Goal: Information Seeking & Learning: Learn about a topic

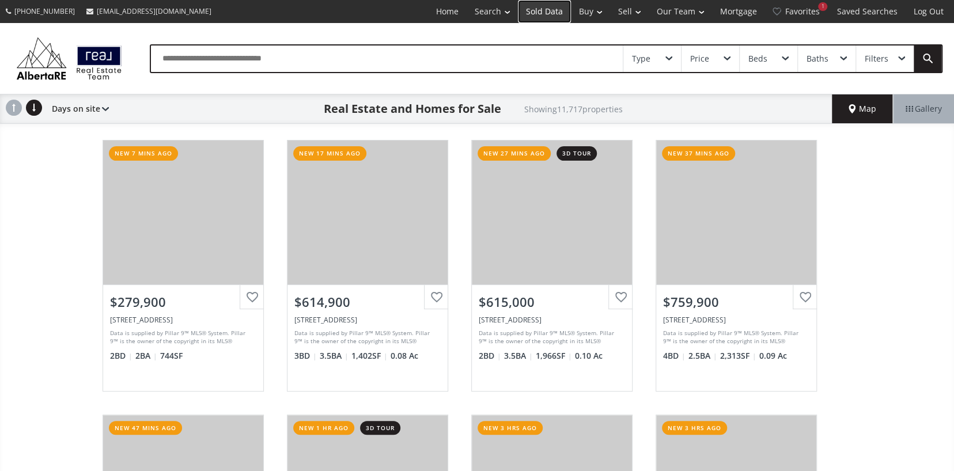
click at [552, 14] on link "Sold Data" at bounding box center [544, 11] width 53 height 23
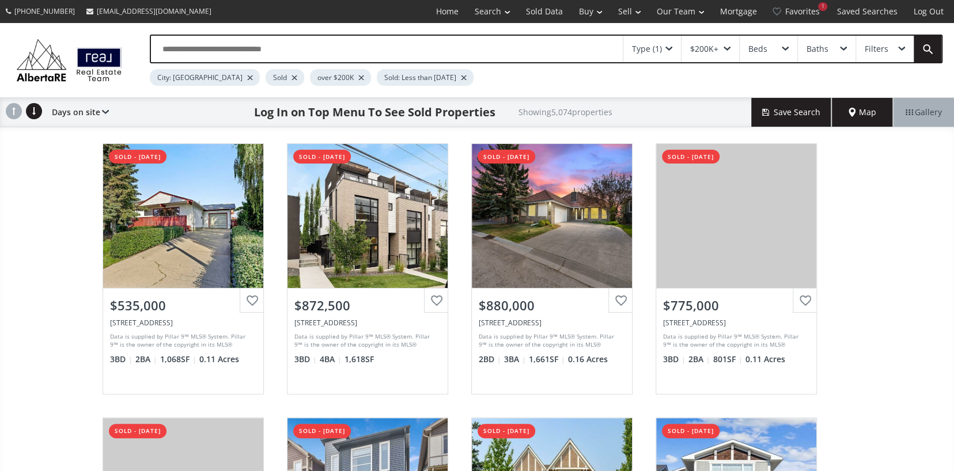
click at [726, 47] on span at bounding box center [726, 49] width 7 height 5
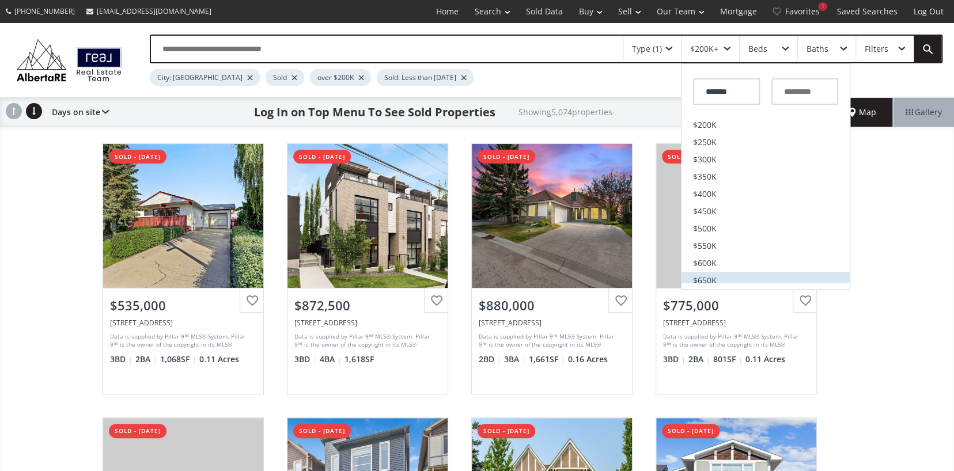
scroll to position [173, 0]
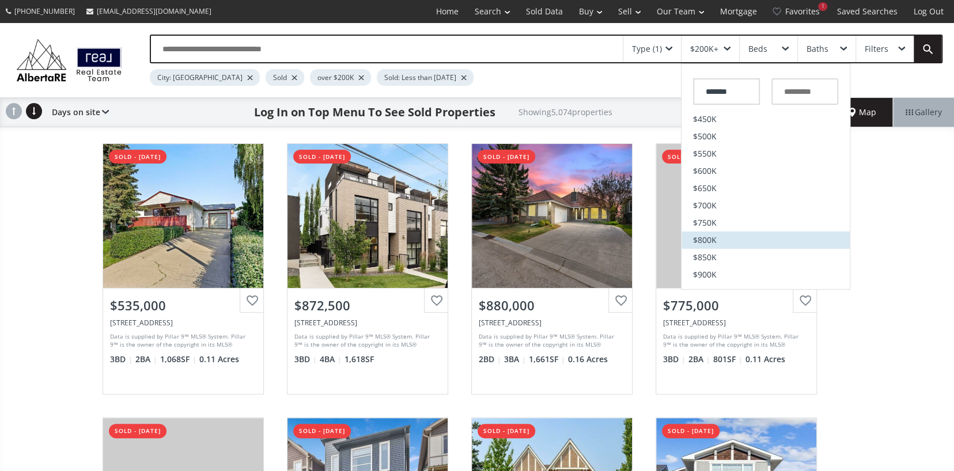
click at [707, 242] on span "$800K" at bounding box center [705, 240] width 24 height 8
type input "*******"
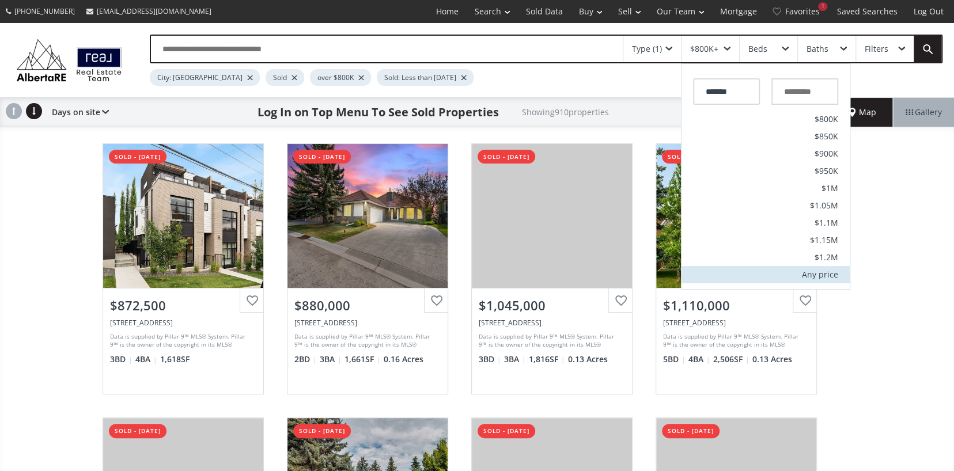
click at [812, 272] on div "Any price" at bounding box center [820, 275] width 36 height 8
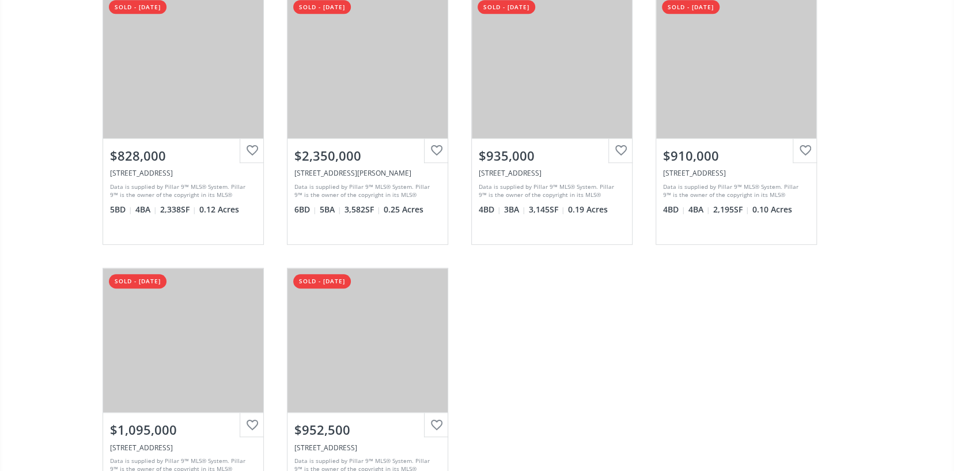
scroll to position [3398, 0]
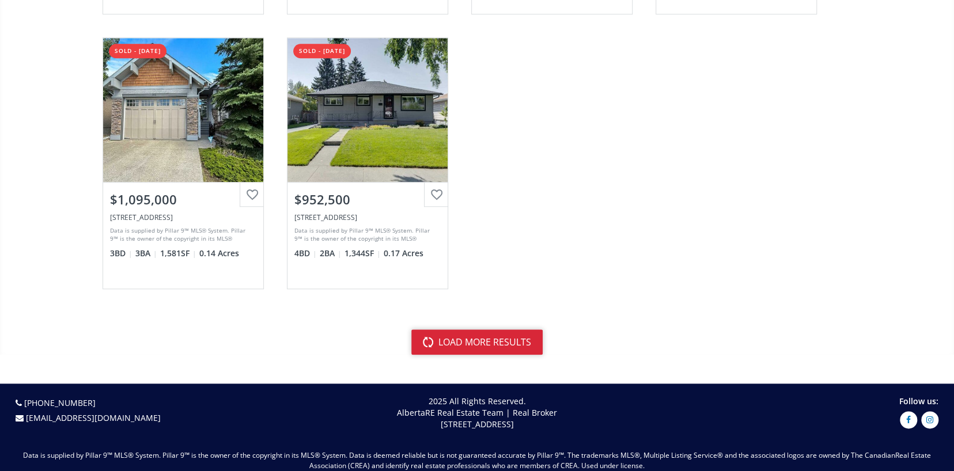
click at [456, 341] on button "load more results" at bounding box center [476, 341] width 131 height 25
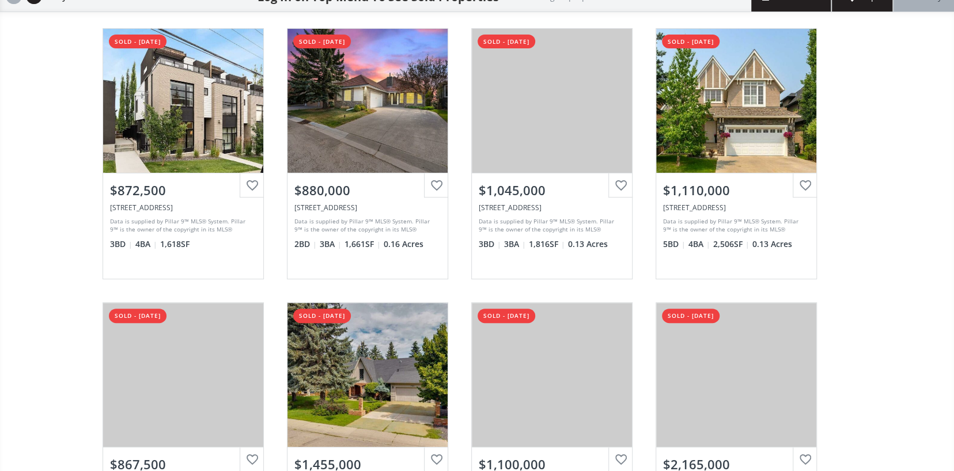
scroll to position [0, 0]
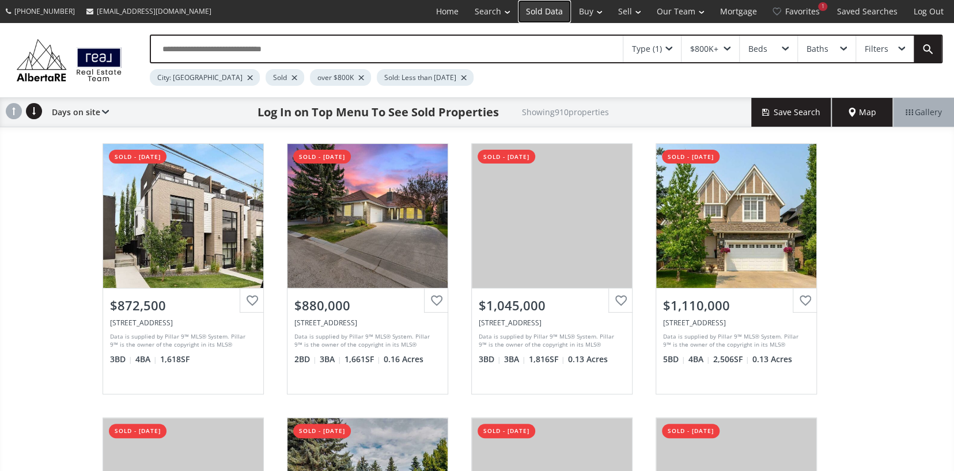
click at [541, 10] on link "Sold Data" at bounding box center [544, 11] width 53 height 23
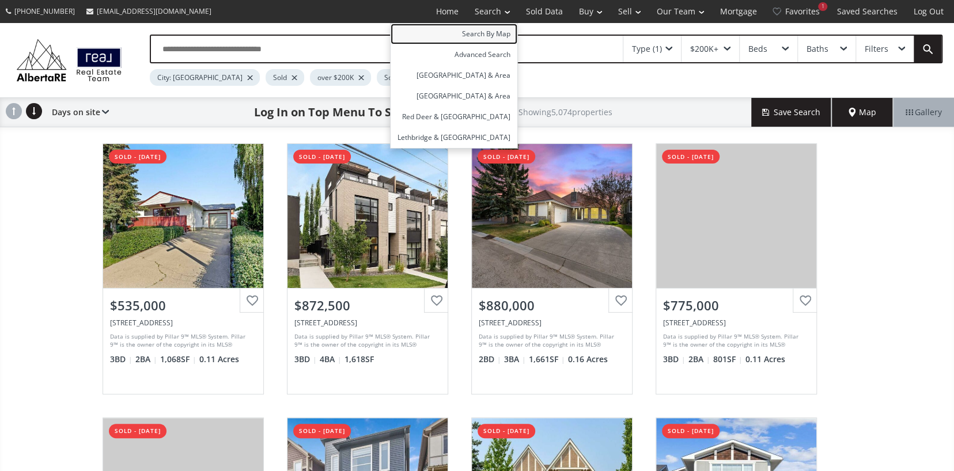
click at [491, 31] on link "Search By Map" at bounding box center [453, 34] width 127 height 21
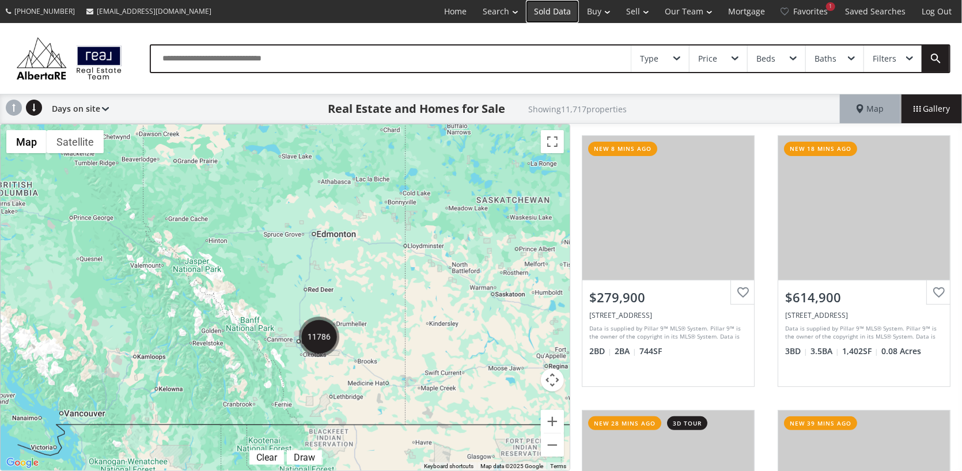
click at [546, 10] on link "Sold Data" at bounding box center [552, 11] width 53 height 23
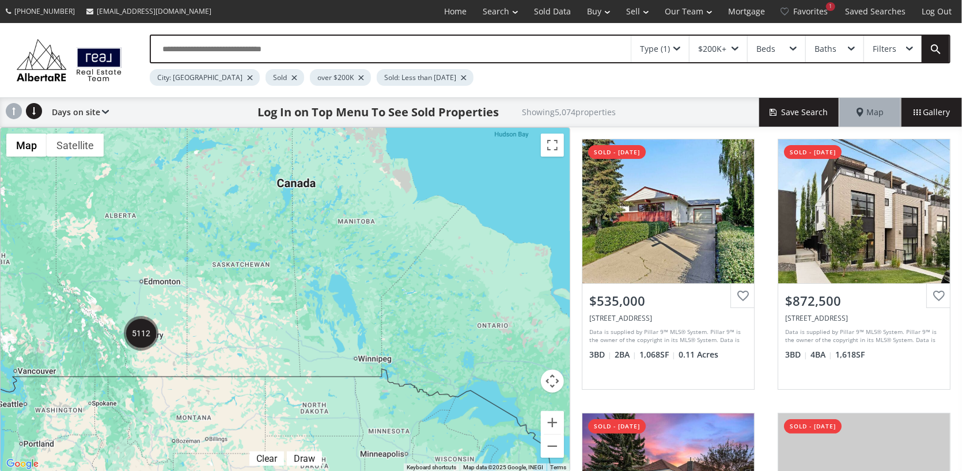
click at [137, 337] on img "5112" at bounding box center [141, 333] width 35 height 35
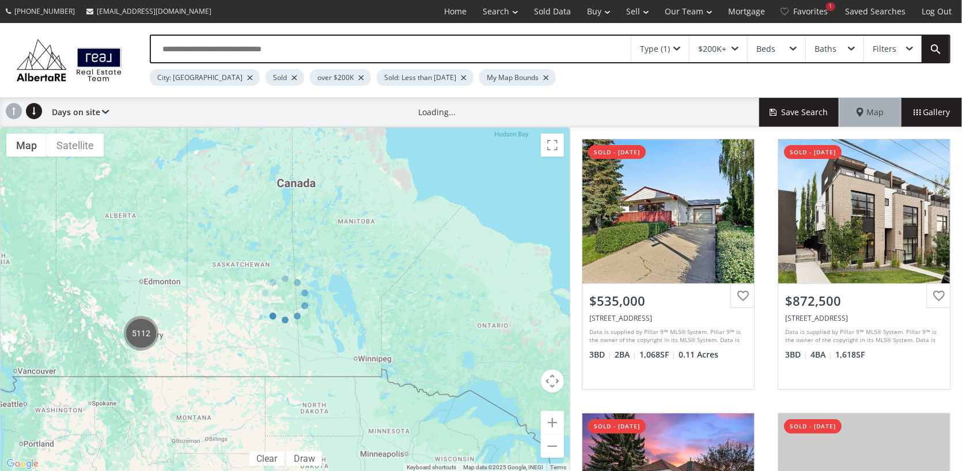
click at [137, 337] on div at bounding box center [285, 299] width 570 height 345
click at [733, 44] on div "$200K+" at bounding box center [718, 49] width 58 height 26
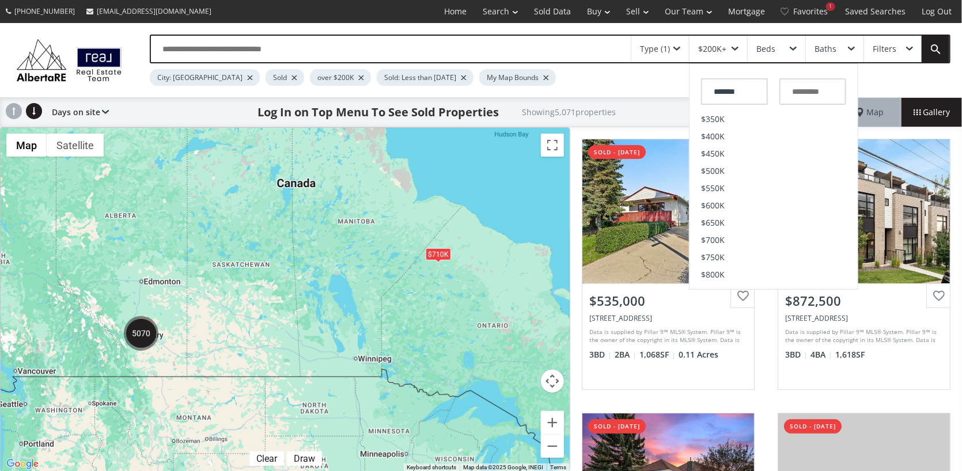
scroll to position [161, 0]
click at [734, 256] on li "$800K" at bounding box center [773, 251] width 168 height 17
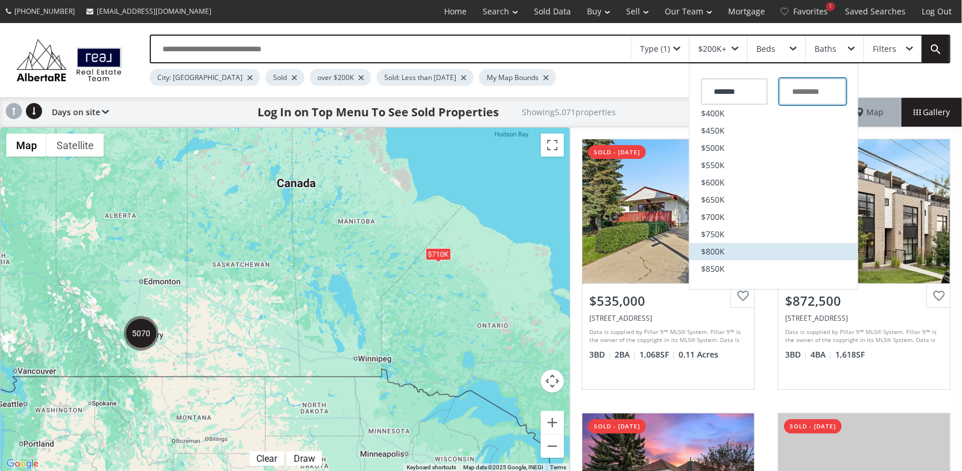
type input "*******"
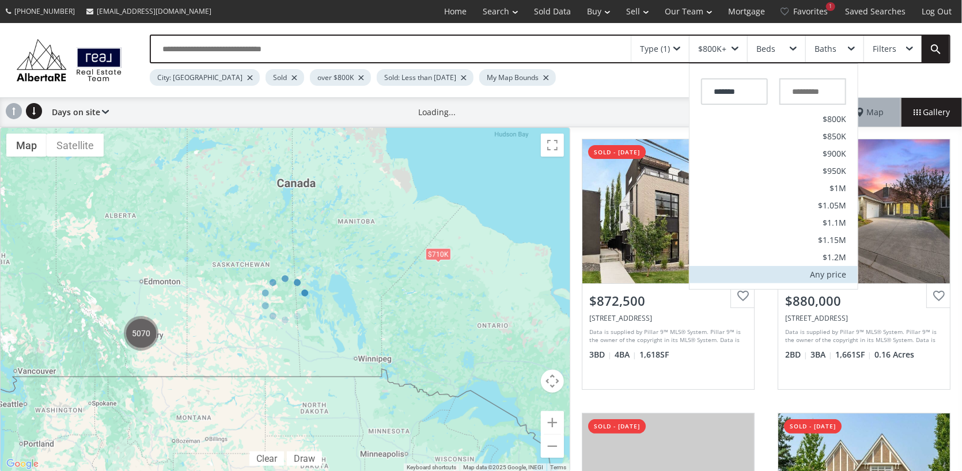
click at [830, 276] on div "Any price" at bounding box center [828, 275] width 36 height 8
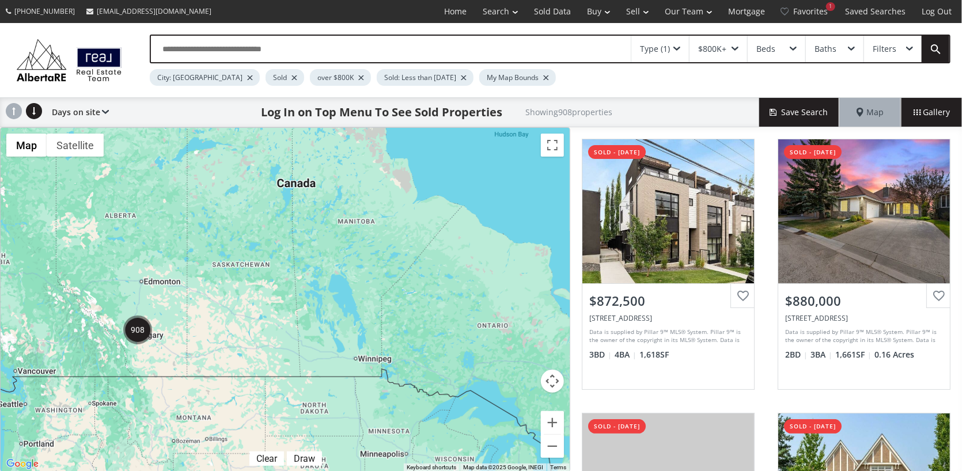
click at [137, 329] on img "908" at bounding box center [137, 330] width 29 height 29
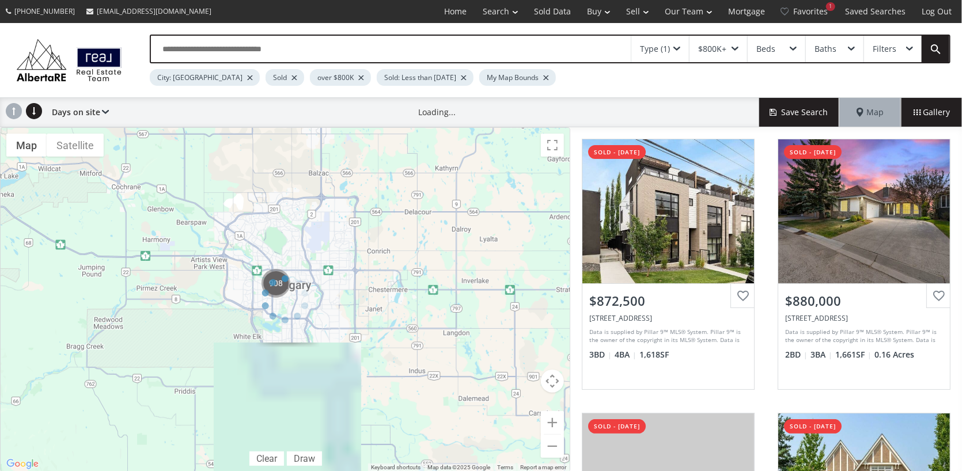
click at [137, 329] on div at bounding box center [285, 299] width 570 height 345
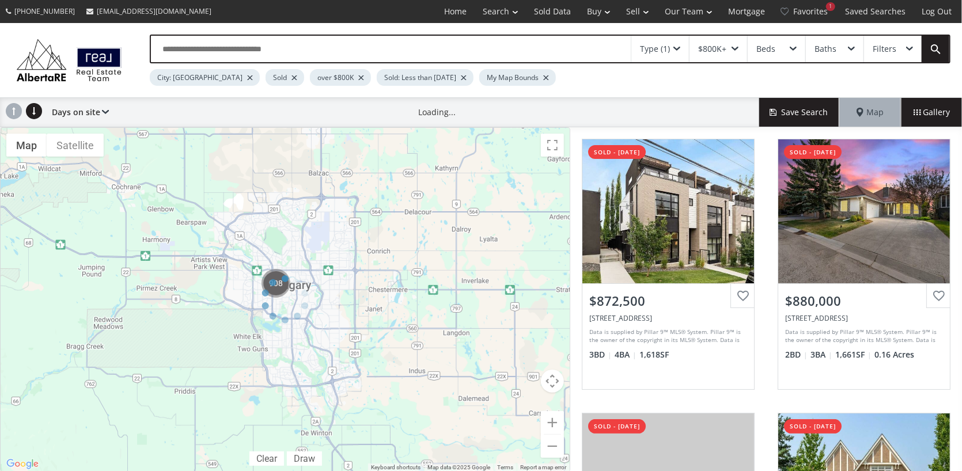
click at [293, 313] on div at bounding box center [285, 299] width 570 height 345
click at [293, 313] on div "← Move left → Move right ↑ Move up ↓ Move down + Zoom in - Zoom out Home Jump l…" at bounding box center [285, 299] width 570 height 345
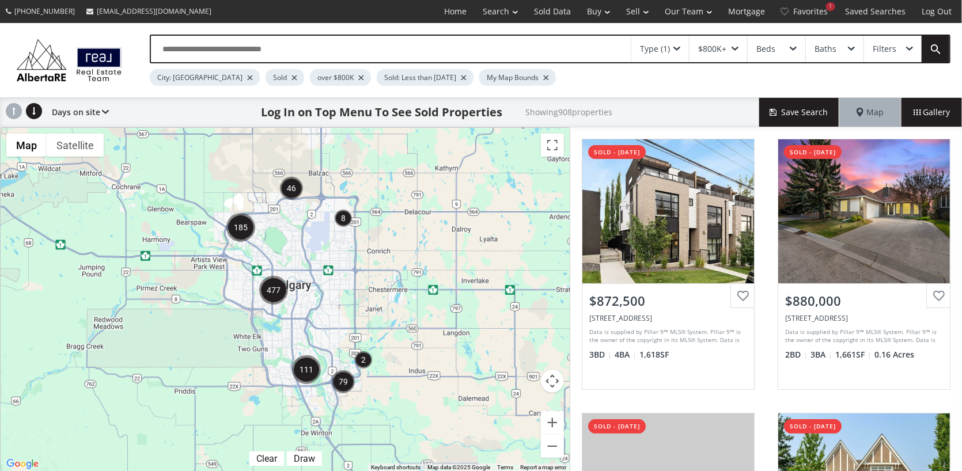
click at [293, 313] on div at bounding box center [285, 300] width 569 height 344
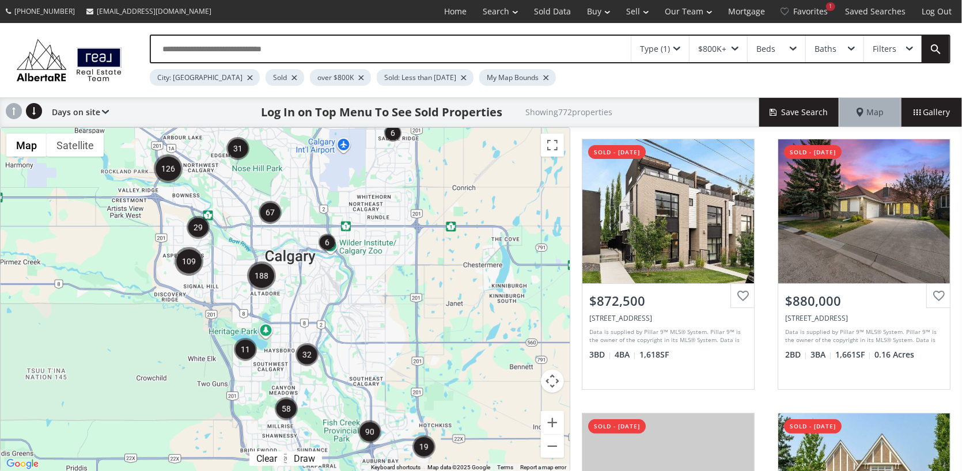
click at [272, 355] on div at bounding box center [285, 300] width 569 height 344
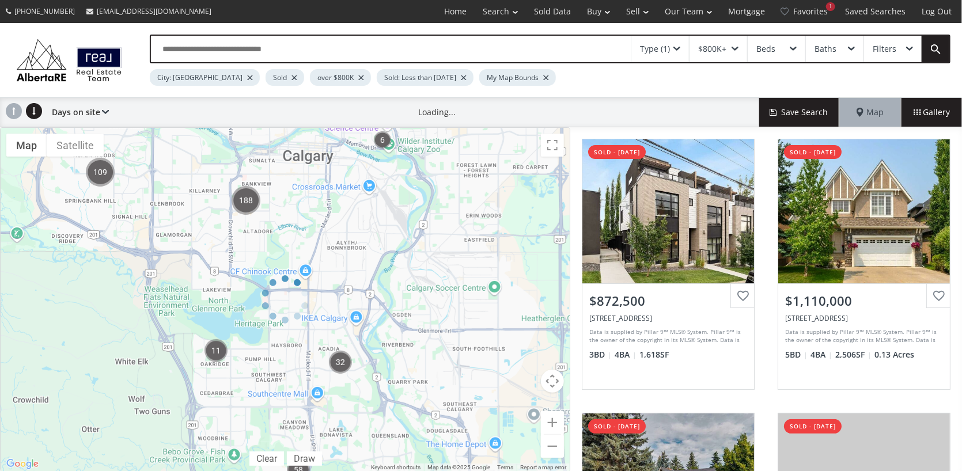
click at [270, 322] on div at bounding box center [285, 299] width 570 height 345
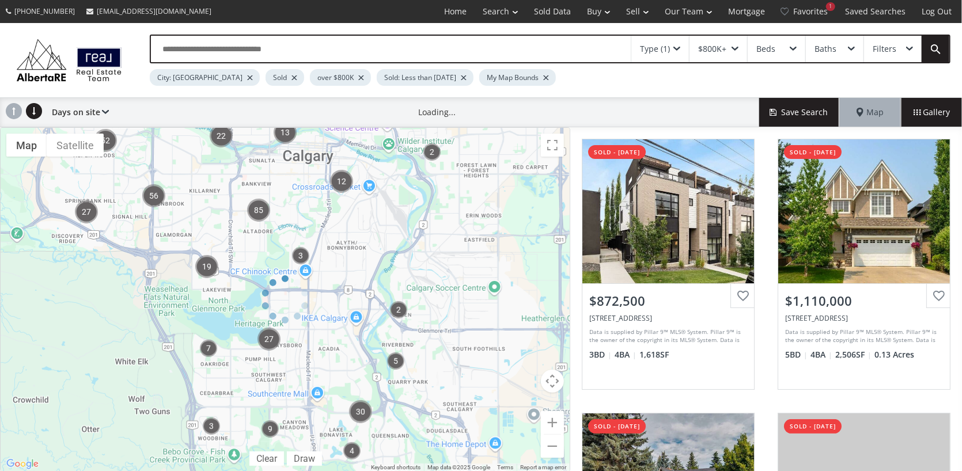
click at [270, 322] on div at bounding box center [285, 299] width 570 height 345
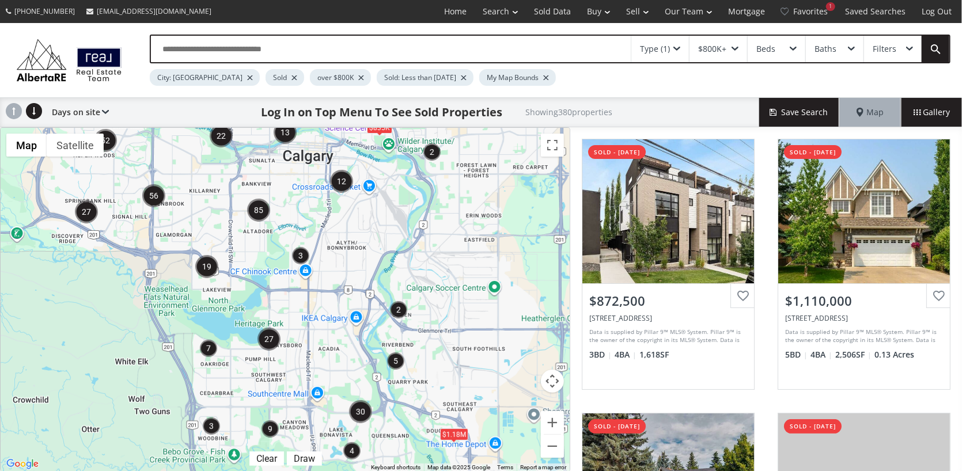
click at [282, 303] on div "$835K $1.18M" at bounding box center [285, 300] width 569 height 344
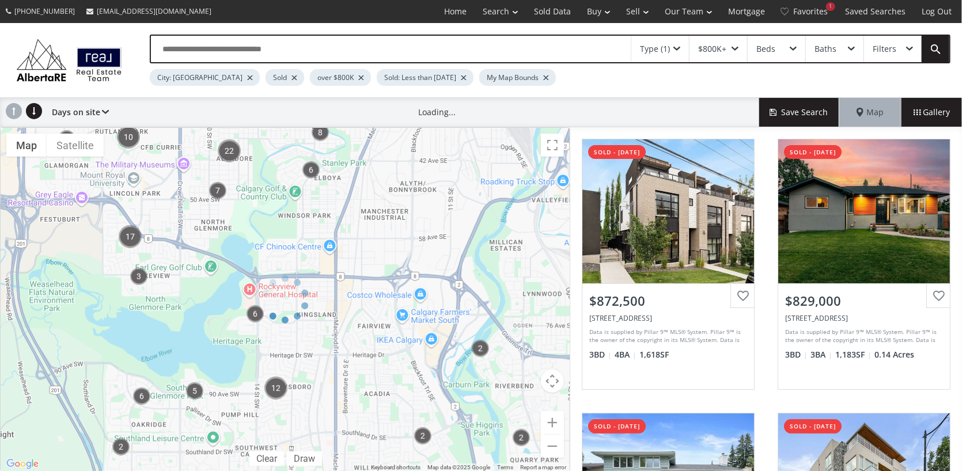
click at [280, 299] on div "$835K $1.18M" at bounding box center [285, 300] width 569 height 344
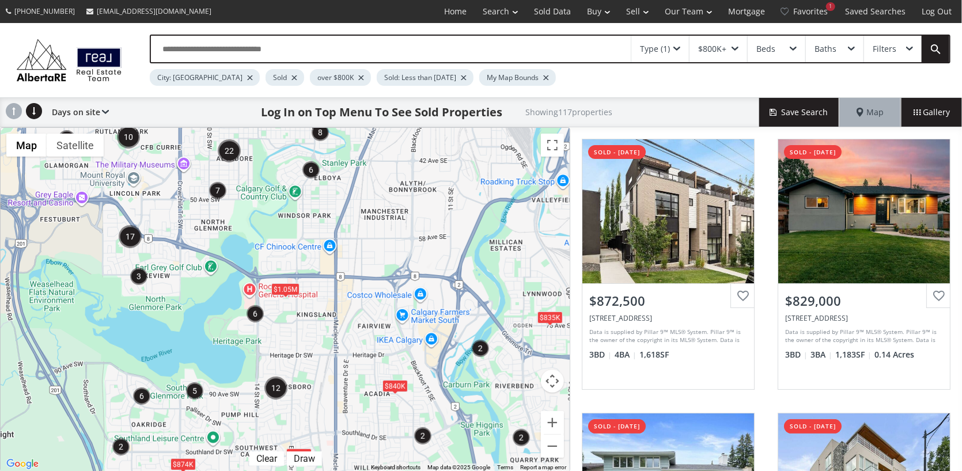
click at [280, 299] on div "$1.05M $850K $874K $835K $840K" at bounding box center [285, 300] width 569 height 344
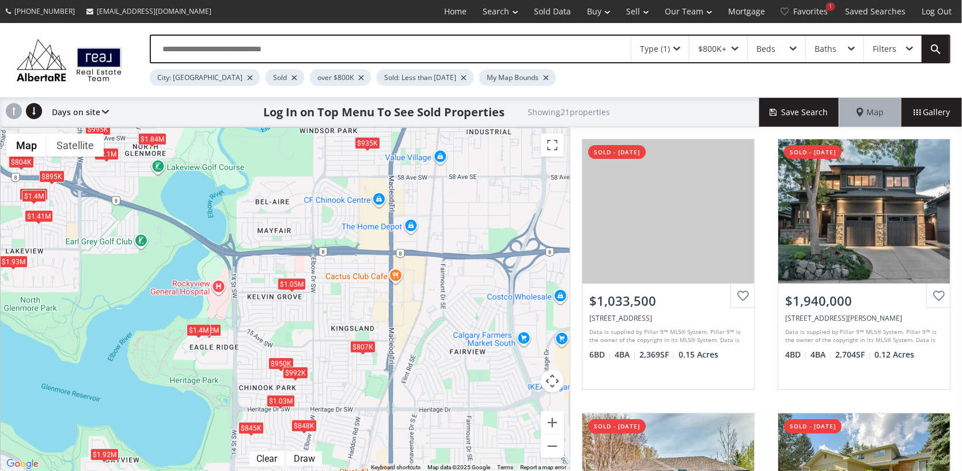
click at [270, 376] on div "$1.03M $1.94M $807K $1.05M $895K $935K $2.1M $950K $1.92M $995K $1.84M $1.65M $…" at bounding box center [285, 300] width 569 height 344
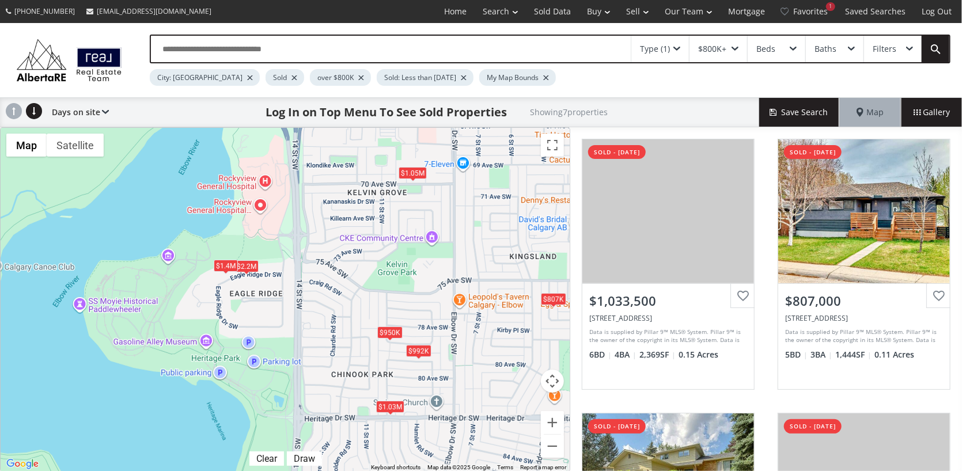
drag, startPoint x: 266, startPoint y: 392, endPoint x: 365, endPoint y: 365, distance: 102.7
click at [365, 365] on div "$1.03M $807K $1.05M $950K $992K $2.2M $1.4M" at bounding box center [285, 300] width 569 height 344
click at [736, 45] on div "$800K+" at bounding box center [718, 49] width 58 height 26
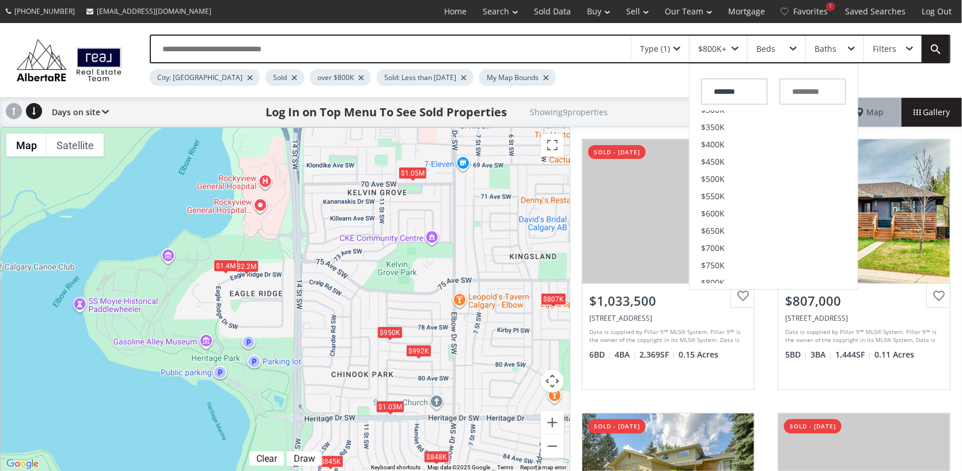
scroll to position [146, 0]
click at [713, 230] on span "$700K" at bounding box center [713, 233] width 24 height 8
type input "*******"
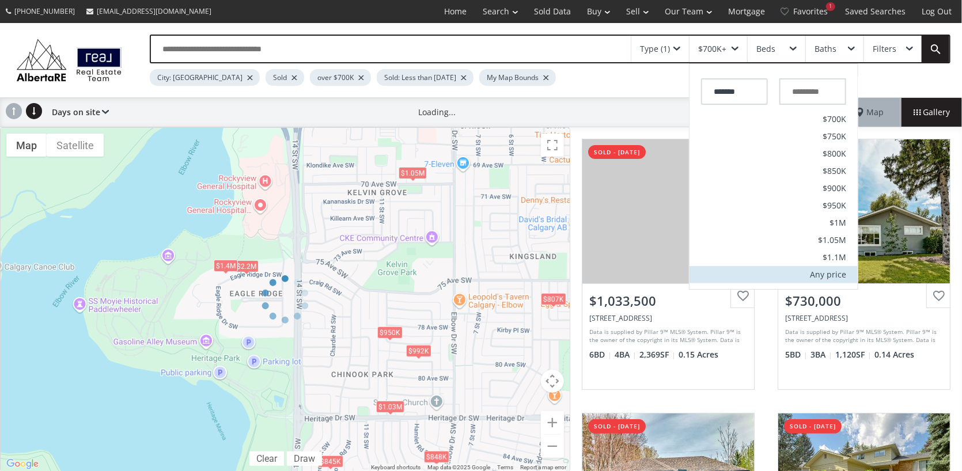
click at [831, 276] on div "Any price" at bounding box center [828, 275] width 36 height 8
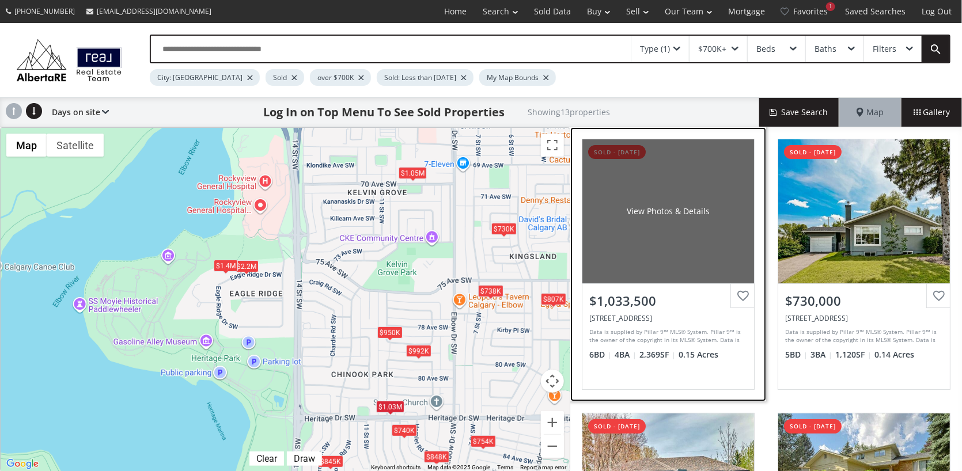
click at [666, 222] on div "View Photos & Details" at bounding box center [668, 211] width 172 height 144
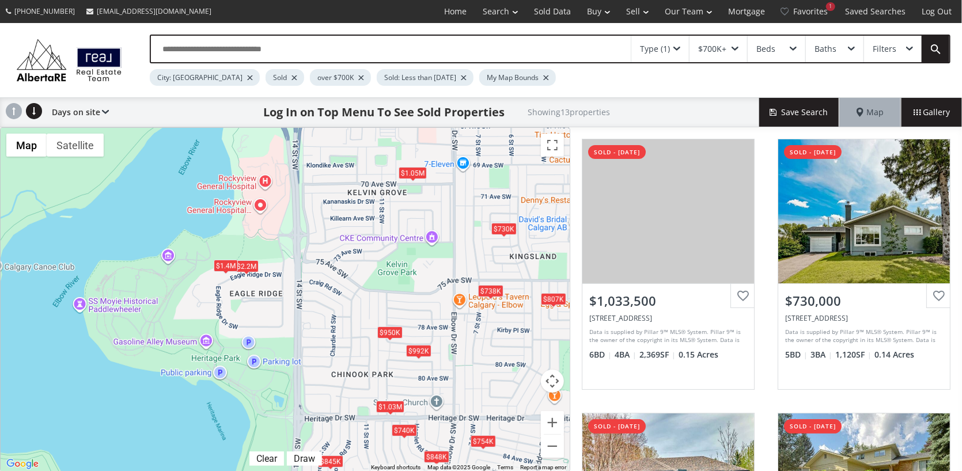
click at [416, 350] on div "$992K" at bounding box center [418, 352] width 25 height 12
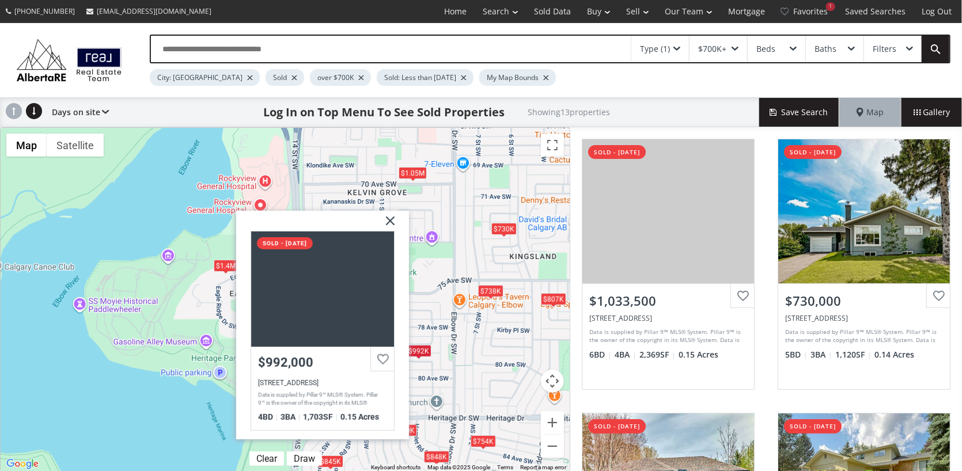
click at [391, 219] on img at bounding box center [385, 225] width 29 height 29
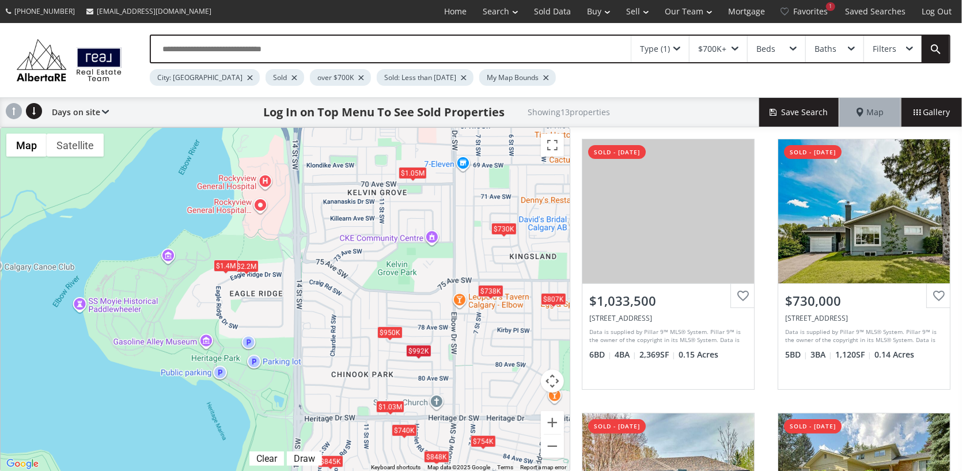
click at [389, 332] on div "$950K" at bounding box center [389, 333] width 25 height 12
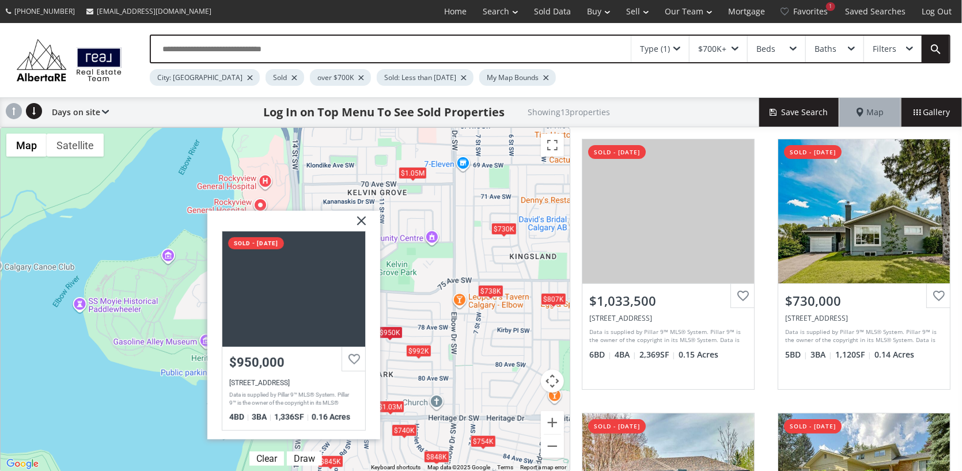
click at [361, 218] on img at bounding box center [357, 225] width 29 height 29
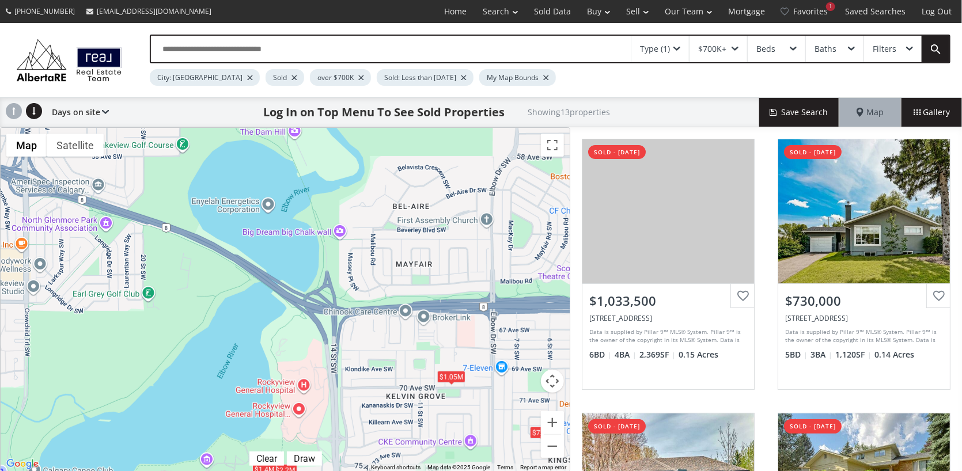
drag, startPoint x: 385, startPoint y: 234, endPoint x: 431, endPoint y: 418, distance: 188.8
click at [424, 441] on div "$1.03M $730K $807K $1.05M $950K $754K $992K $848K $2.2M $1.4M $740K $845K $738K" at bounding box center [285, 300] width 569 height 344
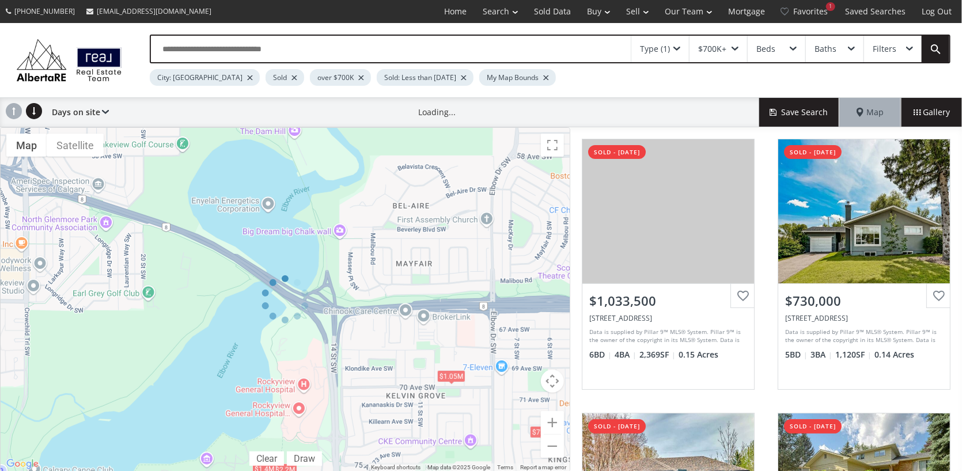
drag, startPoint x: 402, startPoint y: 268, endPoint x: 327, endPoint y: 365, distance: 121.9
click at [321, 390] on div at bounding box center [285, 299] width 570 height 345
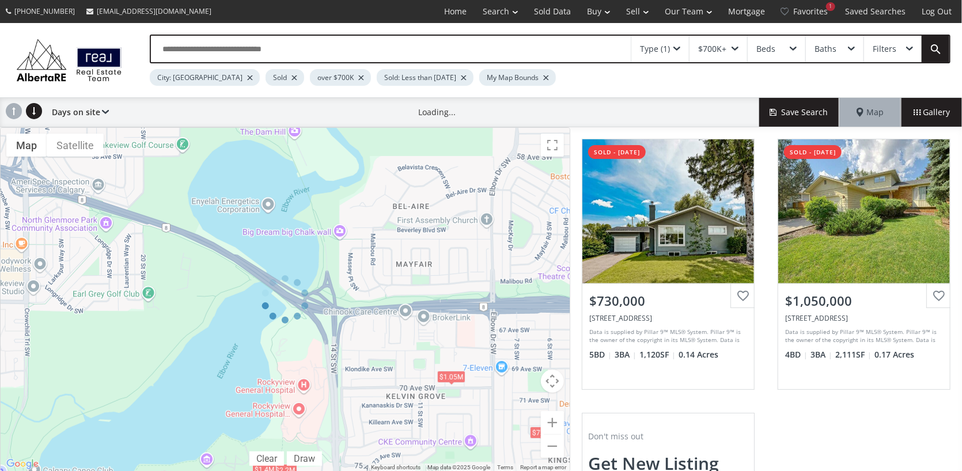
drag, startPoint x: 423, startPoint y: 234, endPoint x: 373, endPoint y: 279, distance: 67.7
click at [366, 293] on div at bounding box center [285, 299] width 570 height 345
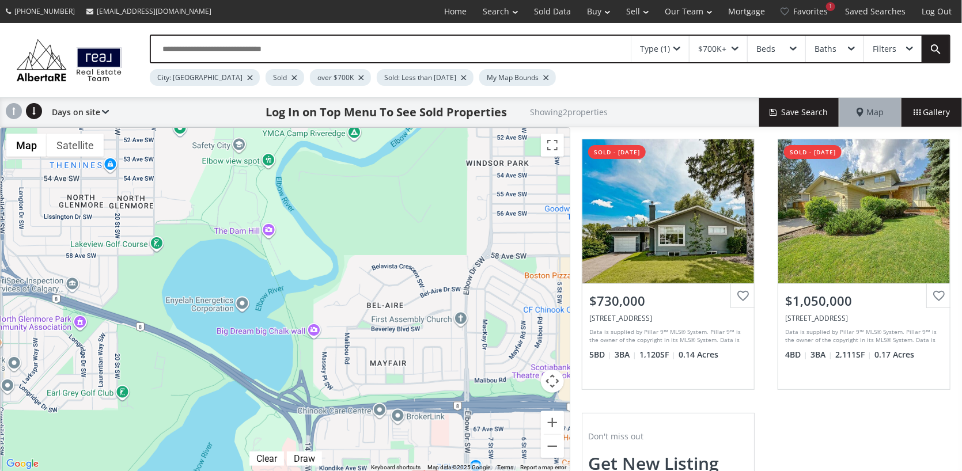
drag, startPoint x: 426, startPoint y: 228, endPoint x: 399, endPoint y: 330, distance: 105.5
click at [399, 330] on div "$730K $1.05M" at bounding box center [285, 300] width 569 height 344
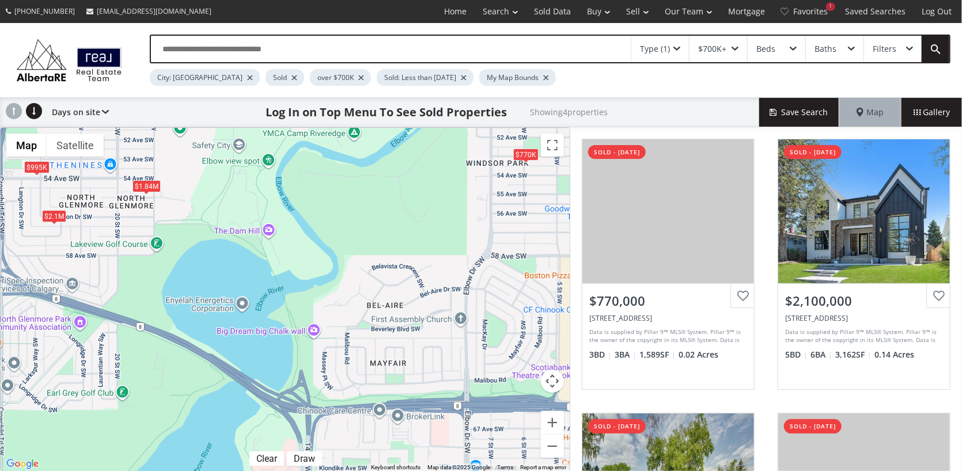
click at [461, 76] on div at bounding box center [464, 77] width 6 height 5
click at [672, 45] on div "Type (1)" at bounding box center [660, 49] width 58 height 26
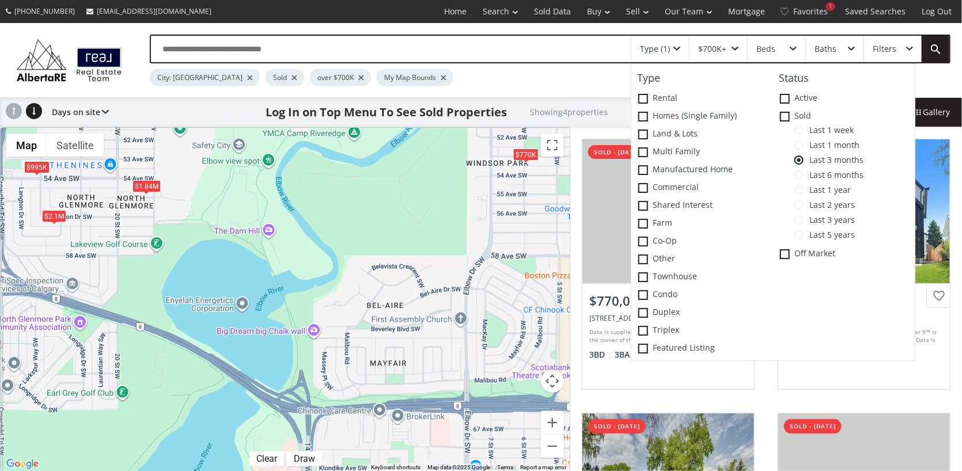
click at [802, 189] on span at bounding box center [798, 189] width 9 height 9
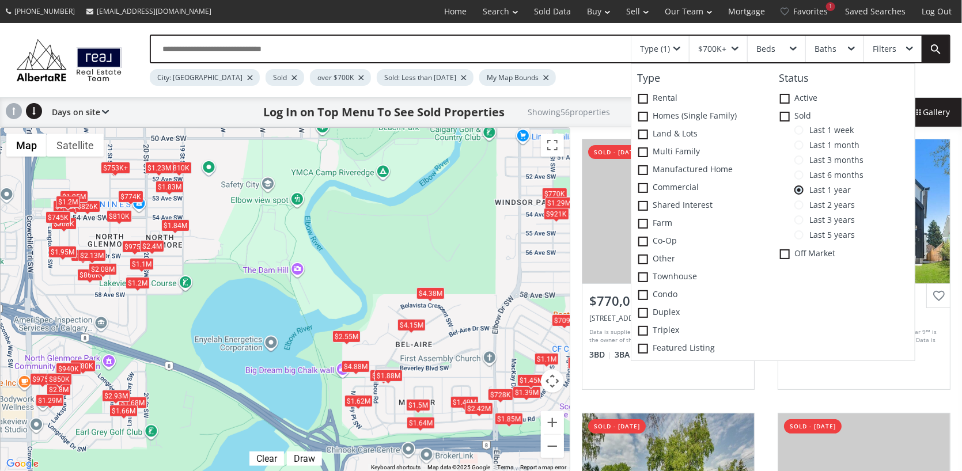
drag, startPoint x: 399, startPoint y: 313, endPoint x: 428, endPoint y: 355, distance: 51.3
click at [428, 355] on div "$770K $2.1M $995K $1.84M $1.5M $820K $975K $840K $4.15M $4.38M $1.68M $868K $76…" at bounding box center [285, 300] width 569 height 344
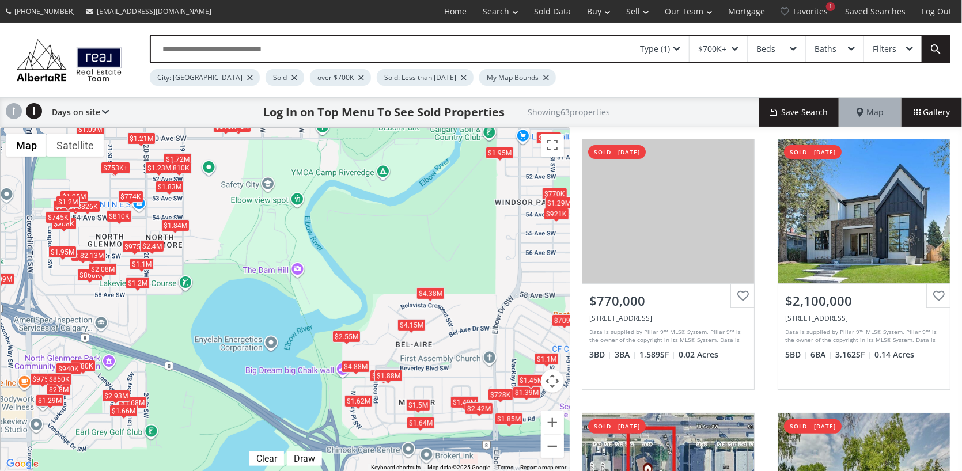
click at [430, 291] on div "$4.38M" at bounding box center [430, 293] width 28 height 12
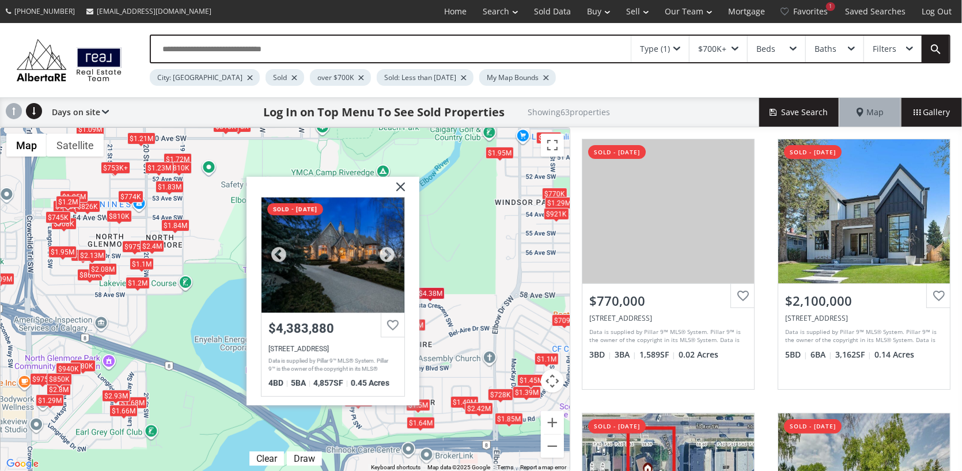
click at [312, 237] on div at bounding box center [332, 255] width 143 height 115
click at [402, 183] on img at bounding box center [396, 191] width 29 height 29
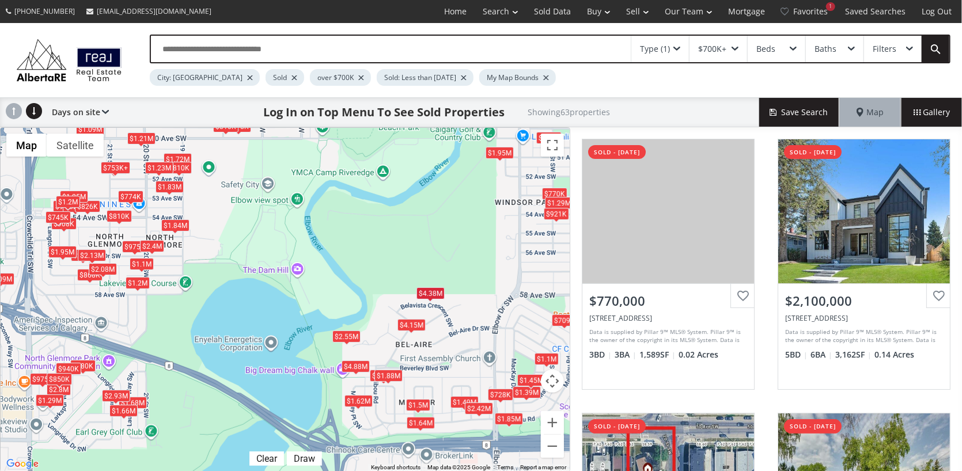
click at [411, 321] on div "$4.15M" at bounding box center [411, 325] width 28 height 12
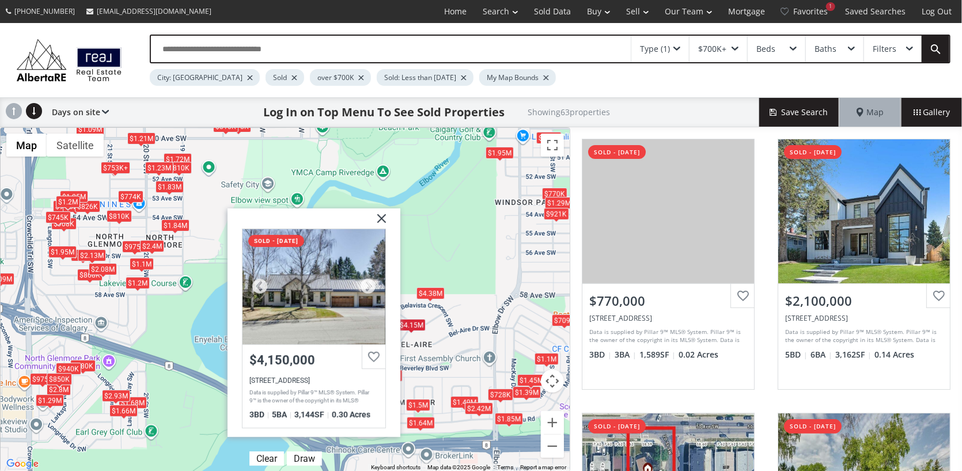
click at [308, 297] on div at bounding box center [313, 287] width 143 height 115
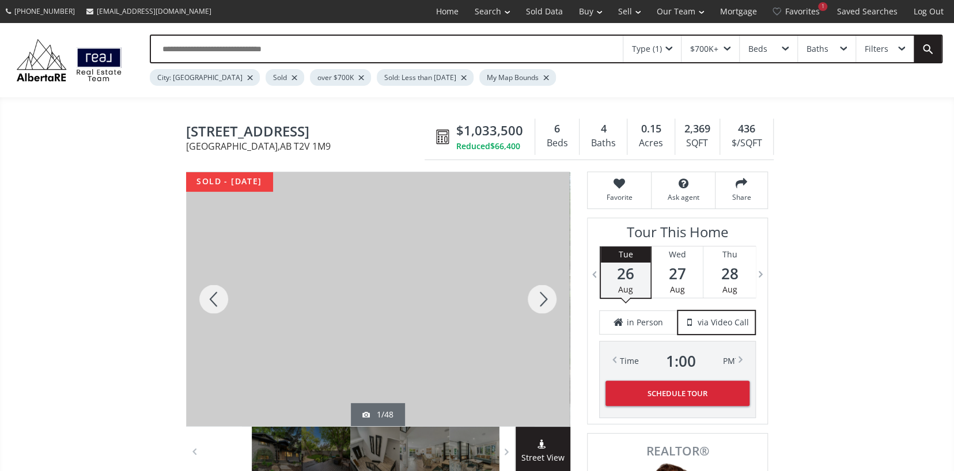
click at [544, 300] on div at bounding box center [541, 299] width 55 height 254
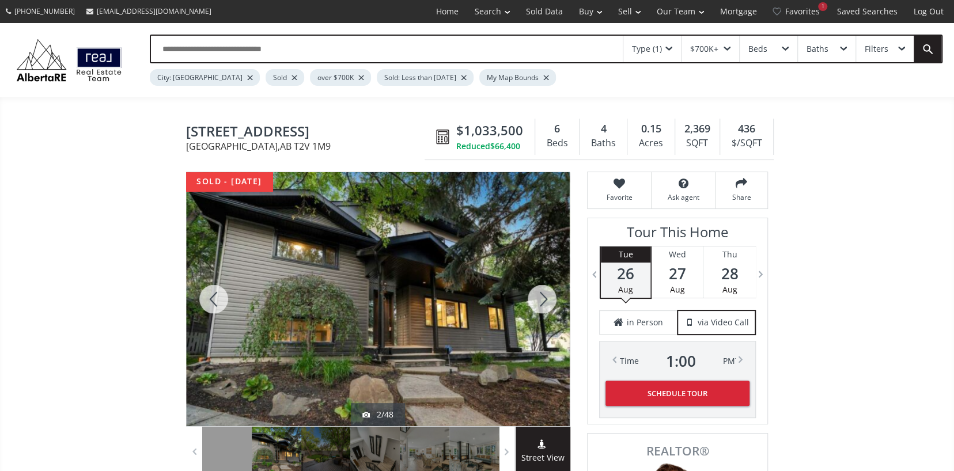
click at [544, 300] on div at bounding box center [541, 299] width 55 height 254
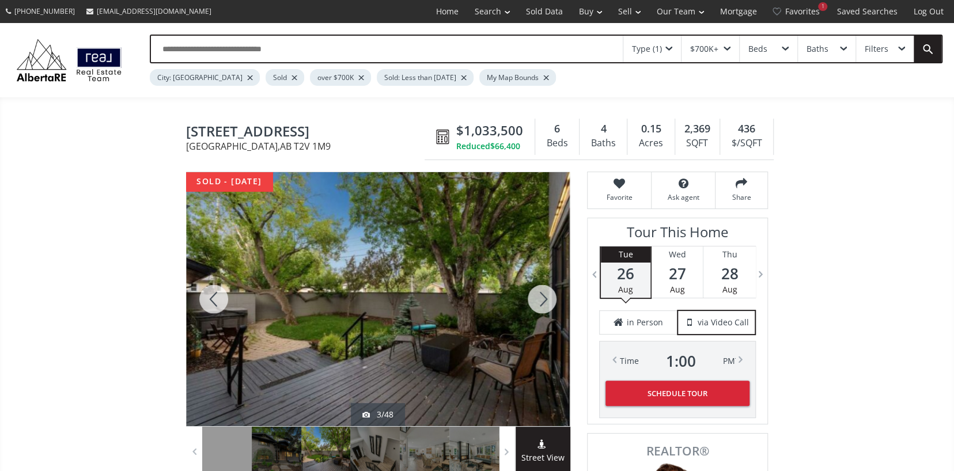
click at [544, 300] on div at bounding box center [541, 299] width 55 height 254
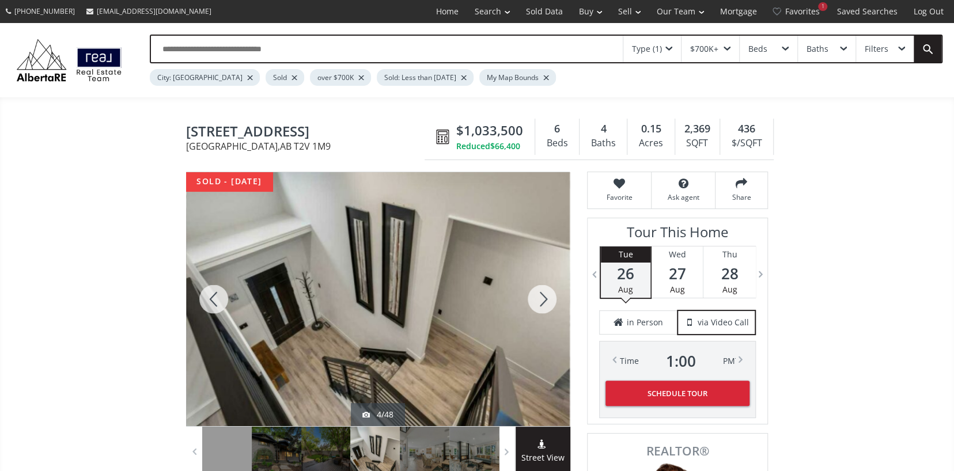
click at [544, 300] on div at bounding box center [541, 299] width 55 height 254
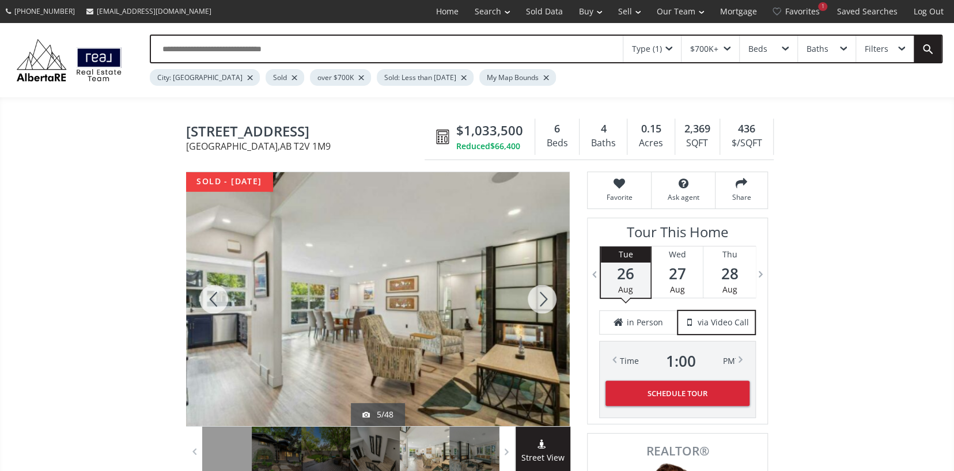
click at [544, 300] on div at bounding box center [541, 299] width 55 height 254
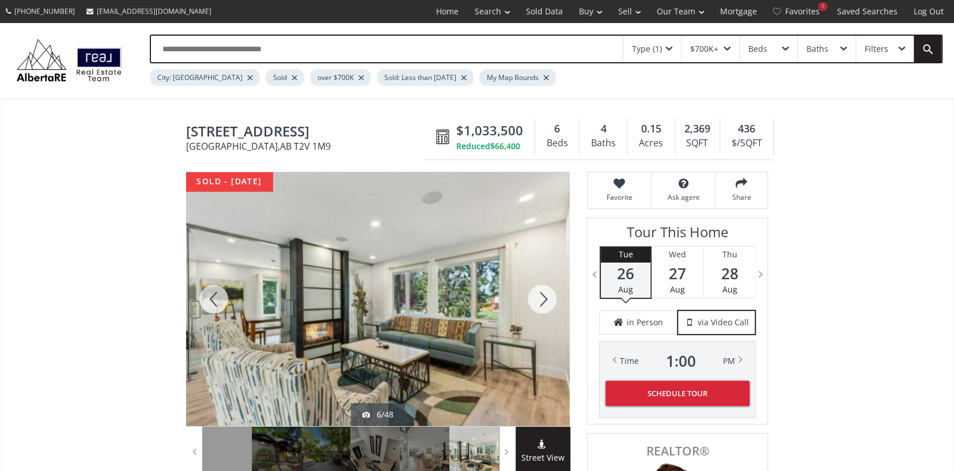
click at [544, 300] on div at bounding box center [541, 299] width 55 height 254
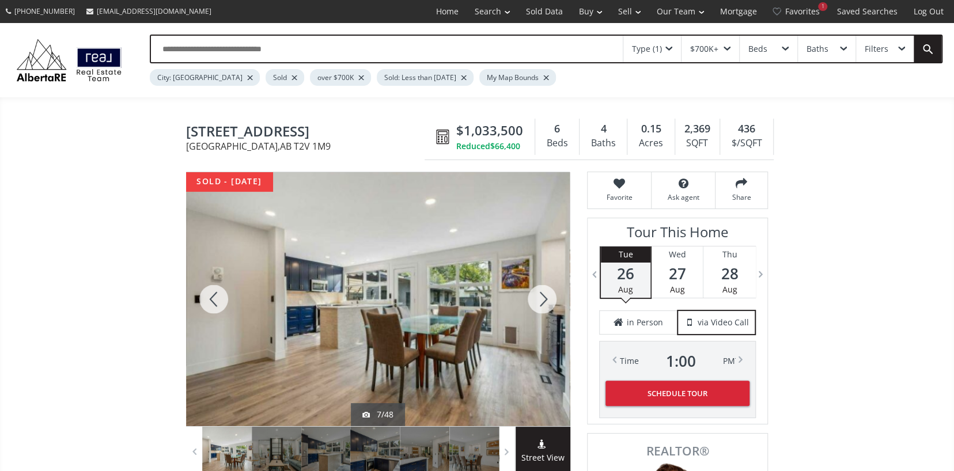
click at [544, 300] on div at bounding box center [541, 299] width 55 height 254
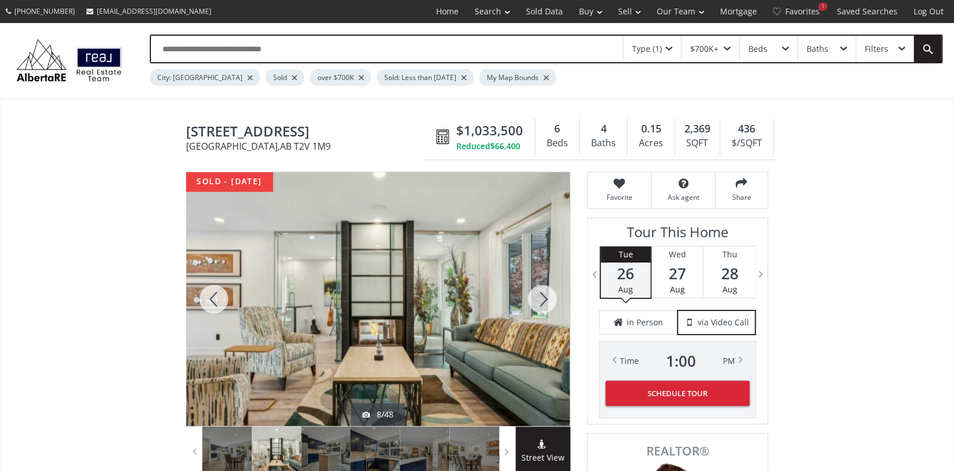
click at [544, 300] on div at bounding box center [541, 299] width 55 height 254
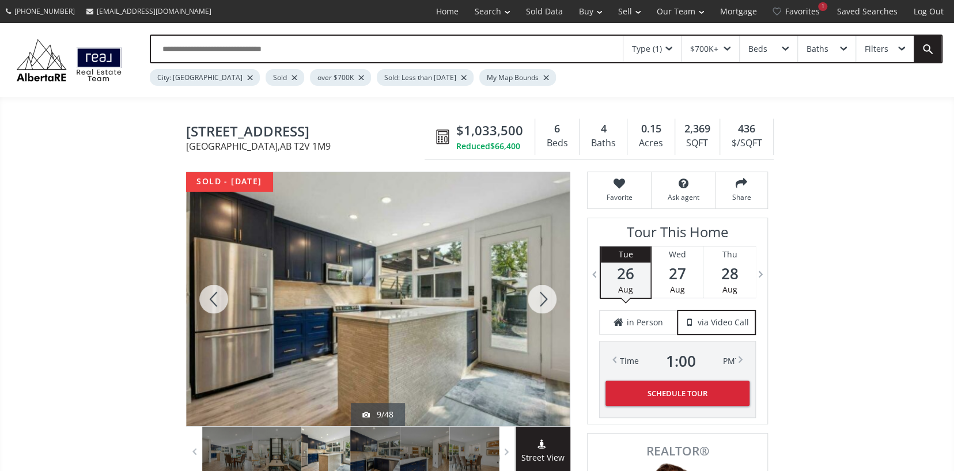
click at [544, 300] on div at bounding box center [541, 299] width 55 height 254
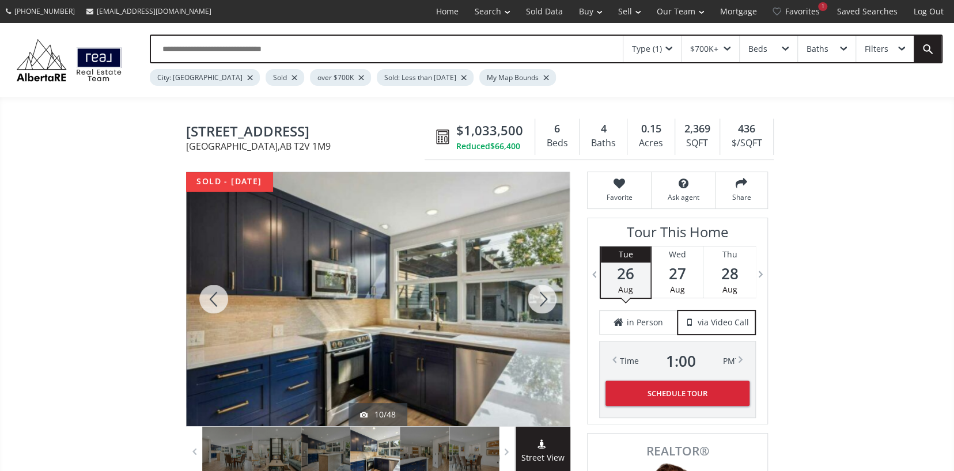
click at [544, 300] on div at bounding box center [541, 299] width 55 height 254
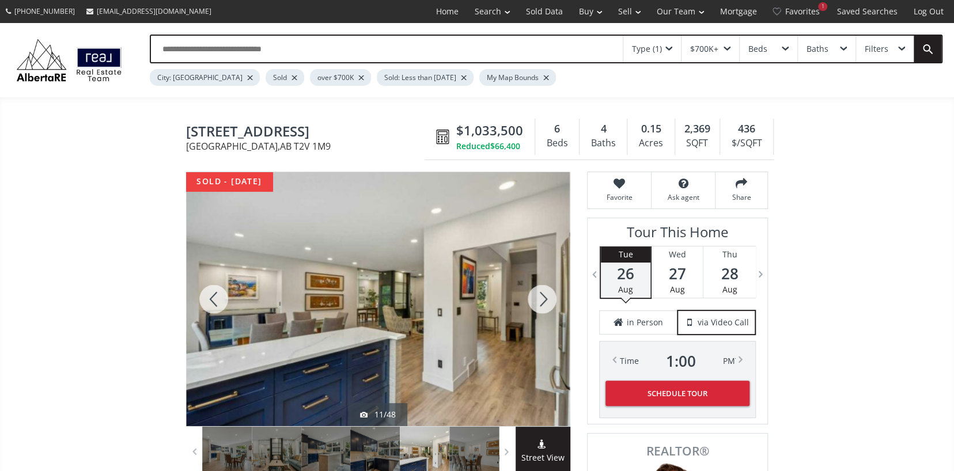
click at [544, 300] on div at bounding box center [541, 299] width 55 height 254
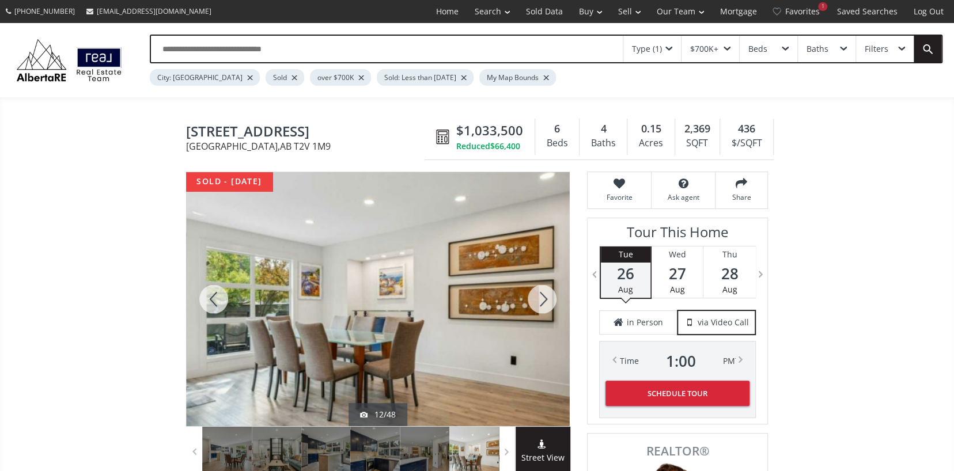
click at [544, 300] on div at bounding box center [541, 299] width 55 height 254
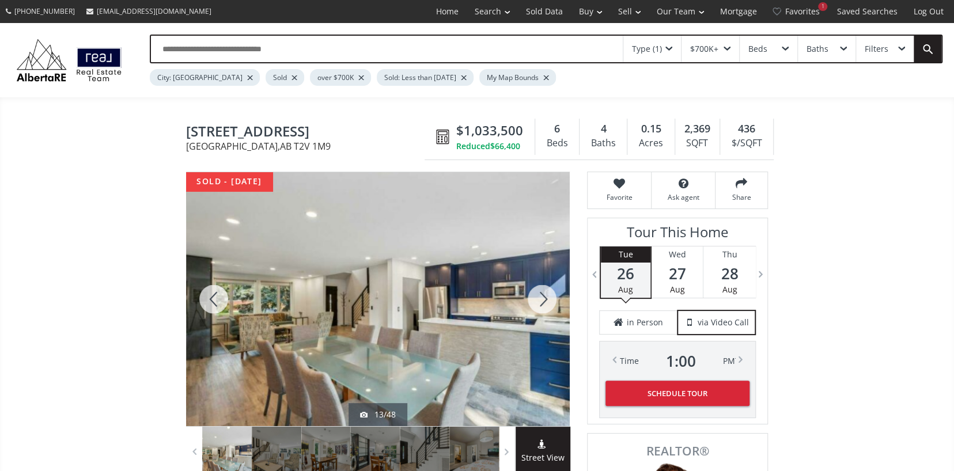
click at [544, 300] on div at bounding box center [541, 299] width 55 height 254
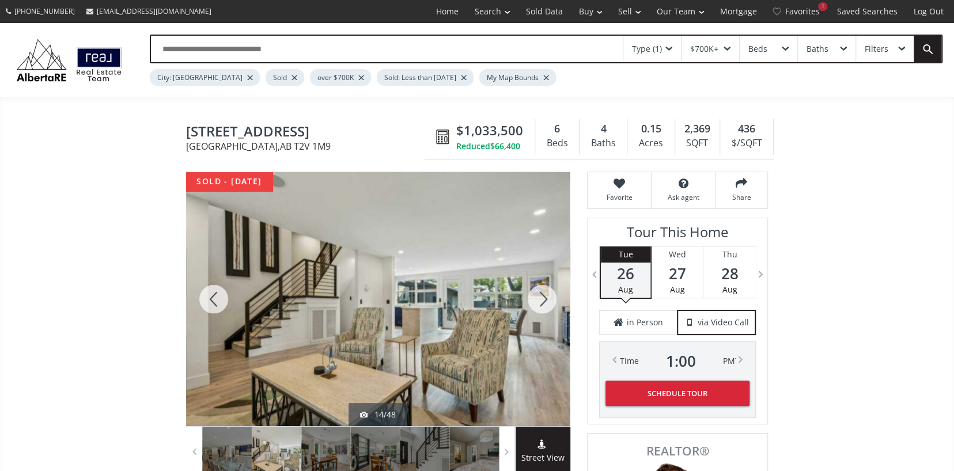
click at [544, 300] on div at bounding box center [541, 299] width 55 height 254
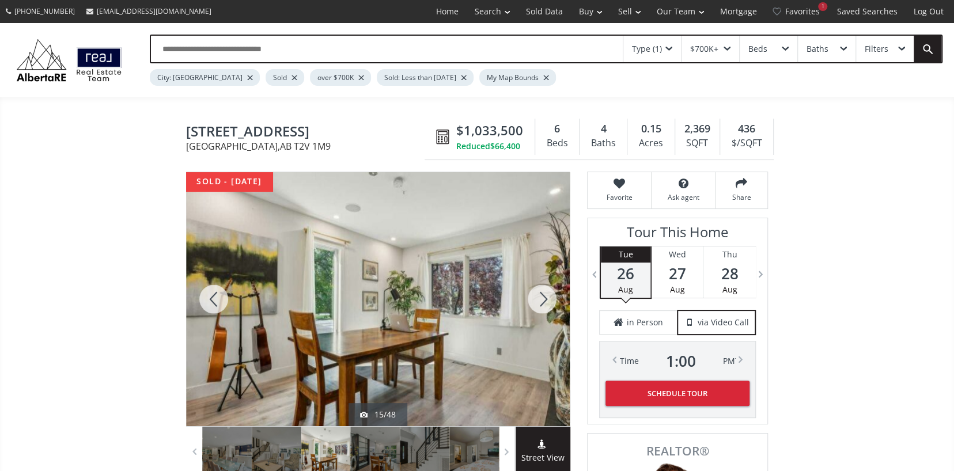
click at [544, 300] on div at bounding box center [541, 299] width 55 height 254
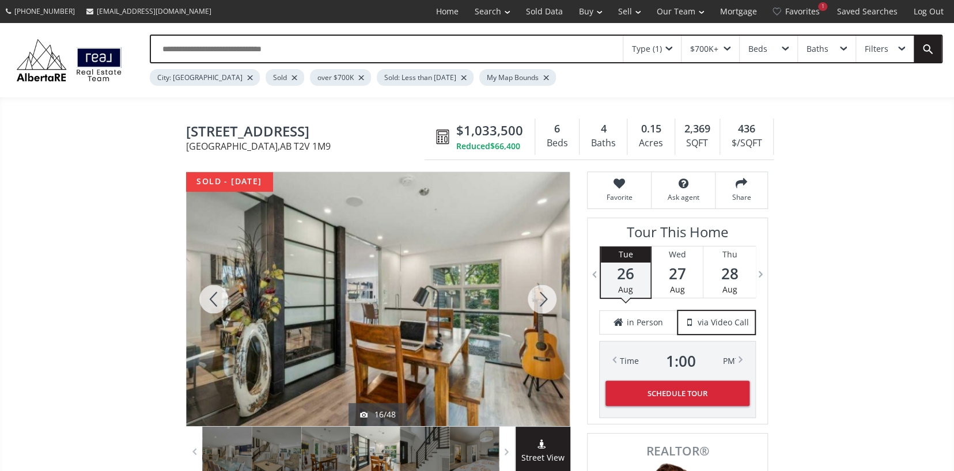
click at [544, 300] on div at bounding box center [541, 299] width 55 height 254
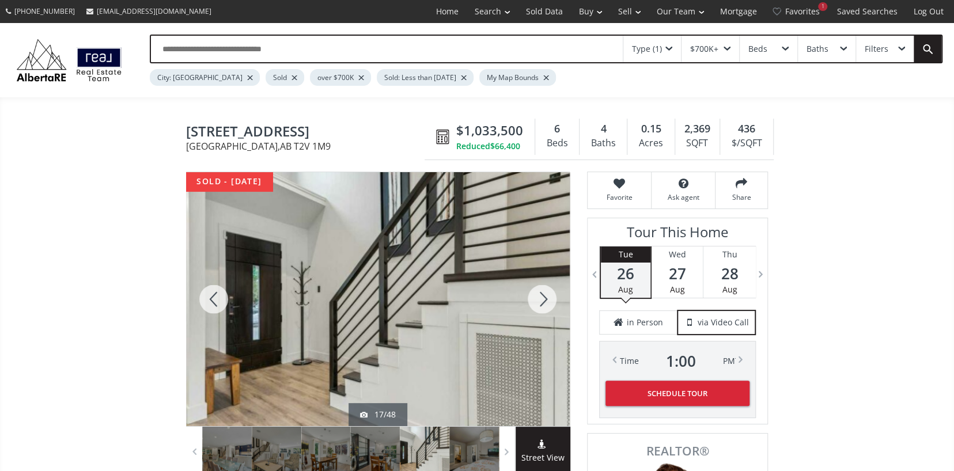
click at [544, 300] on div at bounding box center [541, 299] width 55 height 254
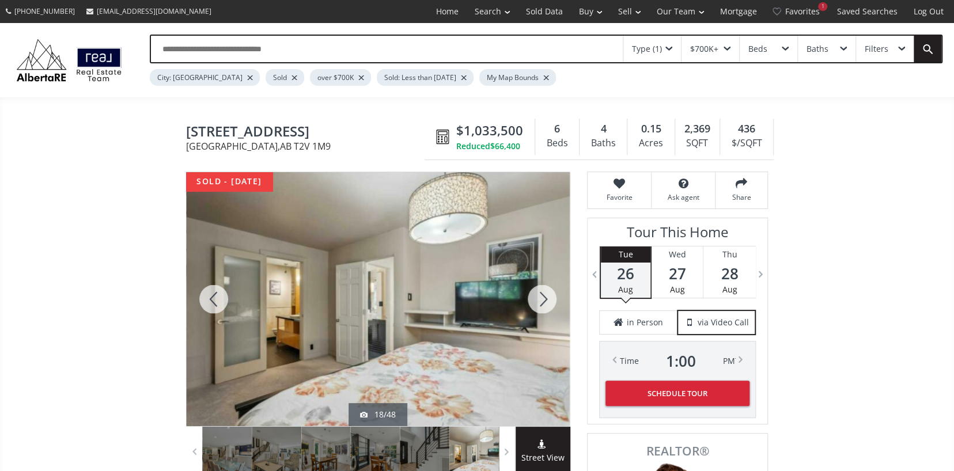
click at [544, 300] on div at bounding box center [541, 299] width 55 height 254
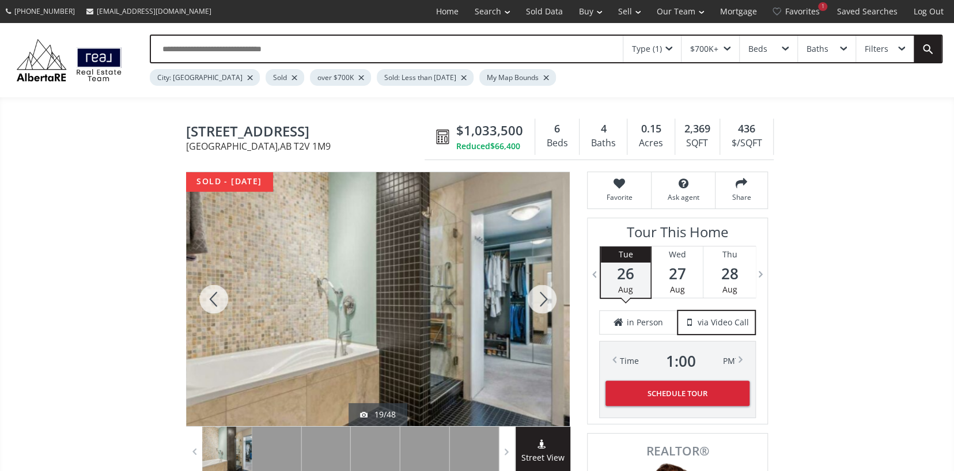
click at [544, 300] on div at bounding box center [541, 299] width 55 height 254
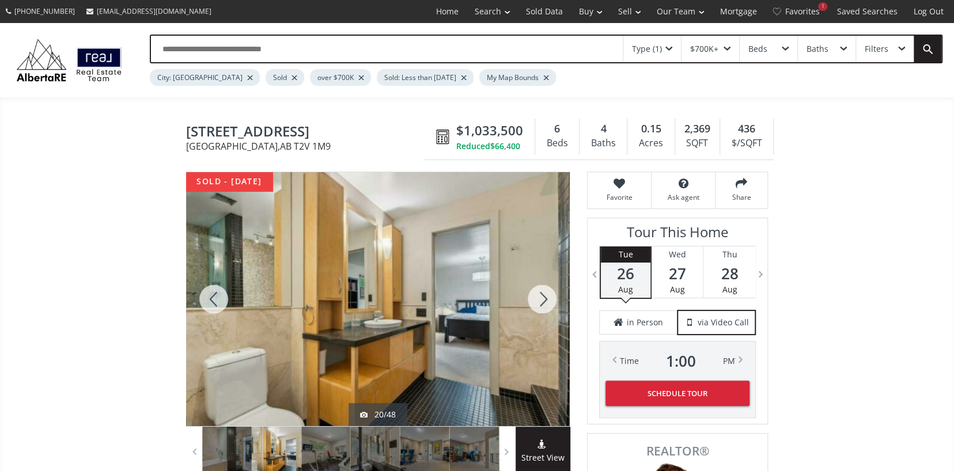
click at [544, 300] on div at bounding box center [541, 299] width 55 height 254
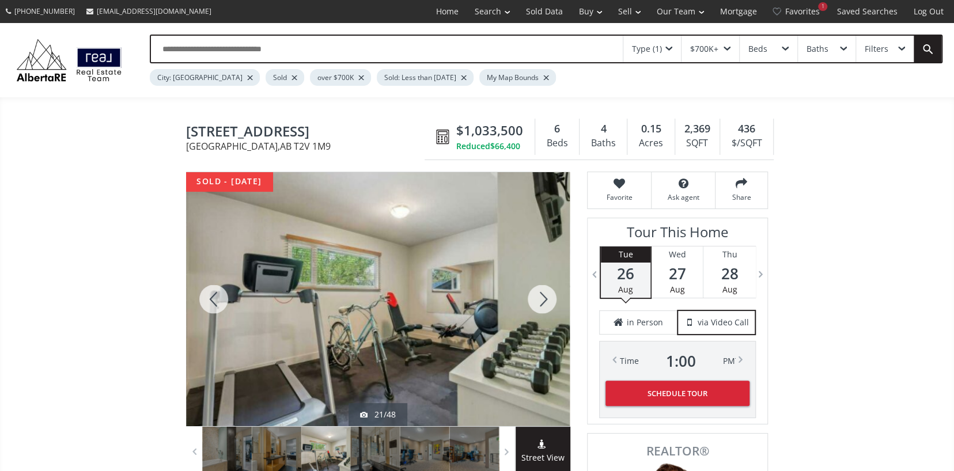
click at [544, 300] on div at bounding box center [541, 299] width 55 height 254
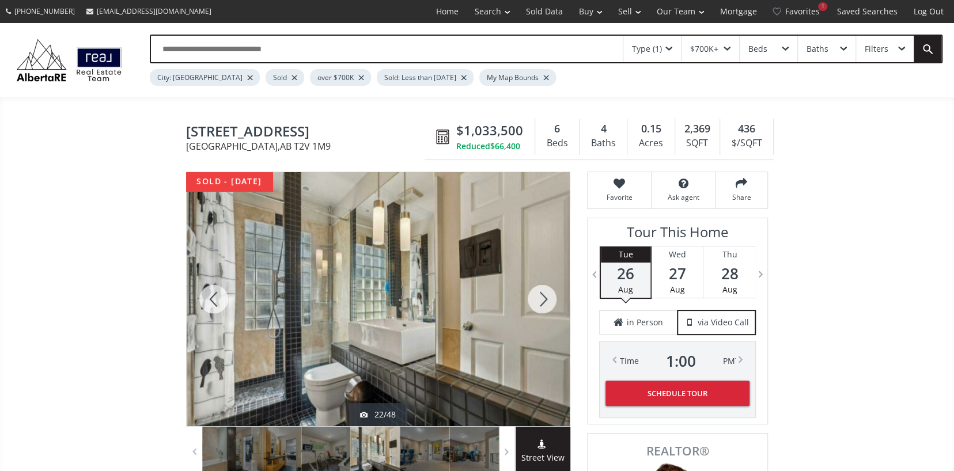
click at [544, 300] on div at bounding box center [541, 299] width 55 height 254
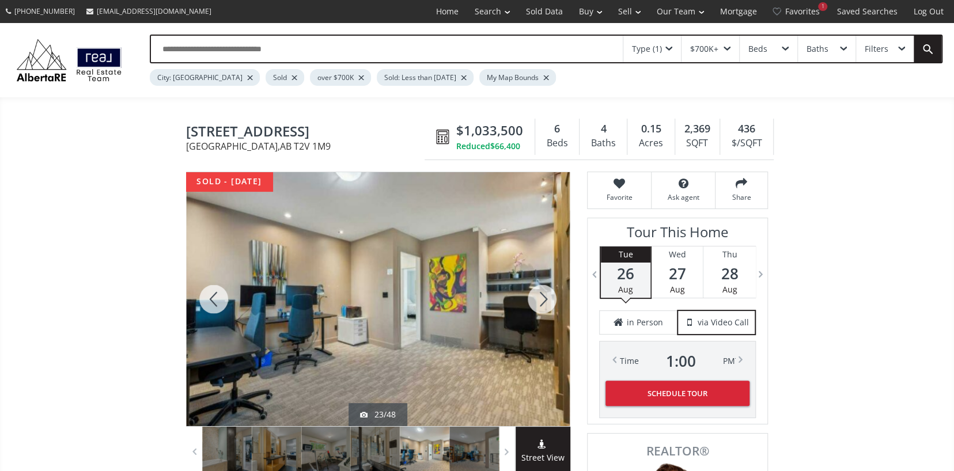
click at [544, 300] on div at bounding box center [541, 299] width 55 height 254
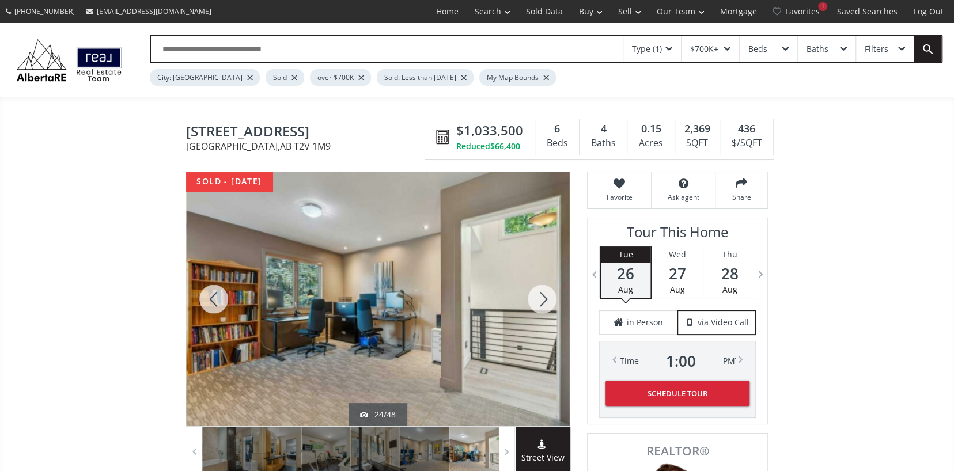
click at [544, 300] on div at bounding box center [541, 299] width 55 height 254
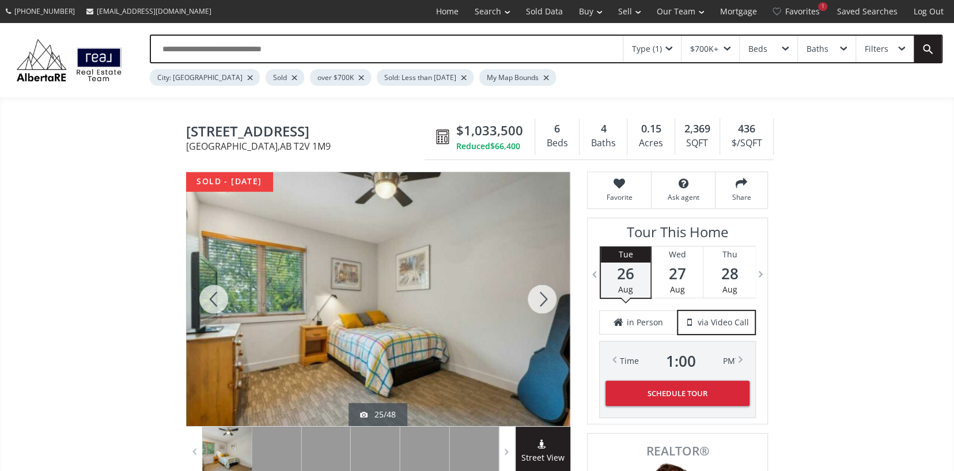
click at [544, 300] on div at bounding box center [541, 299] width 55 height 254
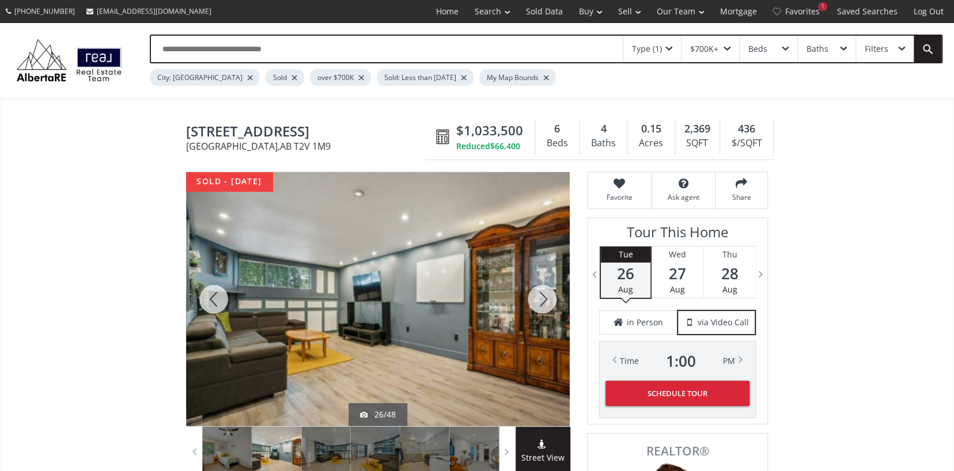
click at [544, 300] on div at bounding box center [541, 299] width 55 height 254
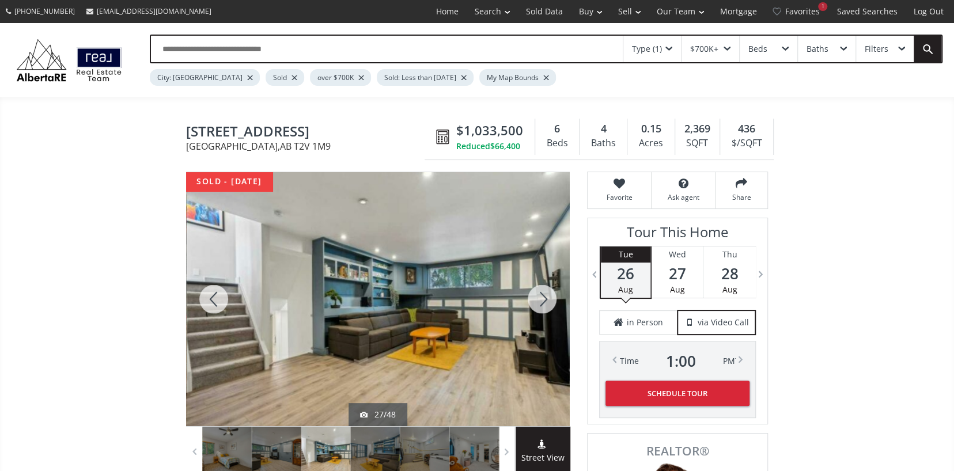
click at [544, 300] on div at bounding box center [541, 299] width 55 height 254
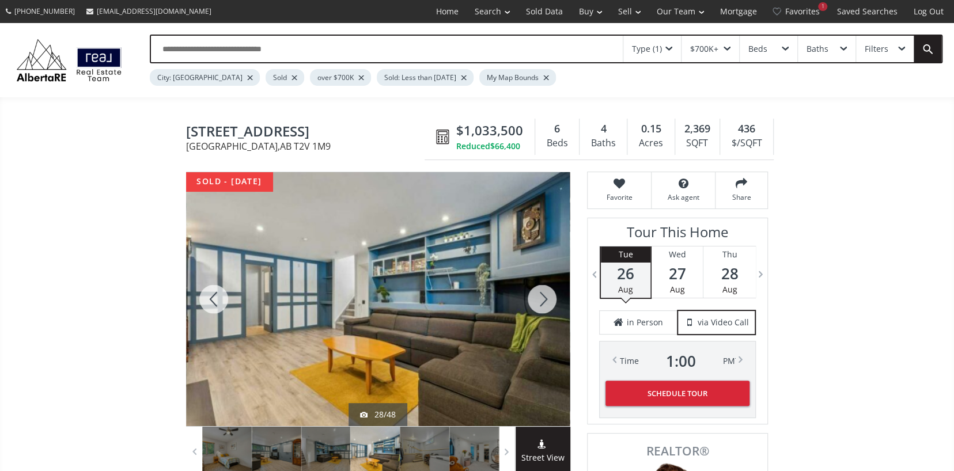
click at [544, 300] on div at bounding box center [541, 299] width 55 height 254
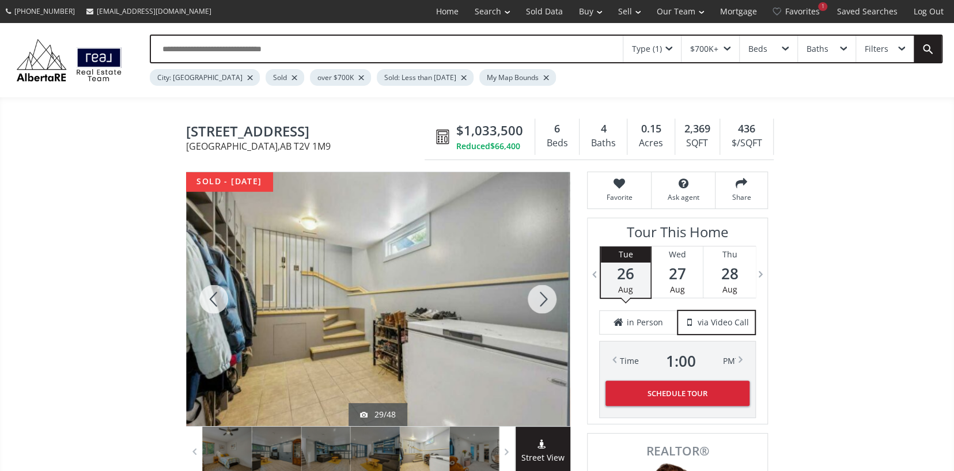
click at [544, 300] on div at bounding box center [541, 299] width 55 height 254
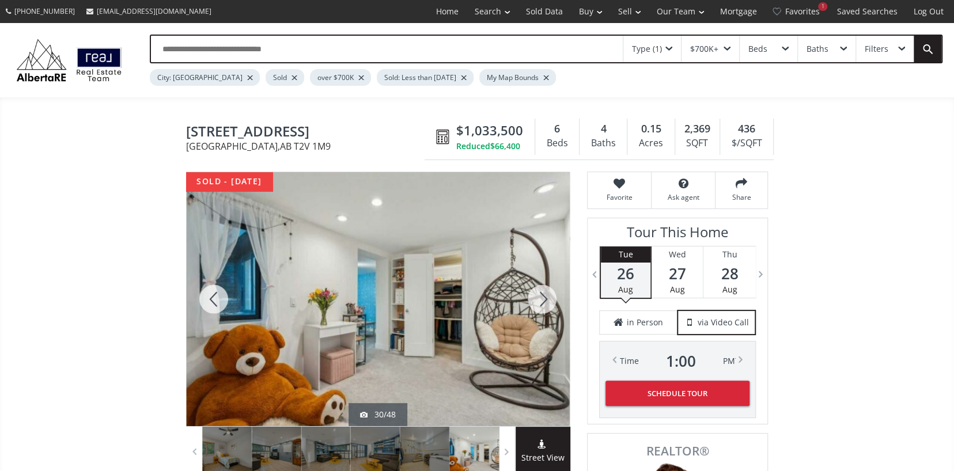
click at [544, 300] on div at bounding box center [541, 299] width 55 height 254
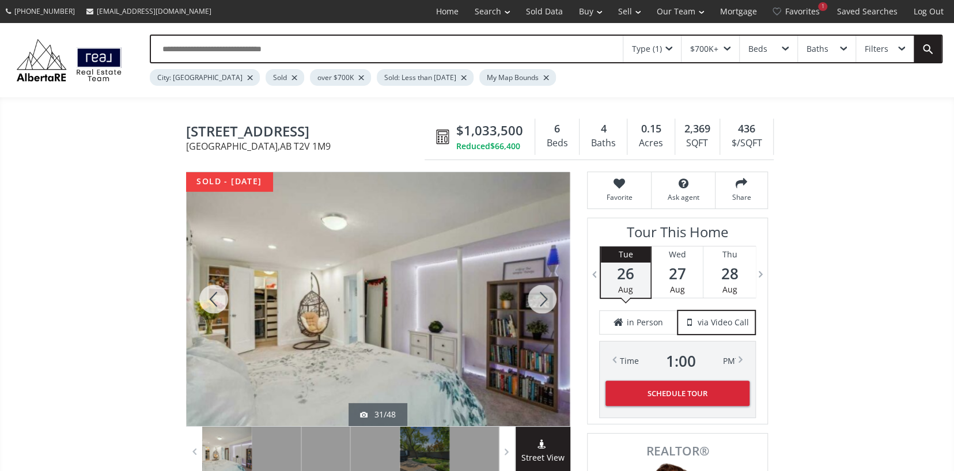
click at [544, 300] on div at bounding box center [541, 299] width 55 height 254
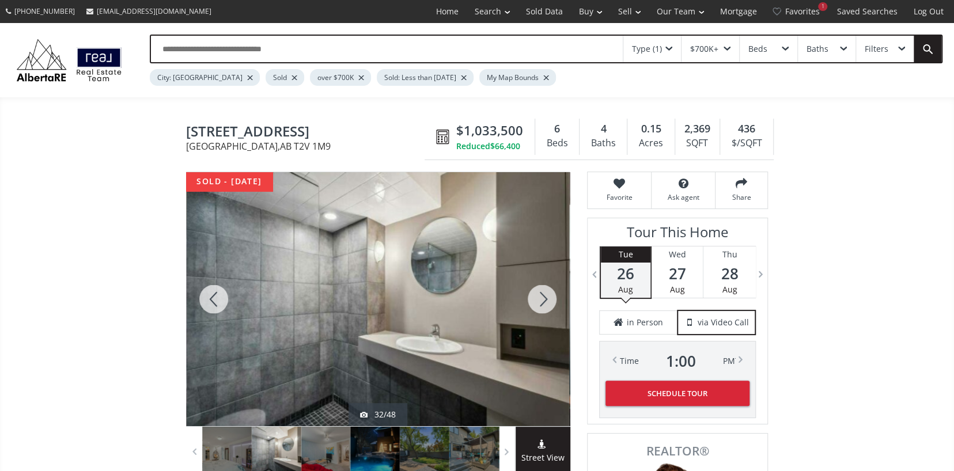
click at [544, 300] on div at bounding box center [541, 299] width 55 height 254
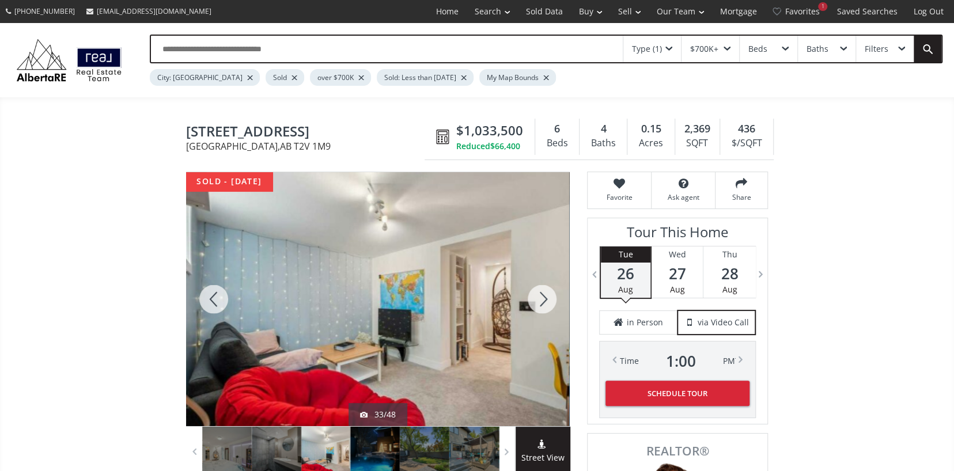
click at [544, 300] on div at bounding box center [541, 299] width 55 height 254
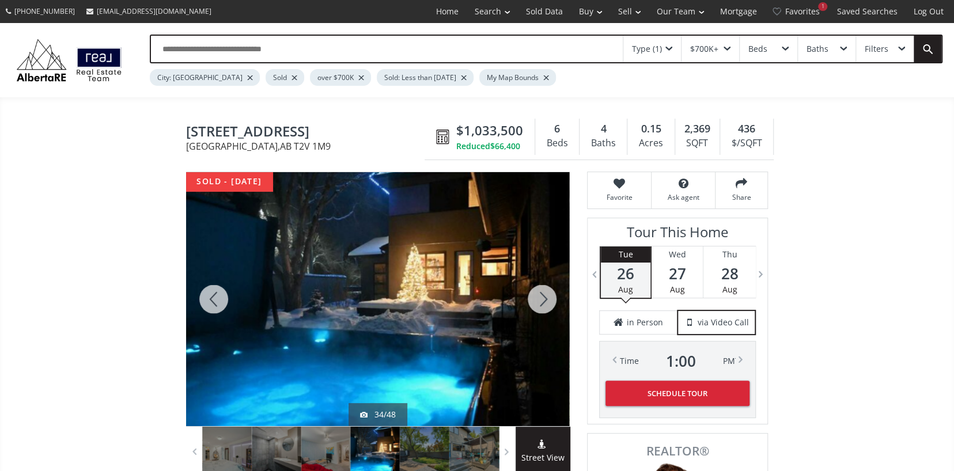
click at [544, 300] on div at bounding box center [541, 299] width 55 height 254
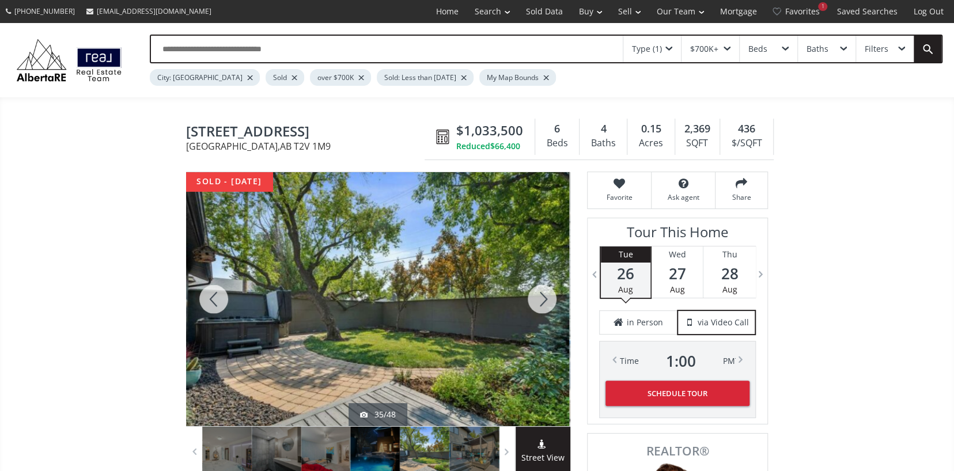
click at [544, 300] on div at bounding box center [541, 299] width 55 height 254
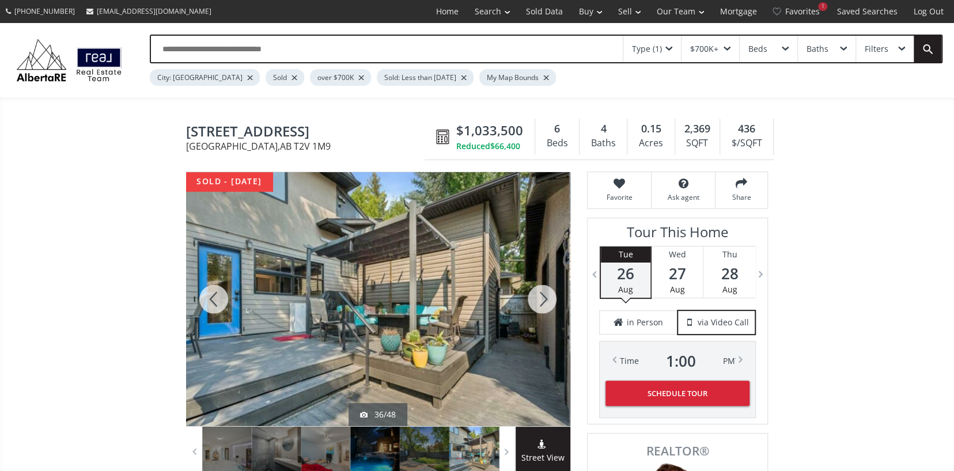
click at [544, 300] on div at bounding box center [541, 299] width 55 height 254
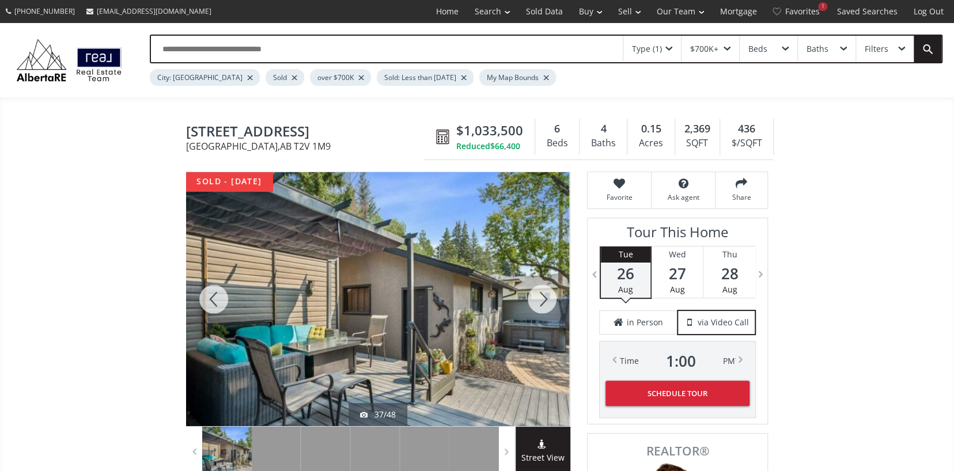
click at [544, 300] on div at bounding box center [541, 299] width 55 height 254
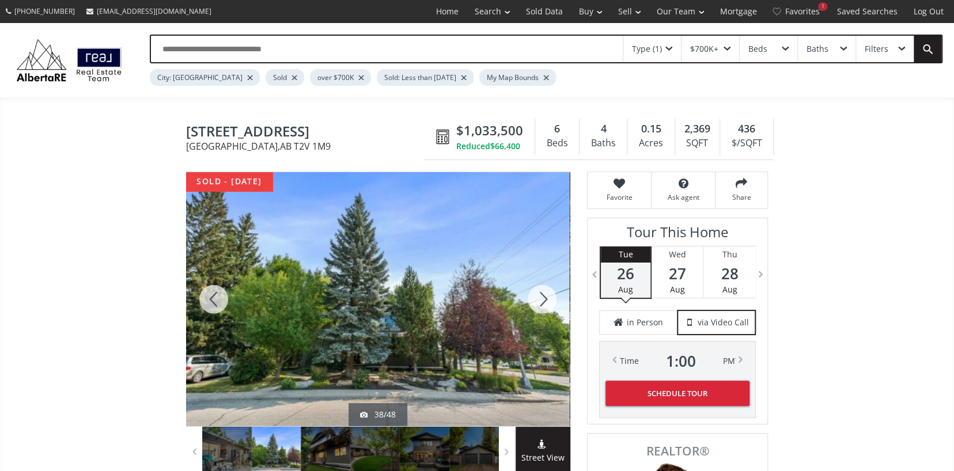
click at [544, 300] on div at bounding box center [541, 299] width 55 height 254
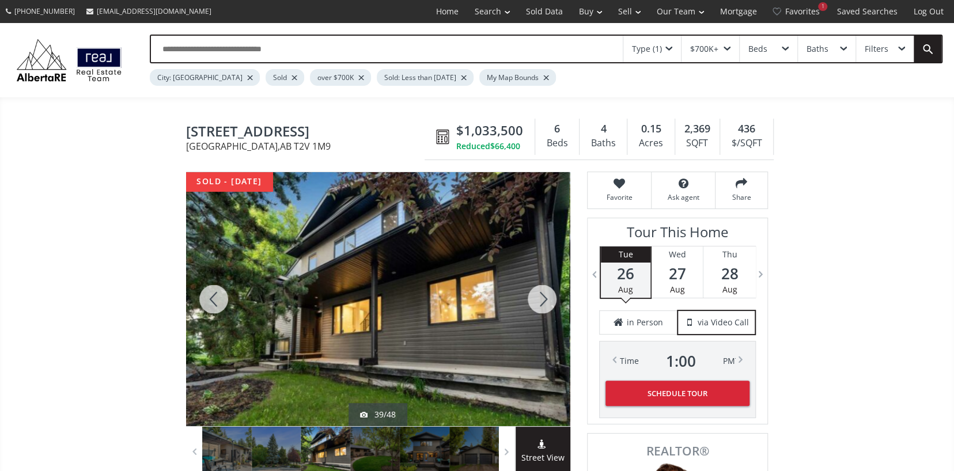
click at [544, 300] on div at bounding box center [541, 299] width 55 height 254
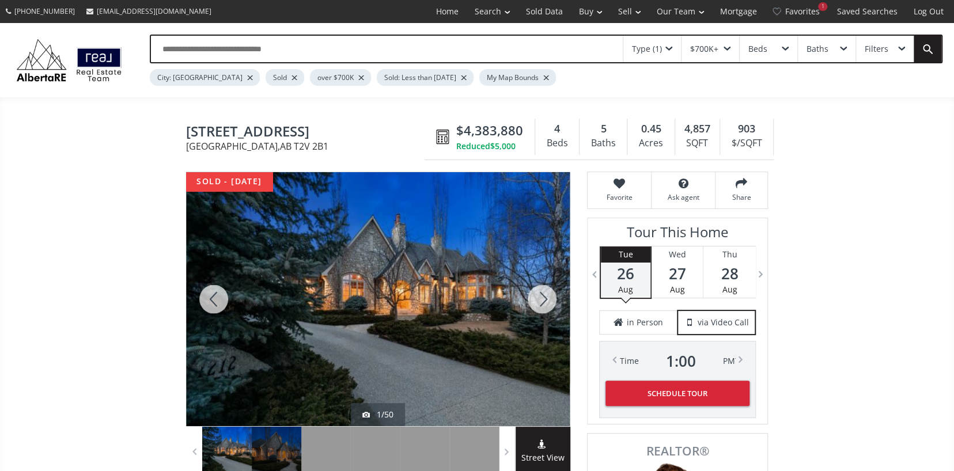
click at [545, 297] on div at bounding box center [541, 299] width 55 height 254
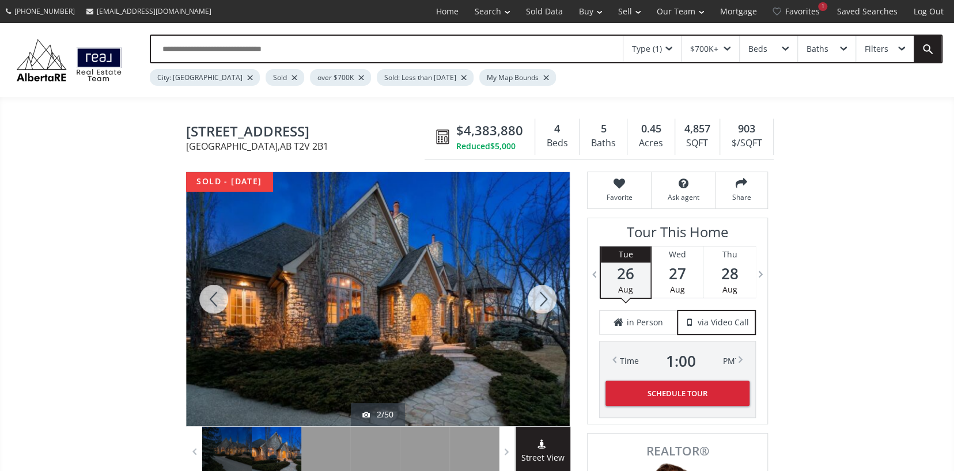
click at [545, 297] on div at bounding box center [541, 299] width 55 height 254
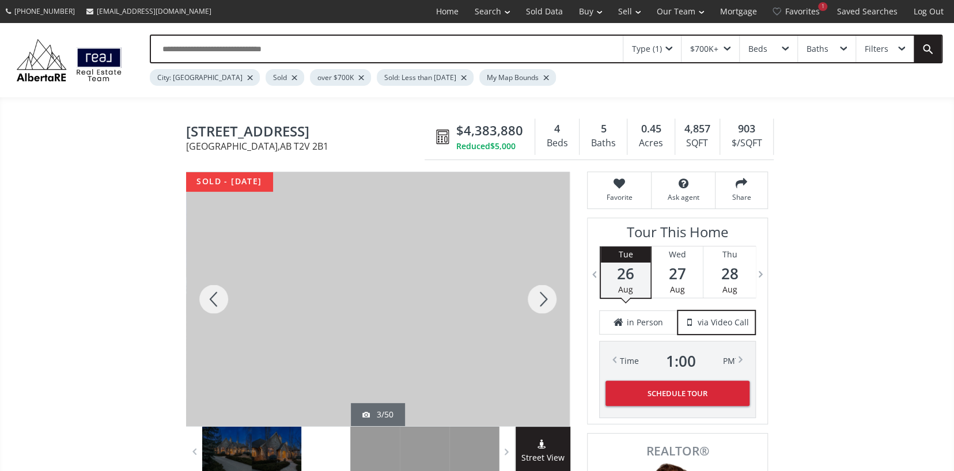
click at [545, 297] on div at bounding box center [541, 299] width 55 height 254
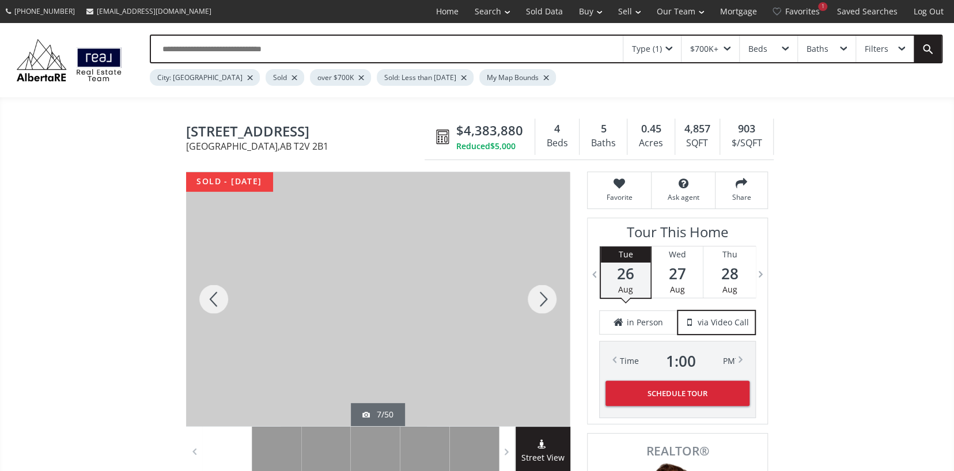
click at [545, 297] on div at bounding box center [541, 299] width 55 height 254
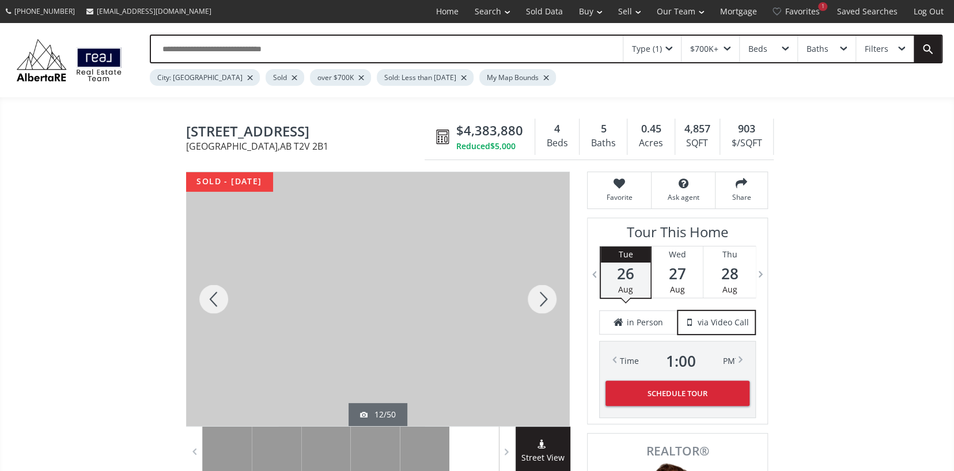
click at [545, 297] on div at bounding box center [541, 299] width 55 height 254
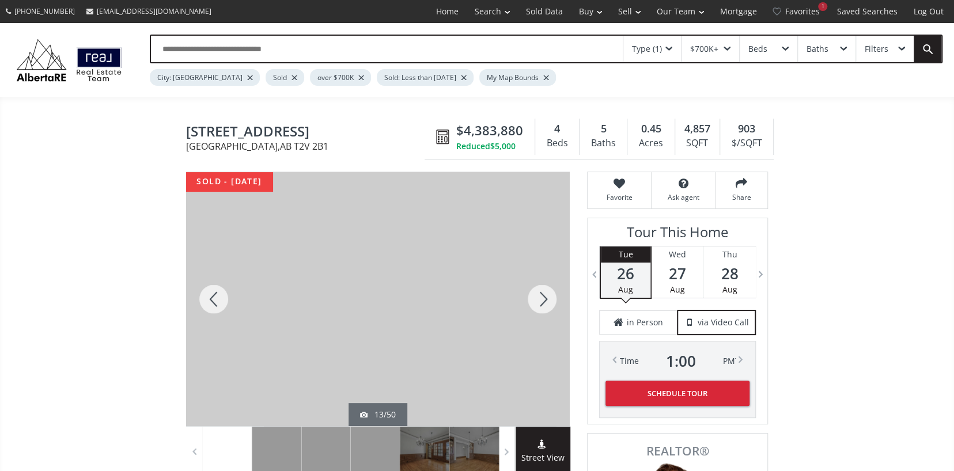
click at [545, 297] on div at bounding box center [541, 299] width 55 height 254
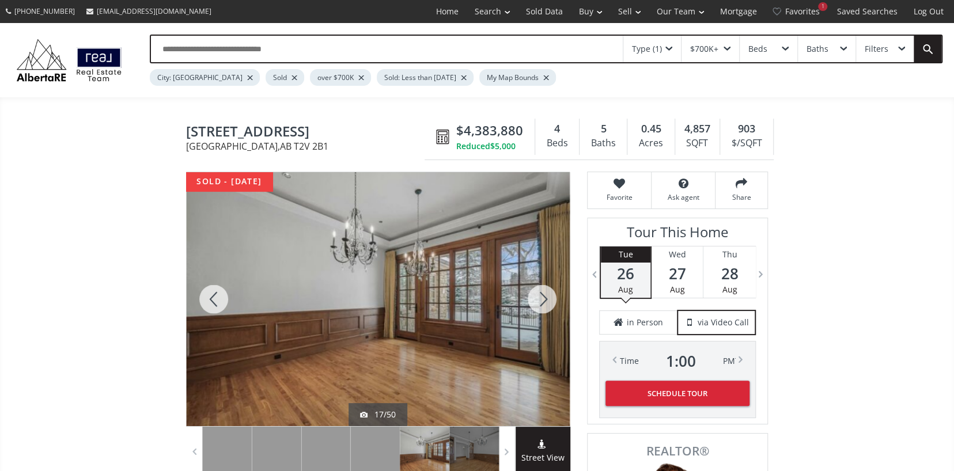
click at [545, 297] on div at bounding box center [541, 299] width 55 height 254
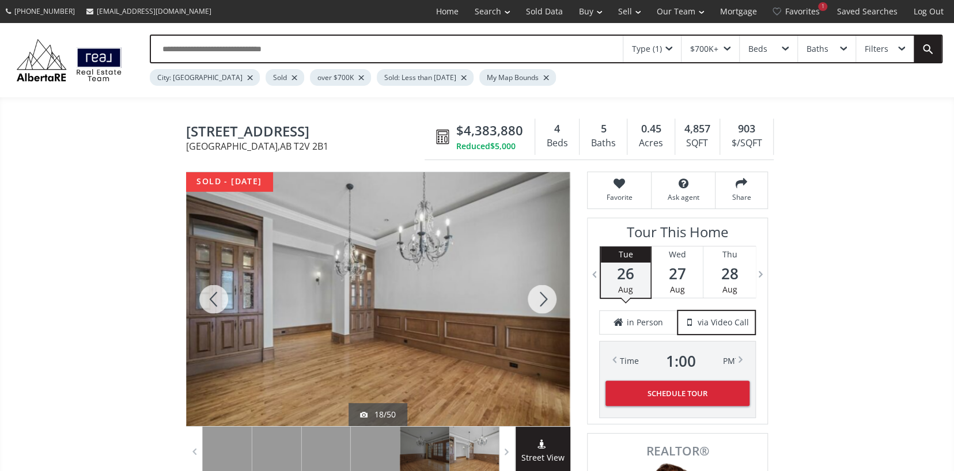
click at [545, 297] on div at bounding box center [541, 299] width 55 height 254
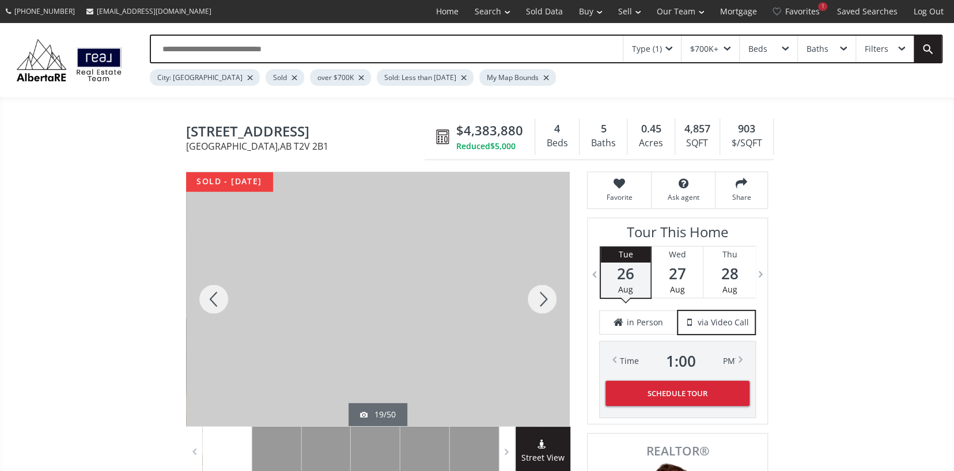
click at [537, 289] on div at bounding box center [541, 299] width 55 height 254
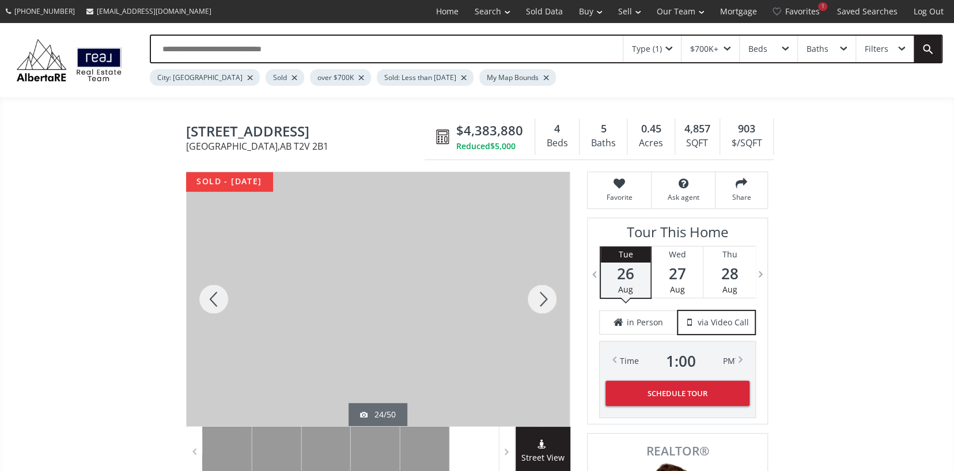
click at [537, 289] on div at bounding box center [541, 299] width 55 height 254
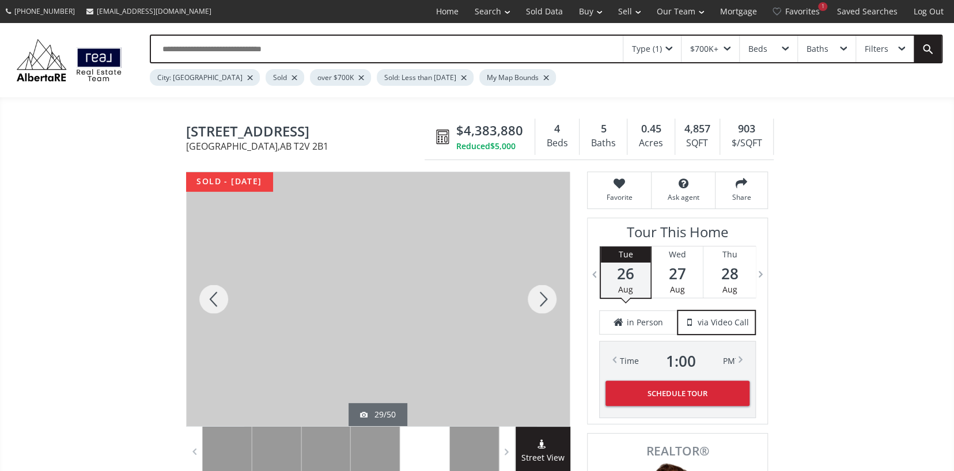
click at [537, 289] on div at bounding box center [541, 299] width 55 height 254
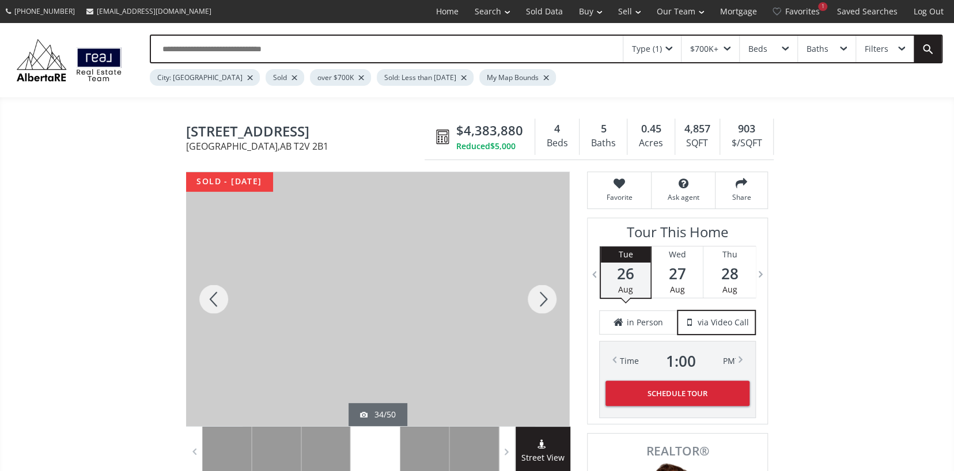
click at [537, 289] on div at bounding box center [541, 299] width 55 height 254
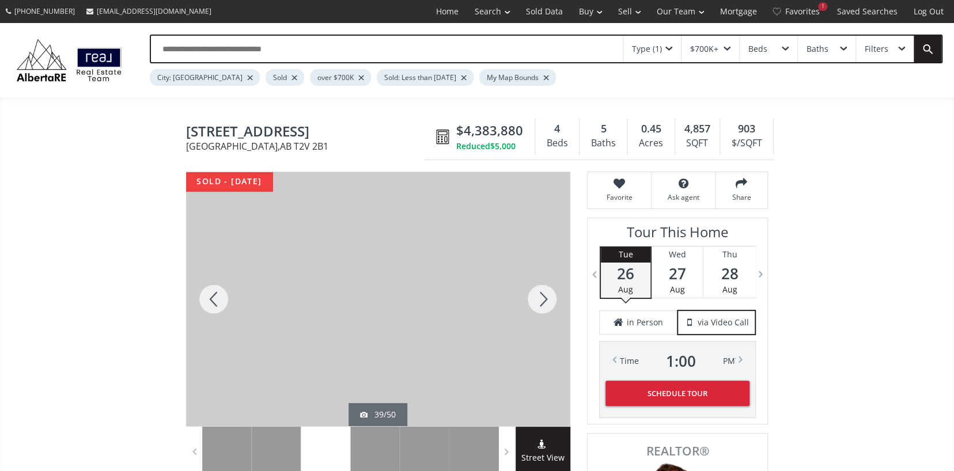
click at [537, 289] on div at bounding box center [541, 299] width 55 height 254
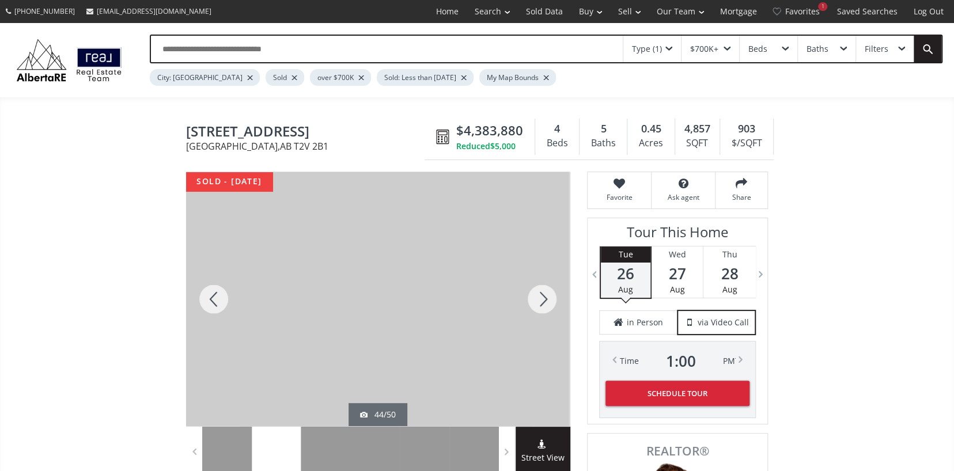
click at [537, 289] on div at bounding box center [541, 299] width 55 height 254
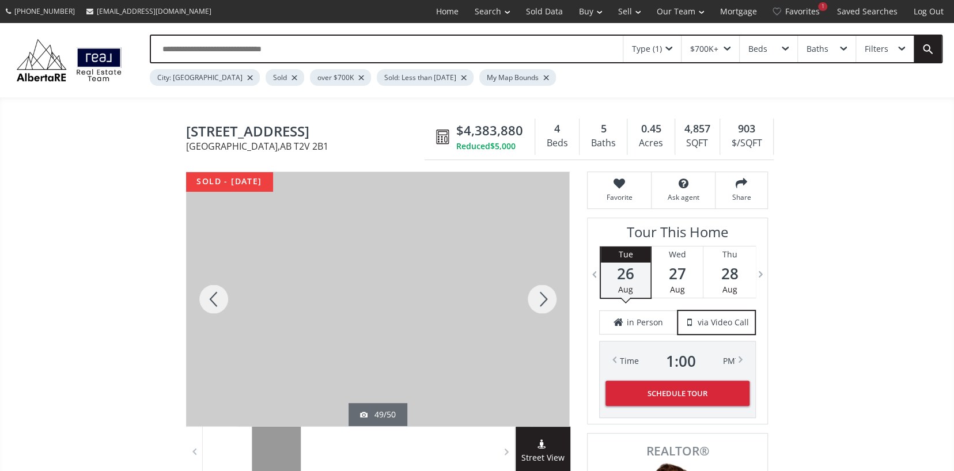
click at [537, 289] on div at bounding box center [541, 299] width 55 height 254
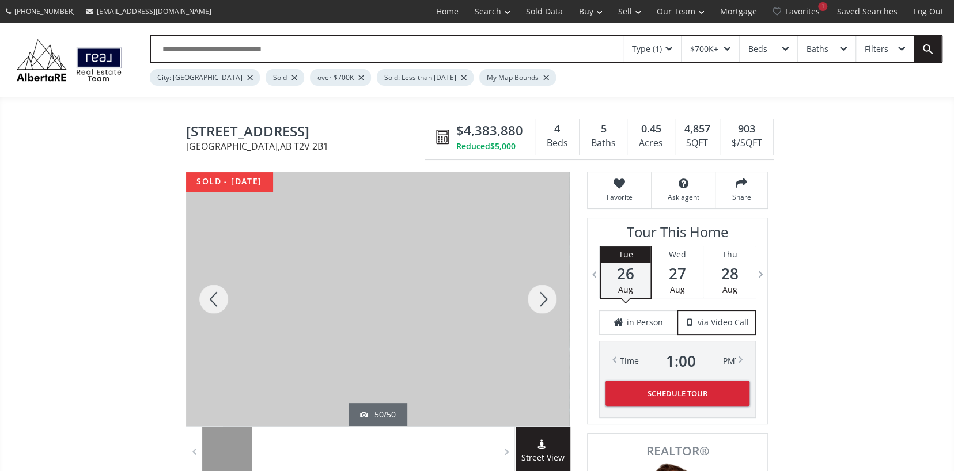
click at [537, 289] on div at bounding box center [541, 299] width 55 height 254
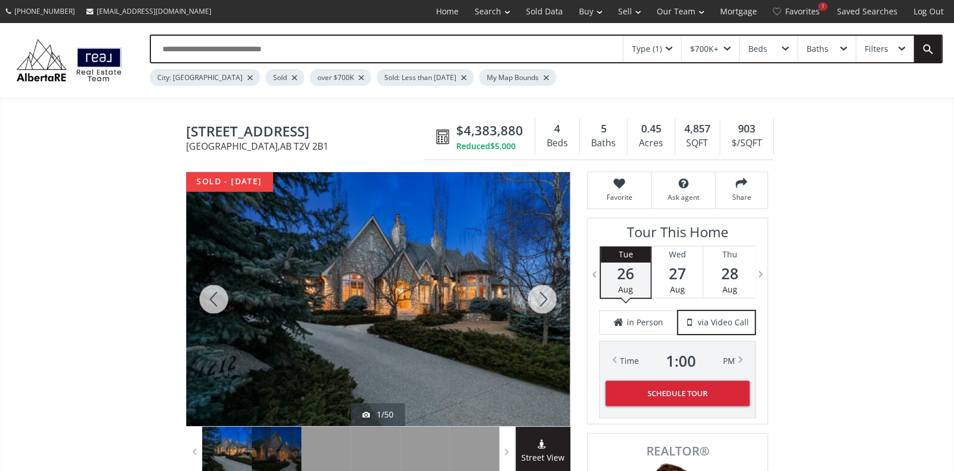
click at [537, 289] on div at bounding box center [541, 299] width 55 height 254
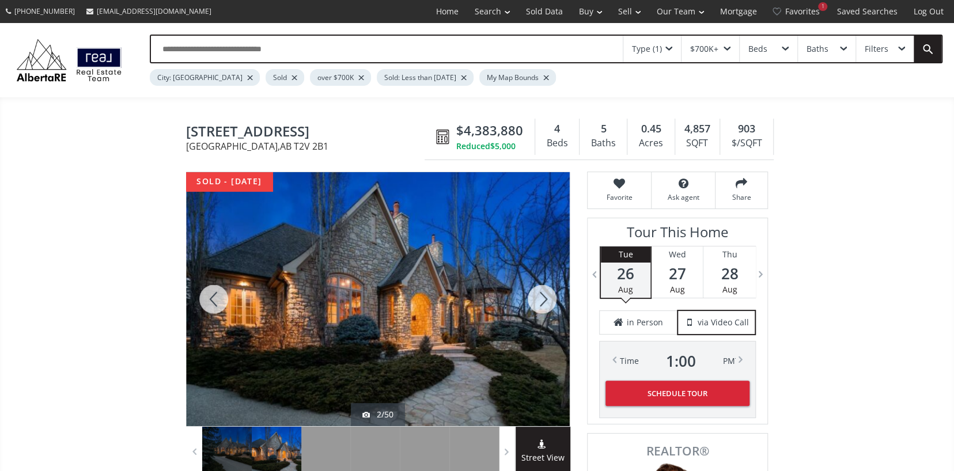
click at [537, 289] on div at bounding box center [541, 299] width 55 height 254
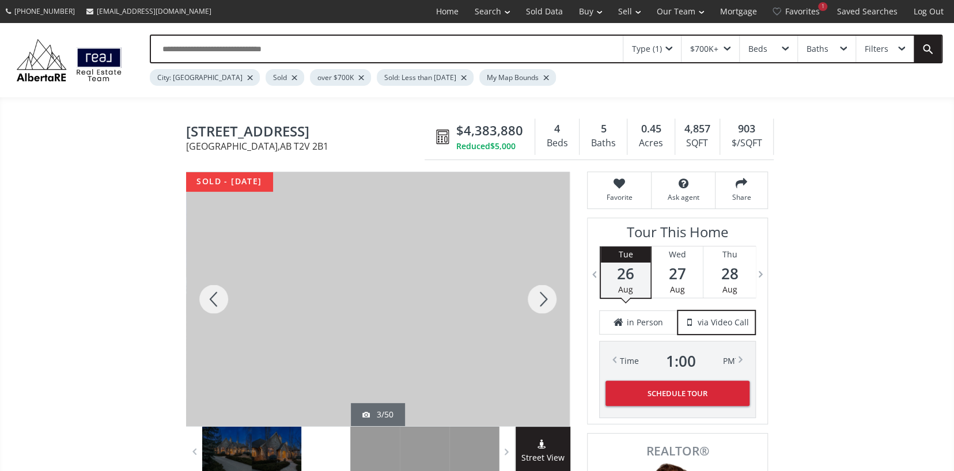
click at [537, 289] on div at bounding box center [541, 299] width 55 height 254
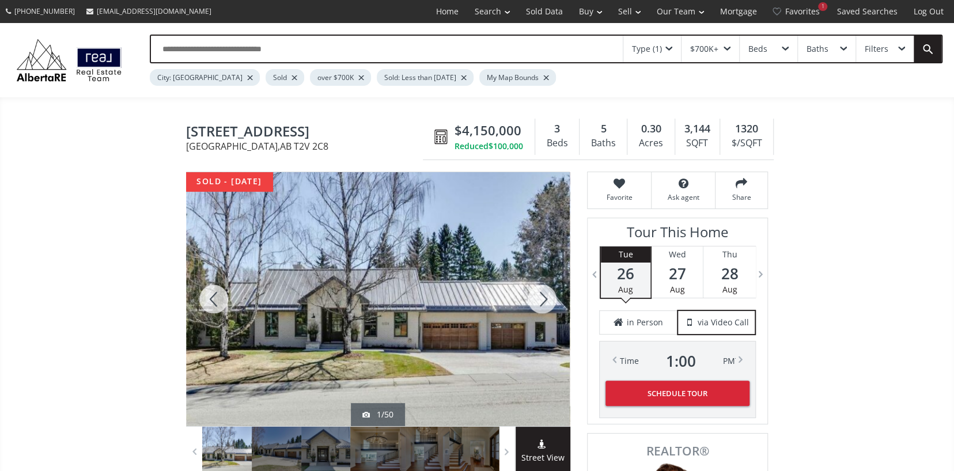
click at [536, 297] on div at bounding box center [541, 299] width 55 height 254
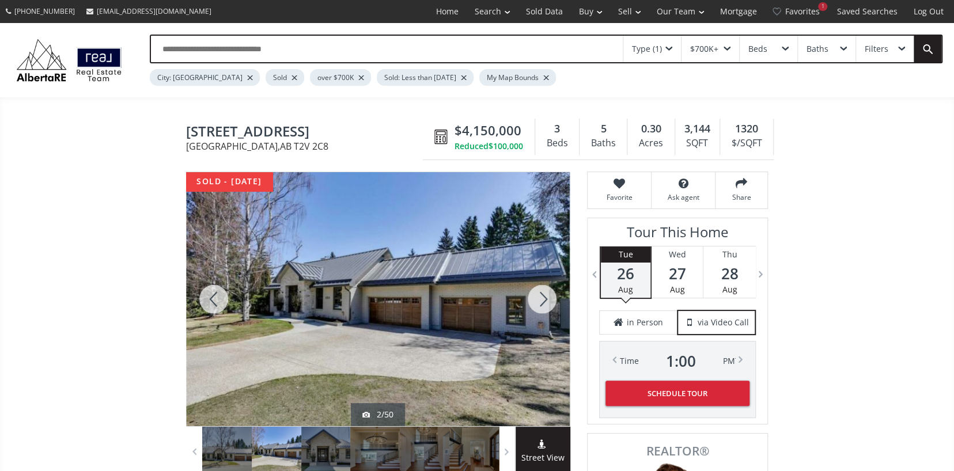
click at [536, 297] on div at bounding box center [541, 299] width 55 height 254
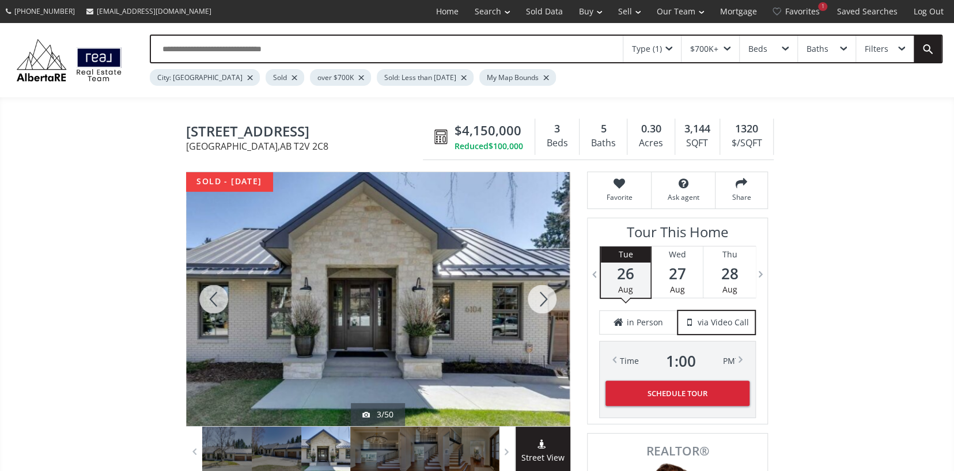
click at [536, 297] on div at bounding box center [541, 299] width 55 height 254
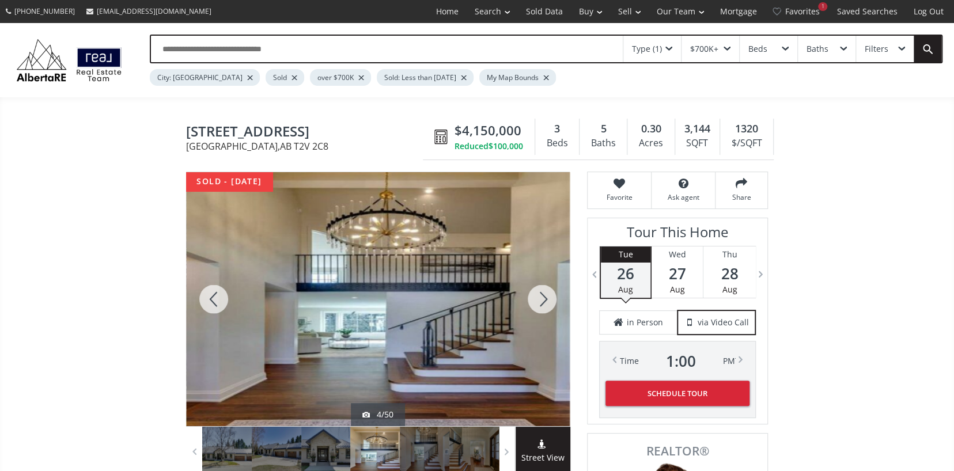
click at [536, 297] on div at bounding box center [541, 299] width 55 height 254
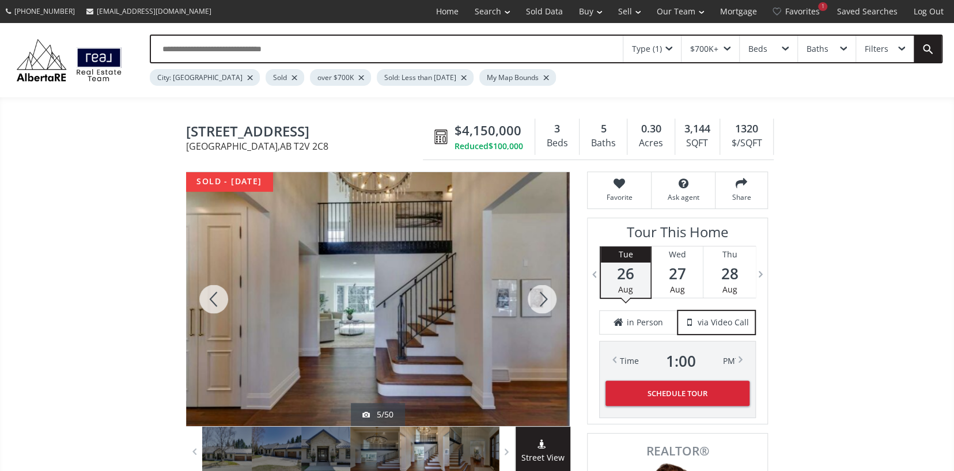
click at [536, 297] on div at bounding box center [541, 299] width 55 height 254
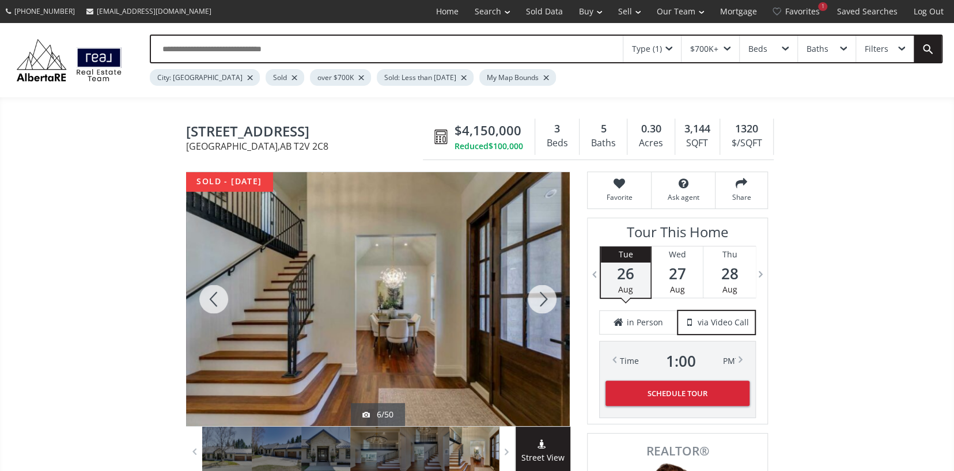
click at [536, 297] on div at bounding box center [541, 299] width 55 height 254
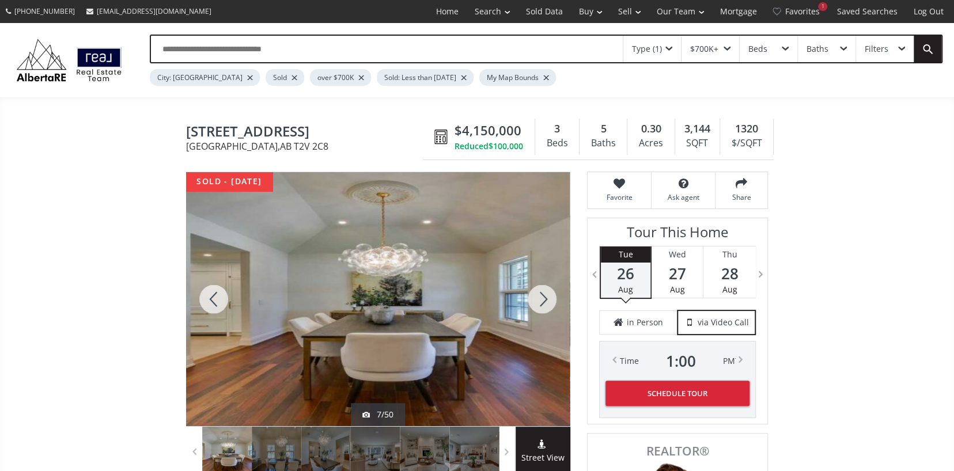
click at [536, 297] on div at bounding box center [541, 299] width 55 height 254
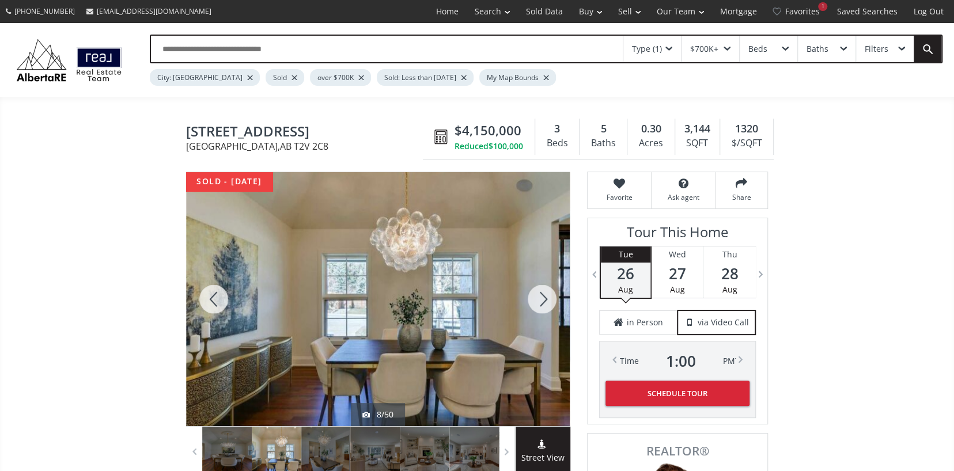
click at [536, 297] on div at bounding box center [541, 299] width 55 height 254
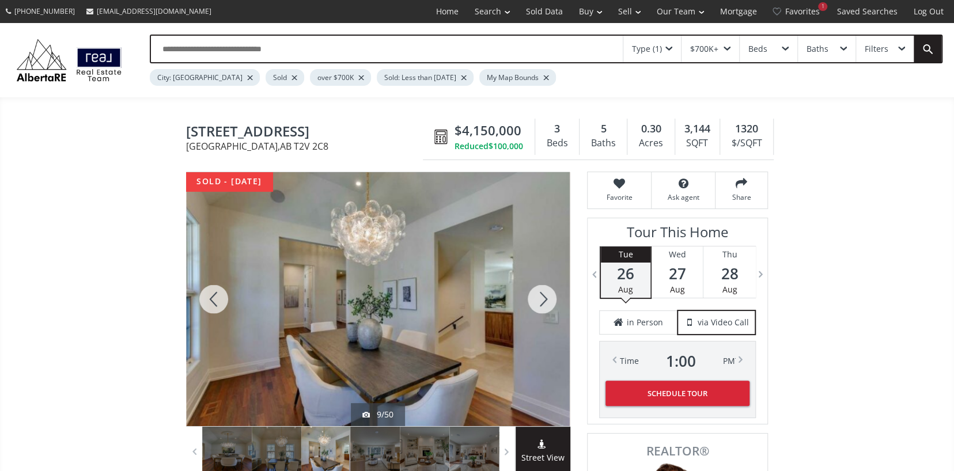
click at [536, 297] on div at bounding box center [541, 299] width 55 height 254
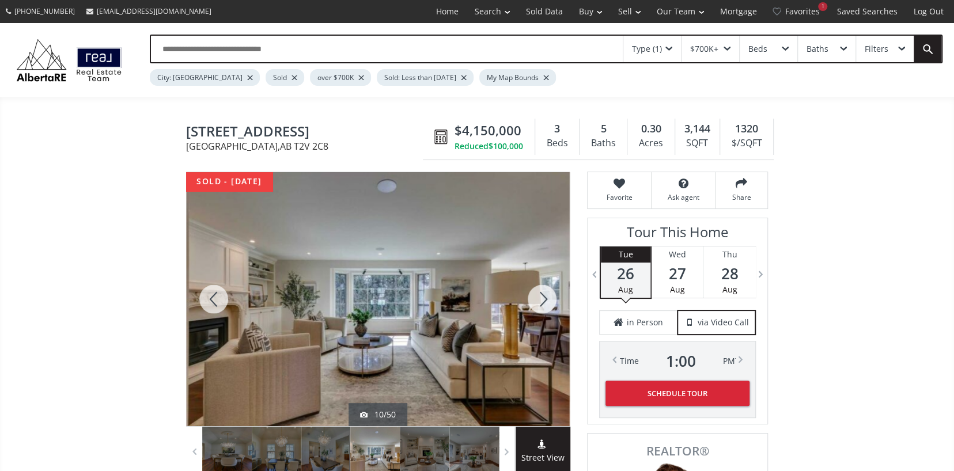
click at [536, 297] on div at bounding box center [541, 299] width 55 height 254
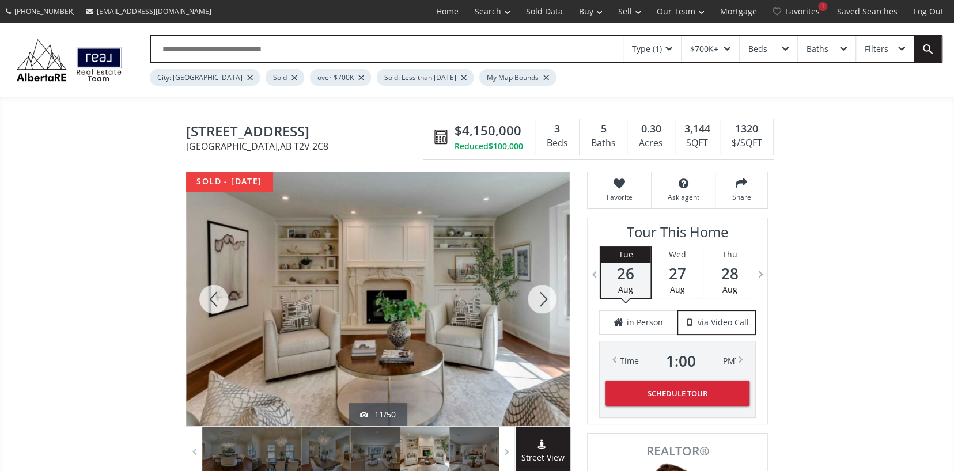
click at [536, 297] on div at bounding box center [541, 299] width 55 height 254
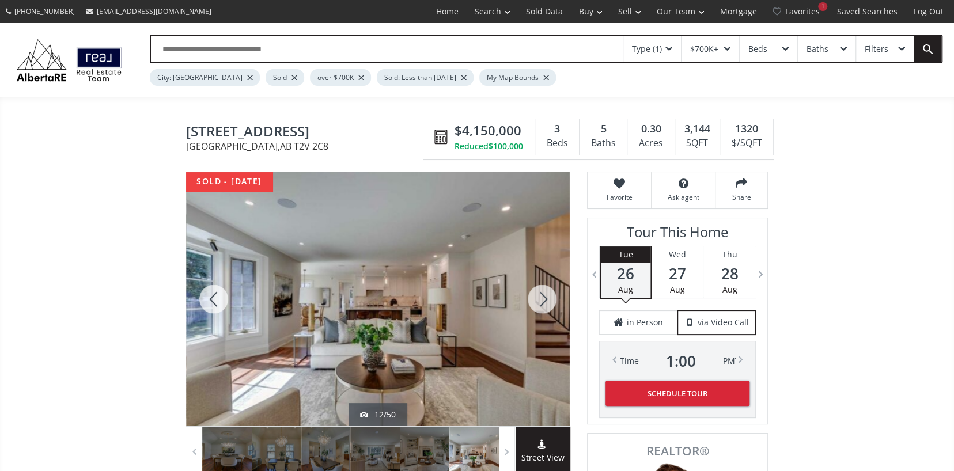
click at [536, 297] on div at bounding box center [541, 299] width 55 height 254
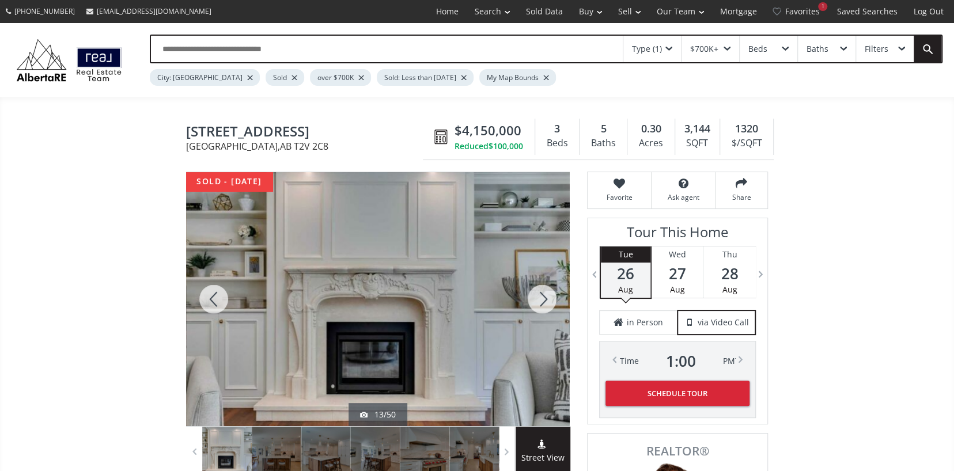
click at [536, 297] on div at bounding box center [541, 299] width 55 height 254
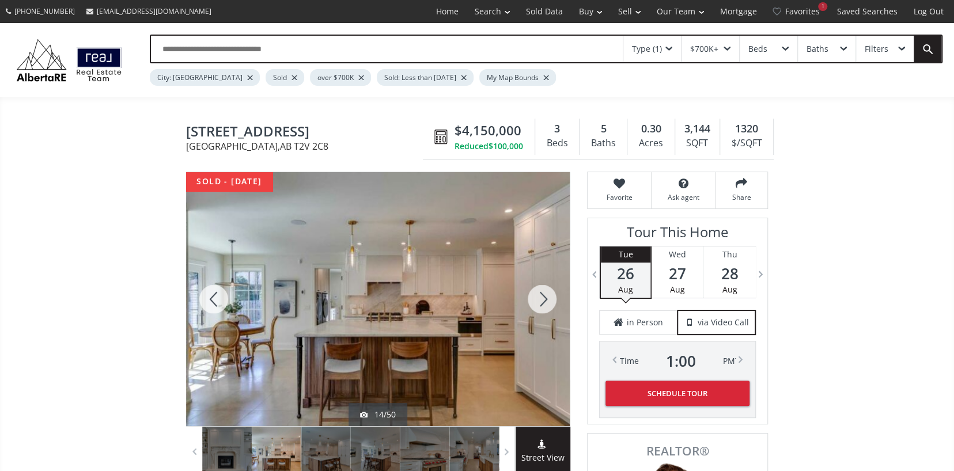
click at [536, 297] on div at bounding box center [541, 299] width 55 height 254
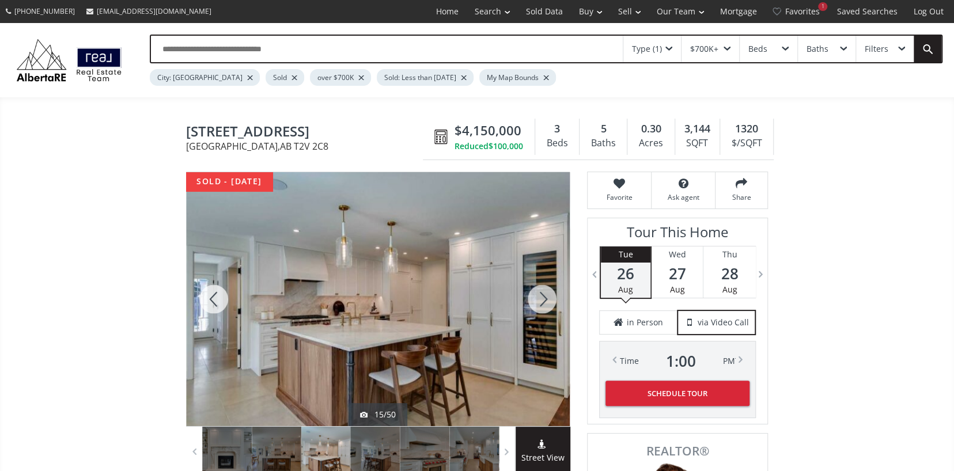
click at [536, 297] on div at bounding box center [541, 299] width 55 height 254
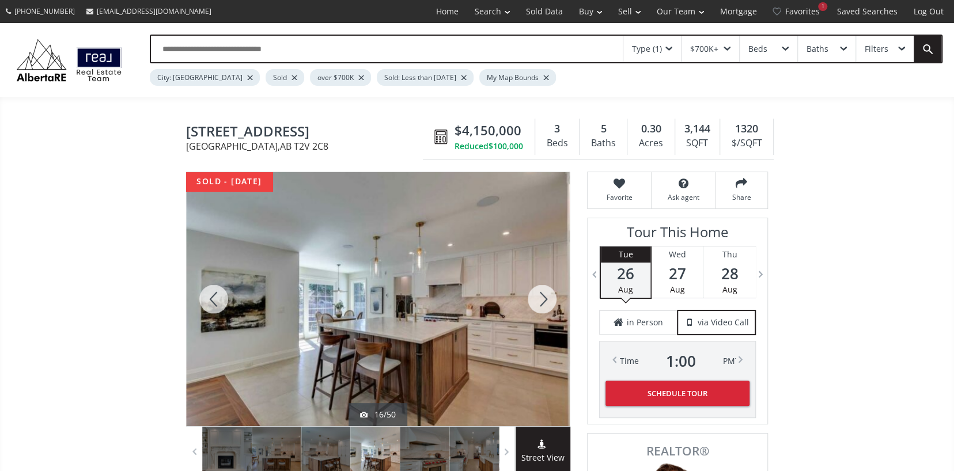
click at [536, 297] on div at bounding box center [541, 299] width 55 height 254
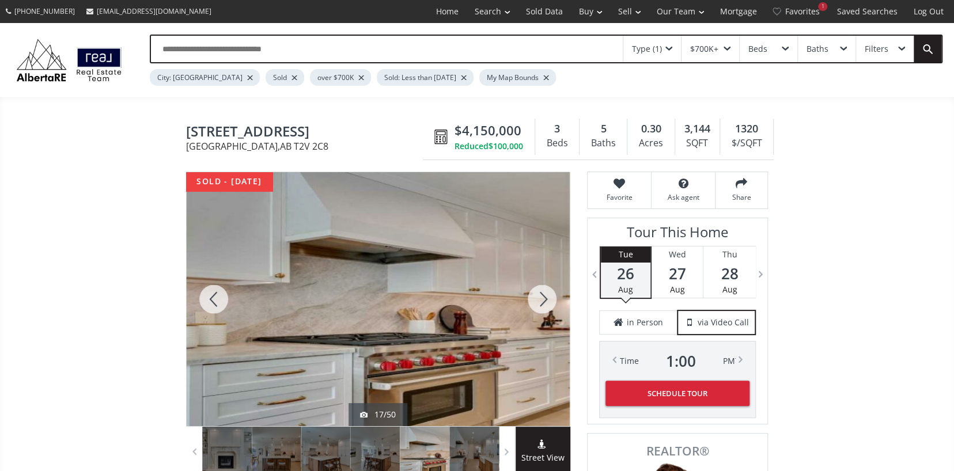
click at [536, 297] on div at bounding box center [541, 299] width 55 height 254
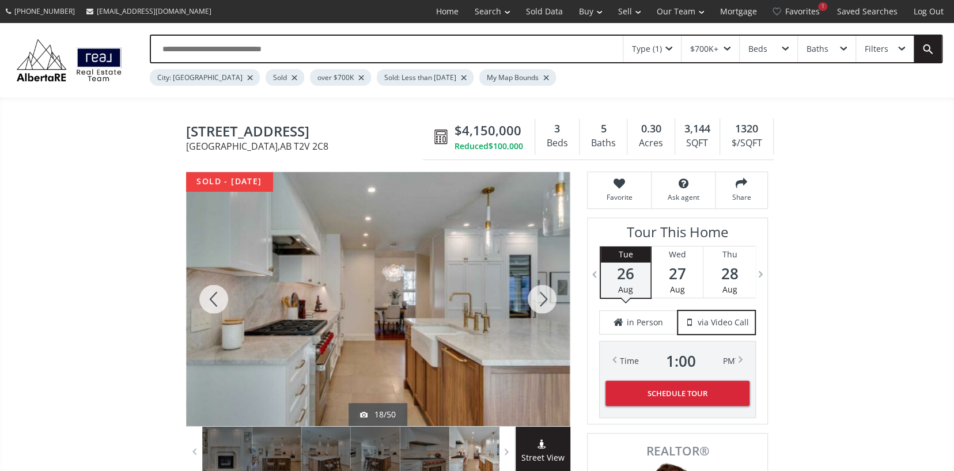
click at [536, 297] on div at bounding box center [541, 299] width 55 height 254
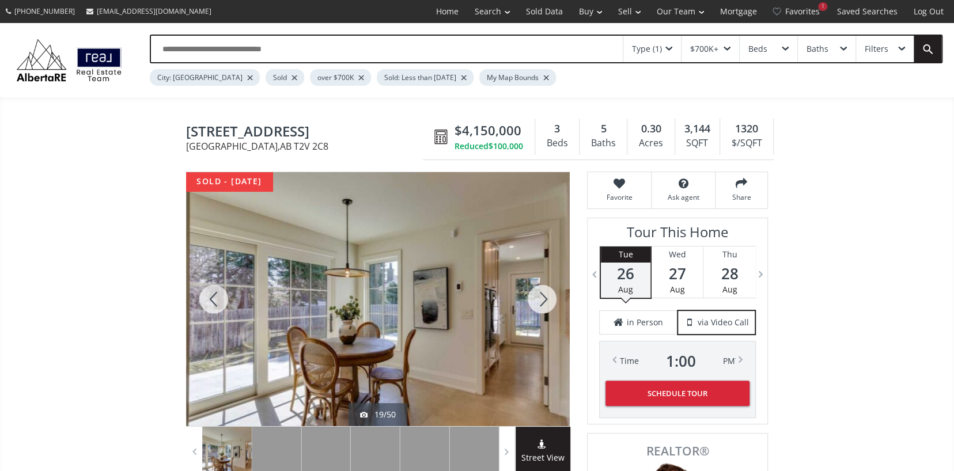
click at [536, 297] on div at bounding box center [541, 299] width 55 height 254
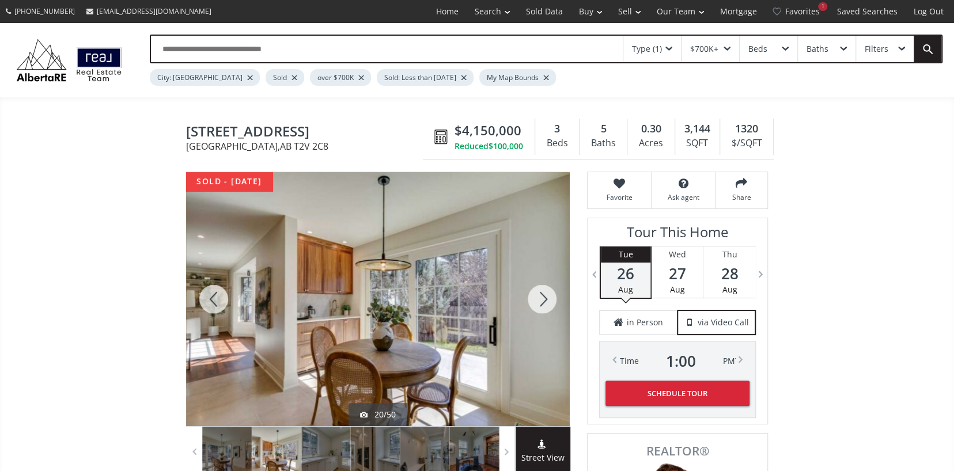
click at [536, 297] on div at bounding box center [541, 299] width 55 height 254
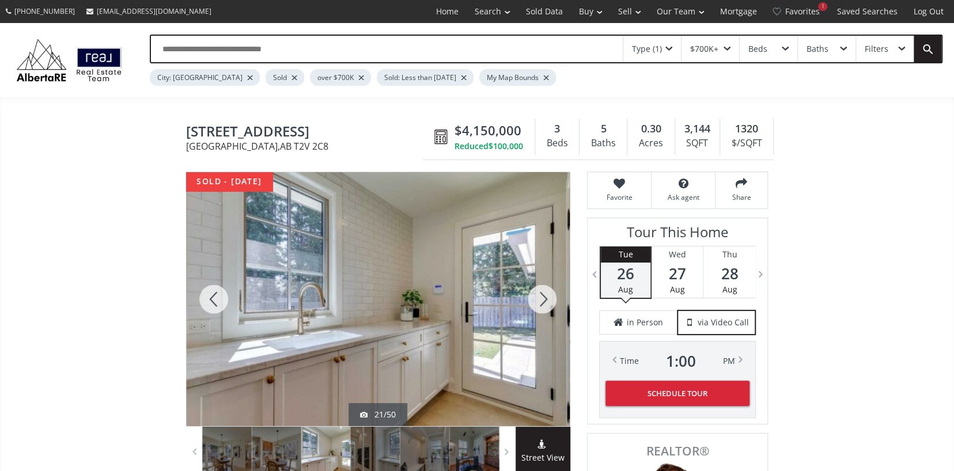
click at [536, 297] on div at bounding box center [541, 299] width 55 height 254
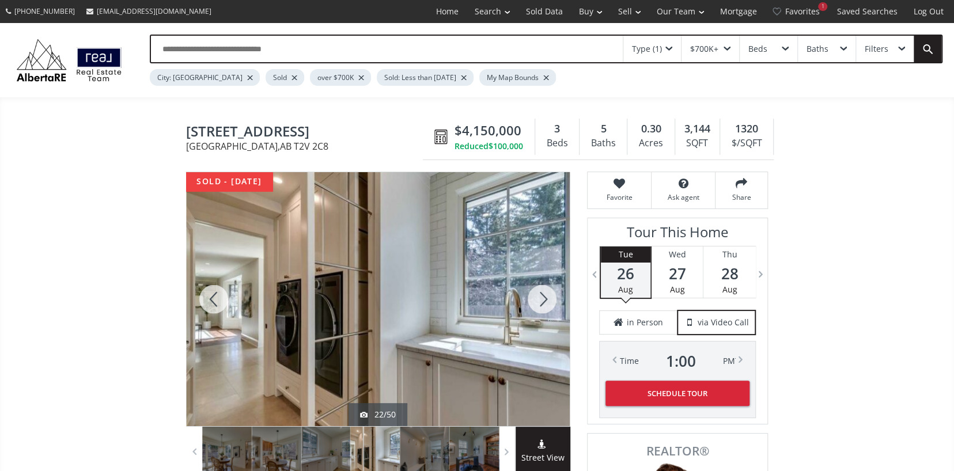
click at [536, 297] on div at bounding box center [541, 299] width 55 height 254
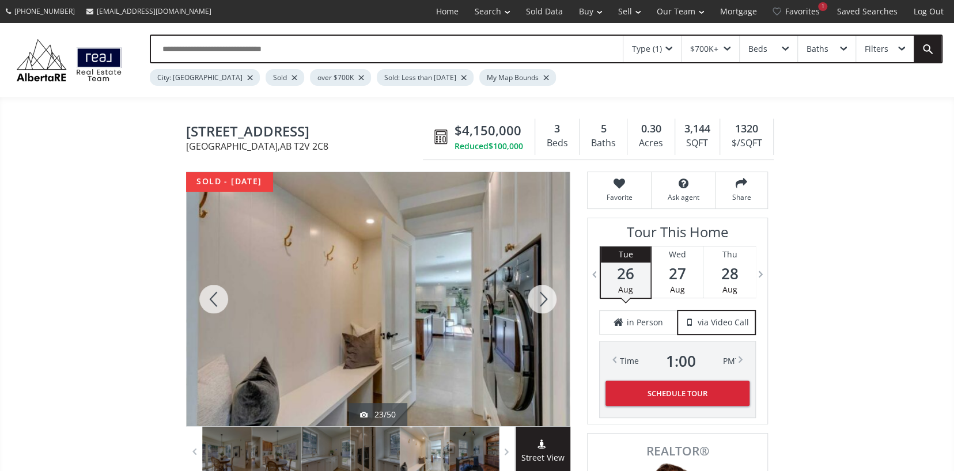
click at [536, 297] on div at bounding box center [541, 299] width 55 height 254
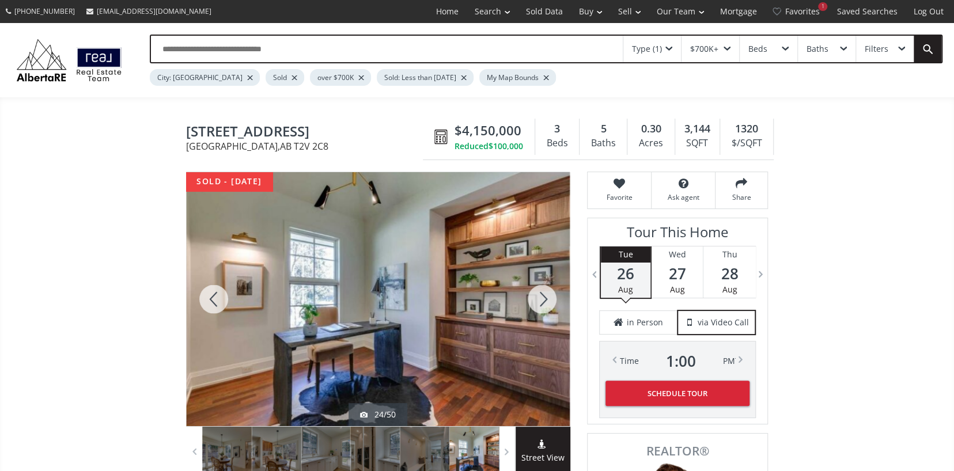
click at [536, 297] on div at bounding box center [541, 299] width 55 height 254
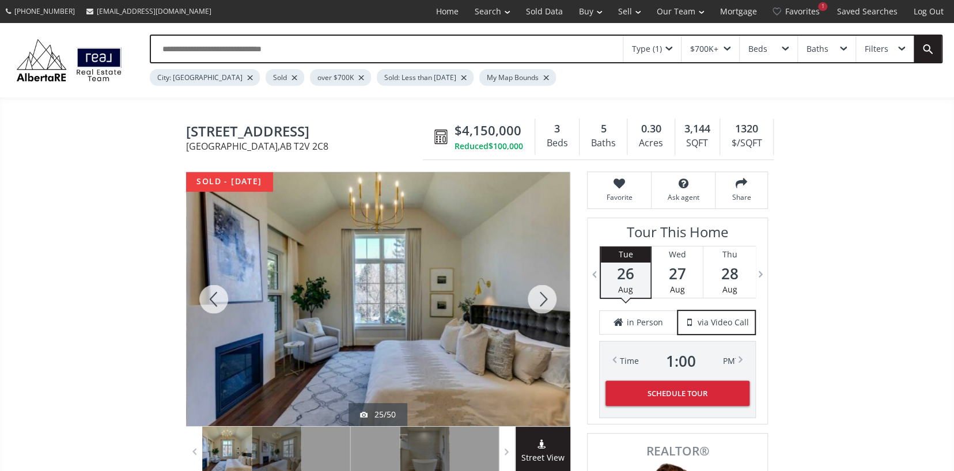
click at [536, 297] on div at bounding box center [541, 299] width 55 height 254
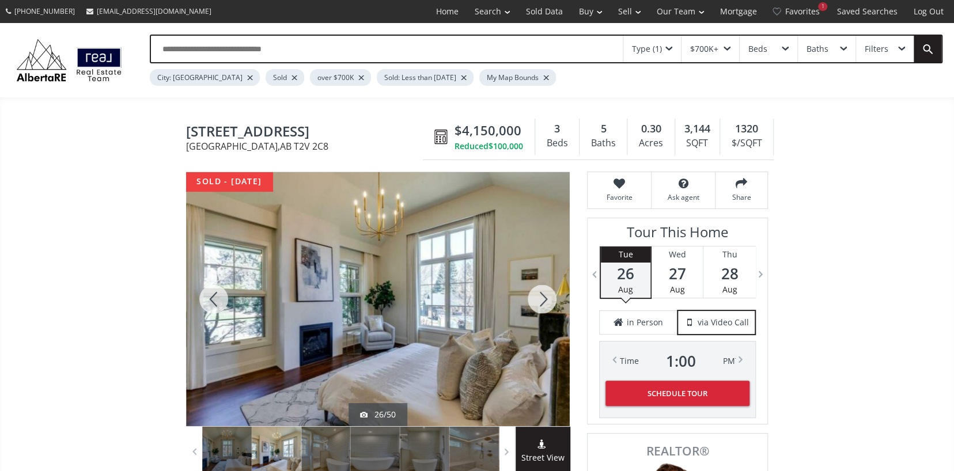
click at [536, 297] on div at bounding box center [541, 299] width 55 height 254
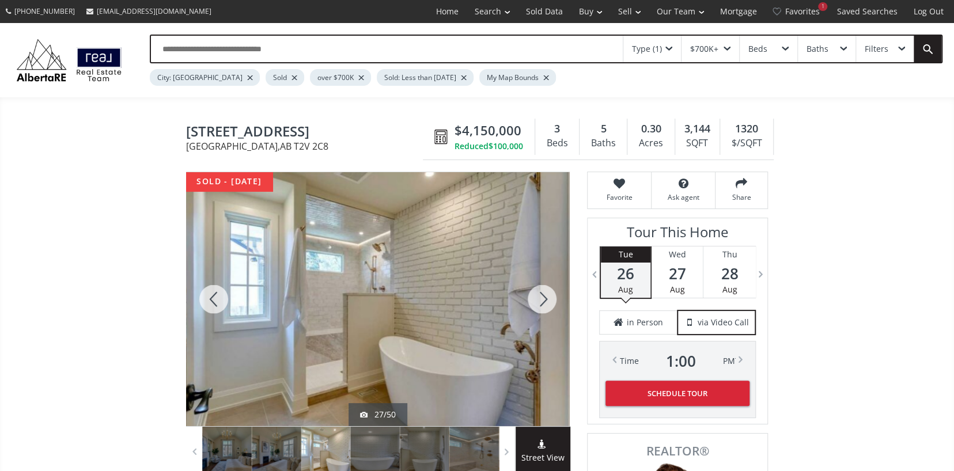
click at [536, 297] on div at bounding box center [541, 299] width 55 height 254
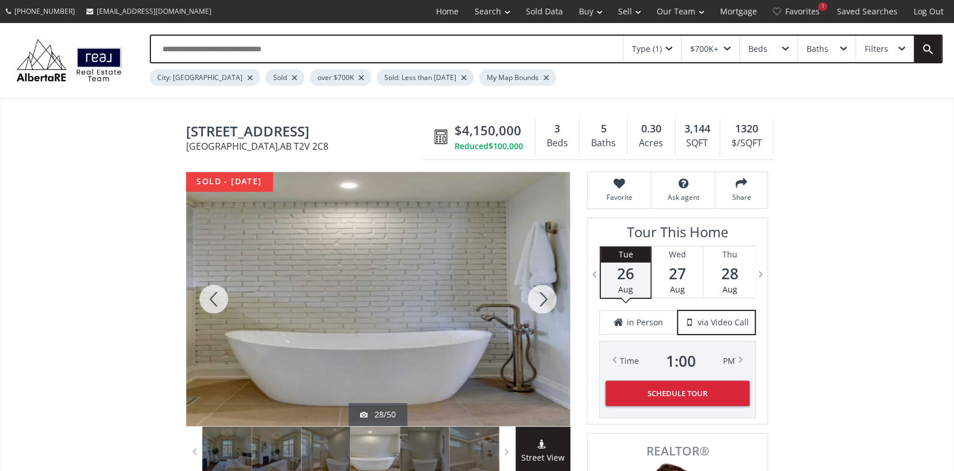
click at [536, 297] on div at bounding box center [541, 299] width 55 height 254
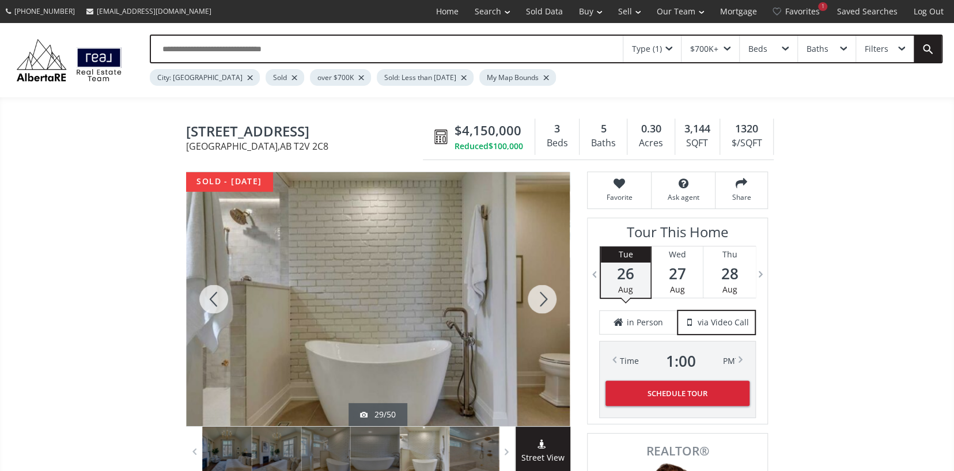
click at [536, 297] on div at bounding box center [541, 299] width 55 height 254
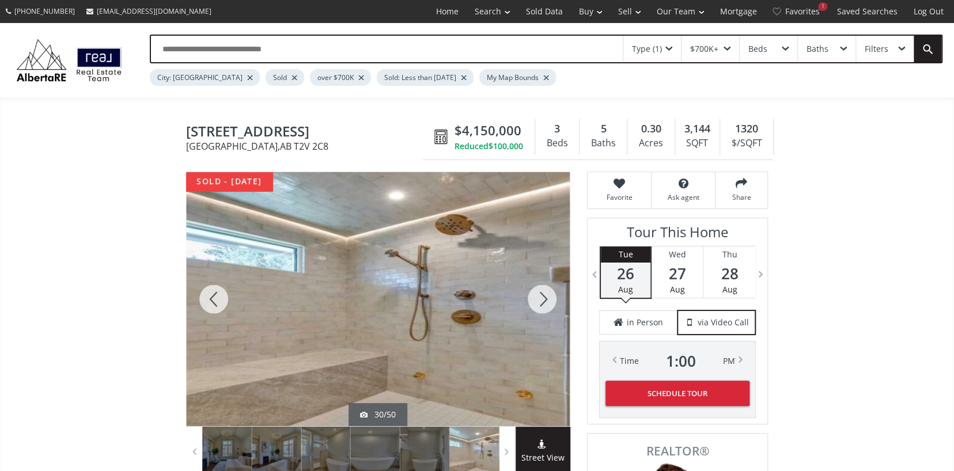
click at [536, 297] on div at bounding box center [541, 299] width 55 height 254
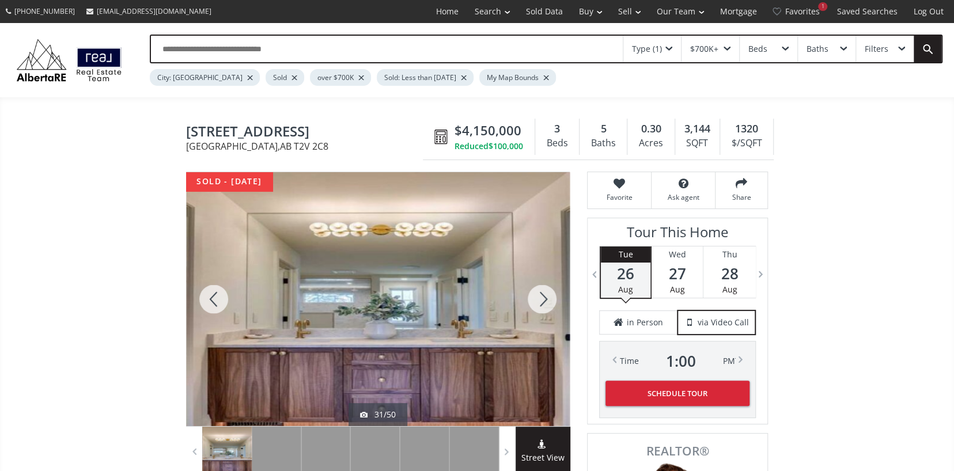
click at [536, 297] on div at bounding box center [541, 299] width 55 height 254
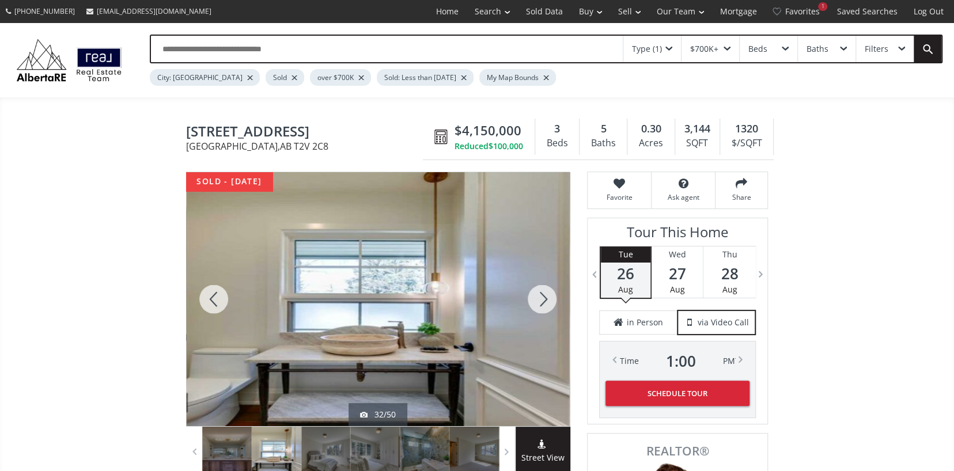
click at [536, 297] on div at bounding box center [541, 299] width 55 height 254
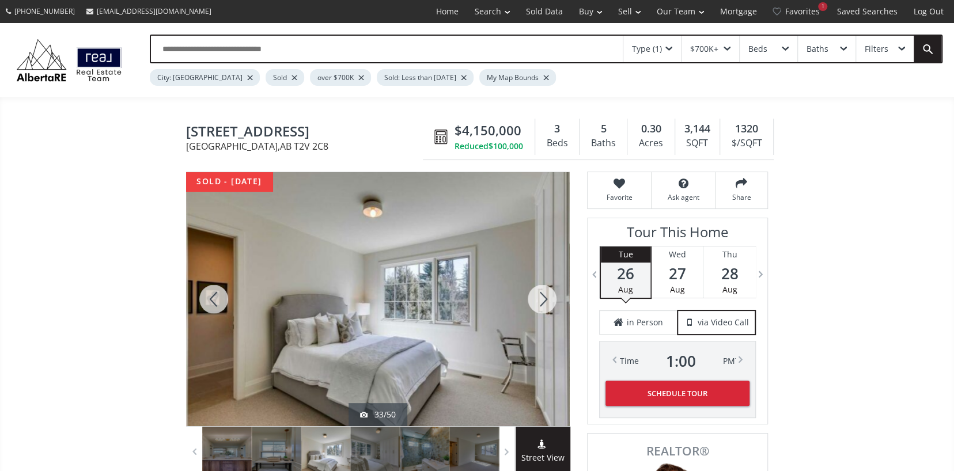
click at [536, 297] on div at bounding box center [541, 299] width 55 height 254
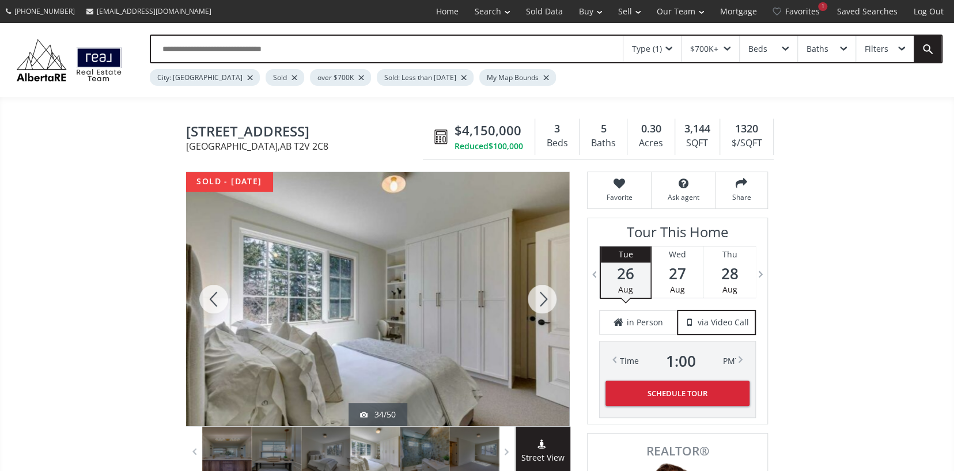
click at [536, 297] on div at bounding box center [541, 299] width 55 height 254
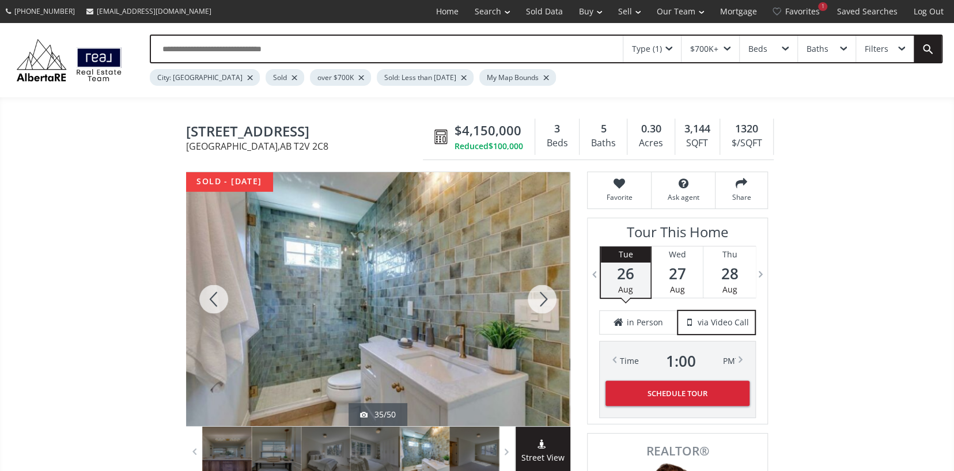
click at [536, 297] on div at bounding box center [541, 299] width 55 height 254
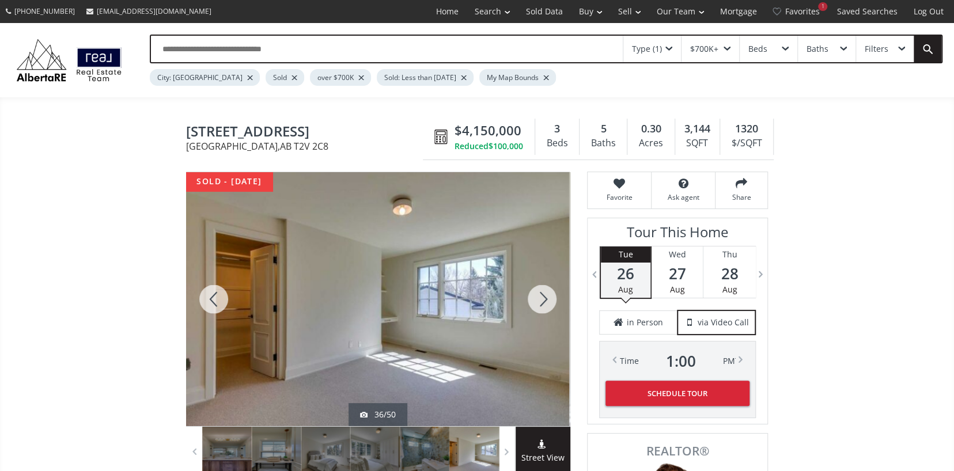
click at [536, 297] on div at bounding box center [541, 299] width 55 height 254
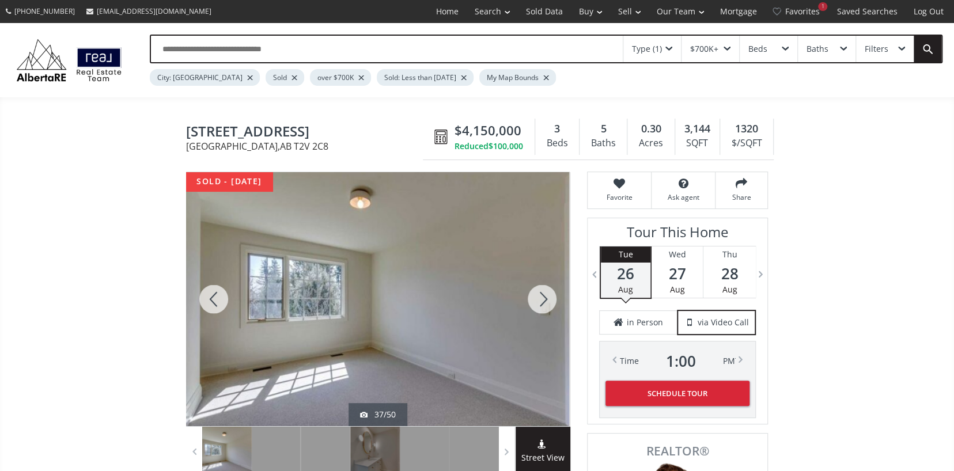
click at [536, 297] on div at bounding box center [541, 299] width 55 height 254
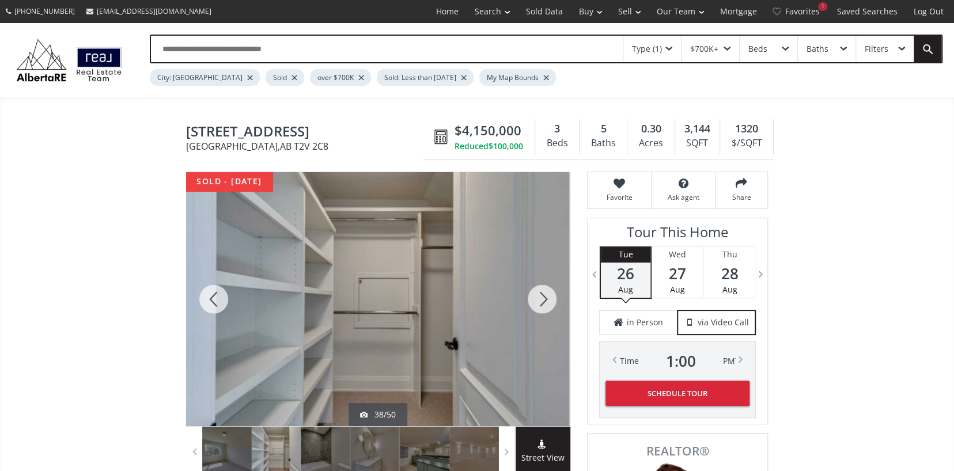
click at [536, 297] on div at bounding box center [541, 299] width 55 height 254
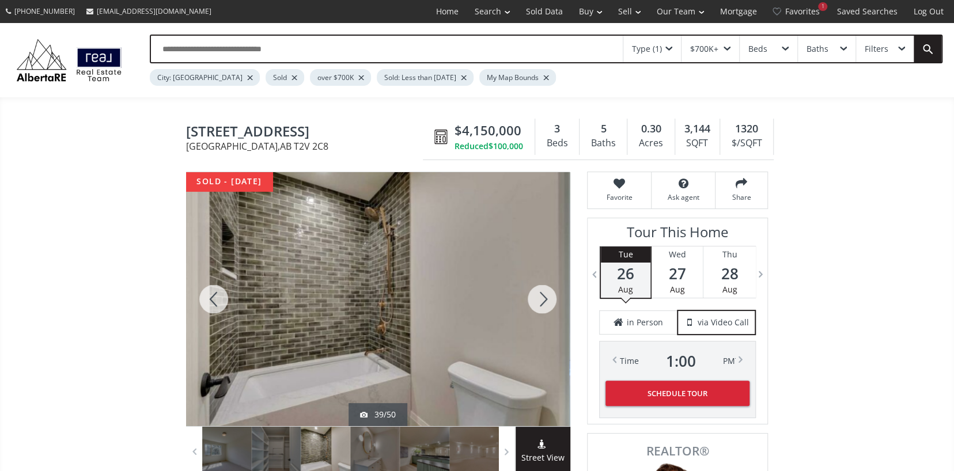
click at [536, 297] on div at bounding box center [541, 299] width 55 height 254
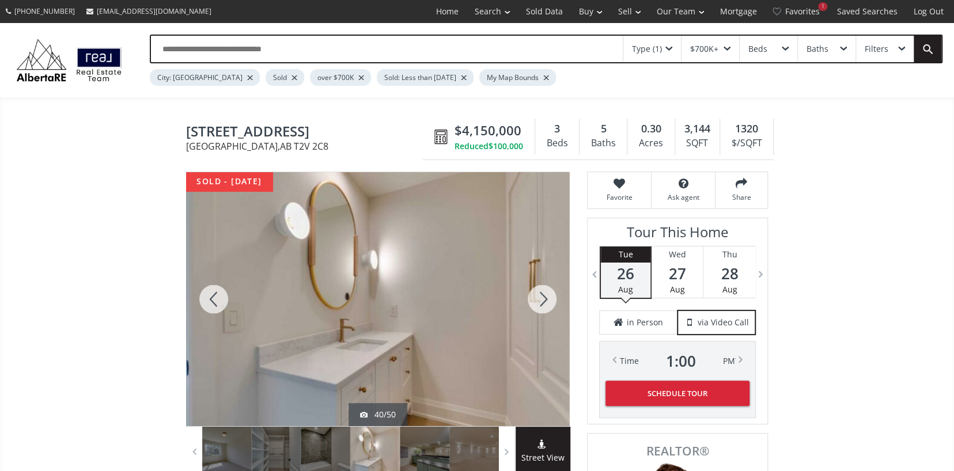
click at [536, 297] on div at bounding box center [541, 299] width 55 height 254
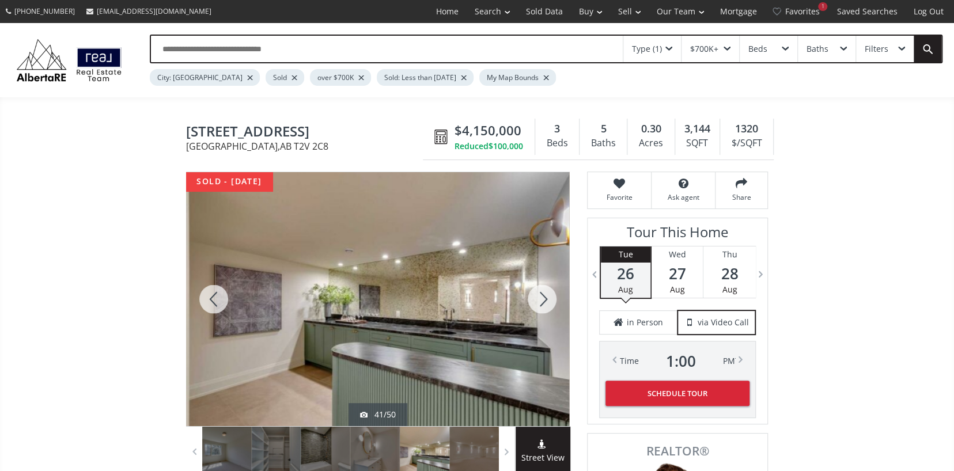
click at [536, 297] on div at bounding box center [541, 299] width 55 height 254
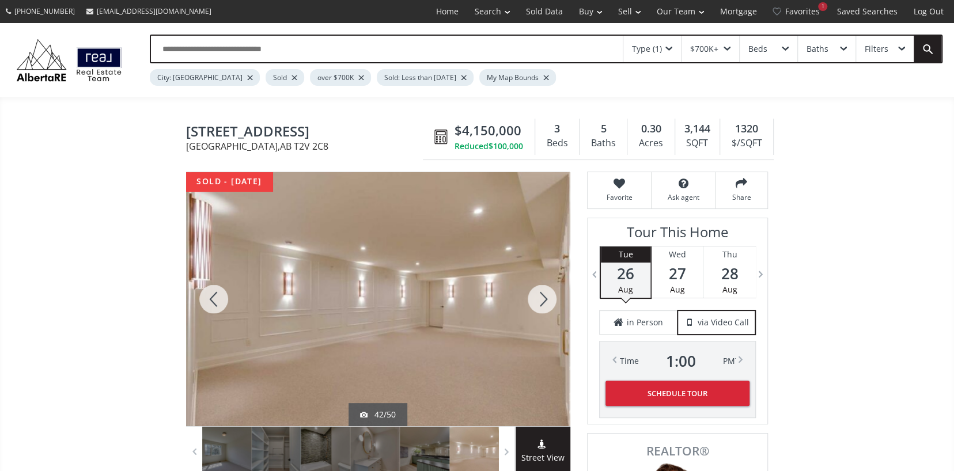
click at [536, 297] on div at bounding box center [541, 299] width 55 height 254
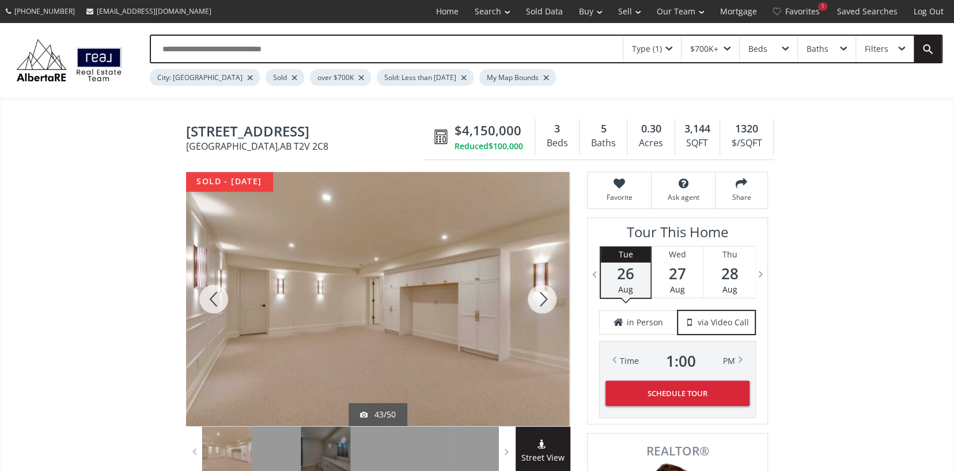
click at [536, 297] on div at bounding box center [541, 299] width 55 height 254
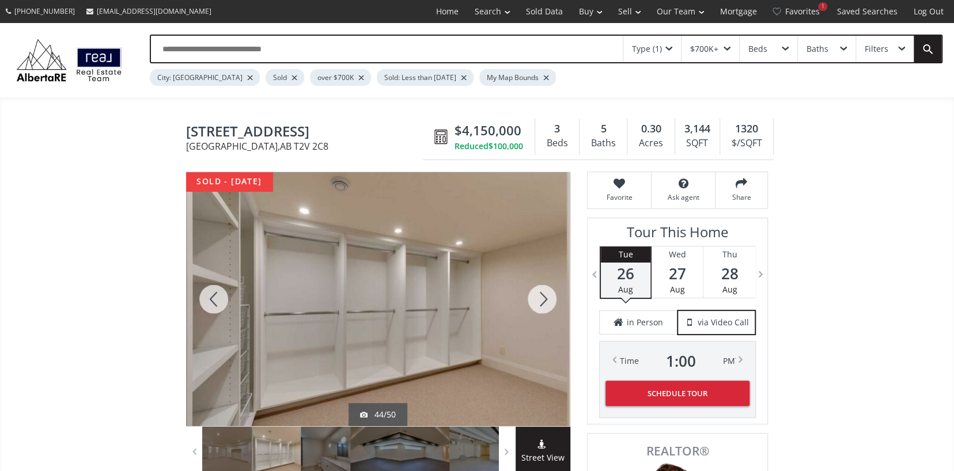
click at [536, 297] on div at bounding box center [541, 299] width 55 height 254
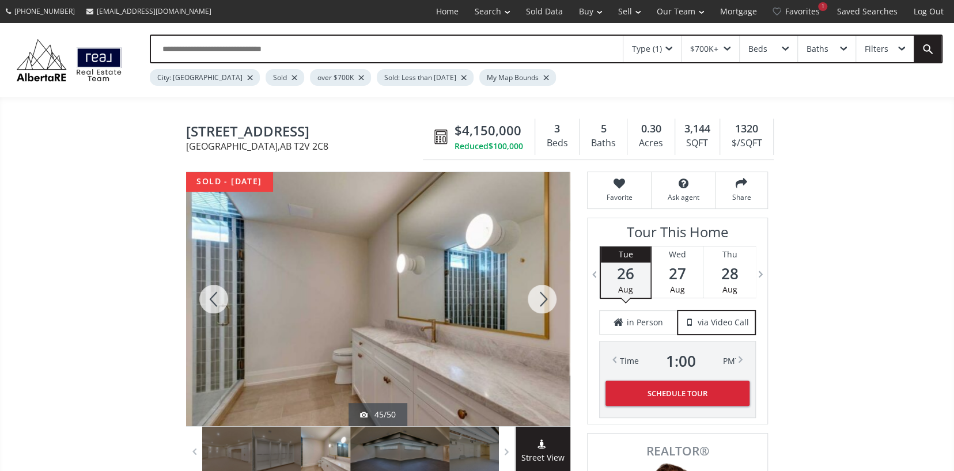
click at [536, 297] on div at bounding box center [541, 299] width 55 height 254
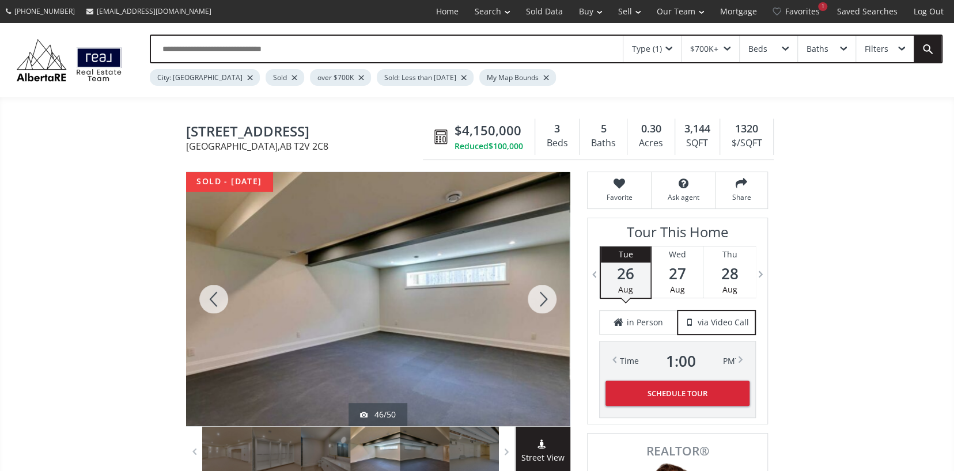
click at [536, 297] on div at bounding box center [541, 299] width 55 height 254
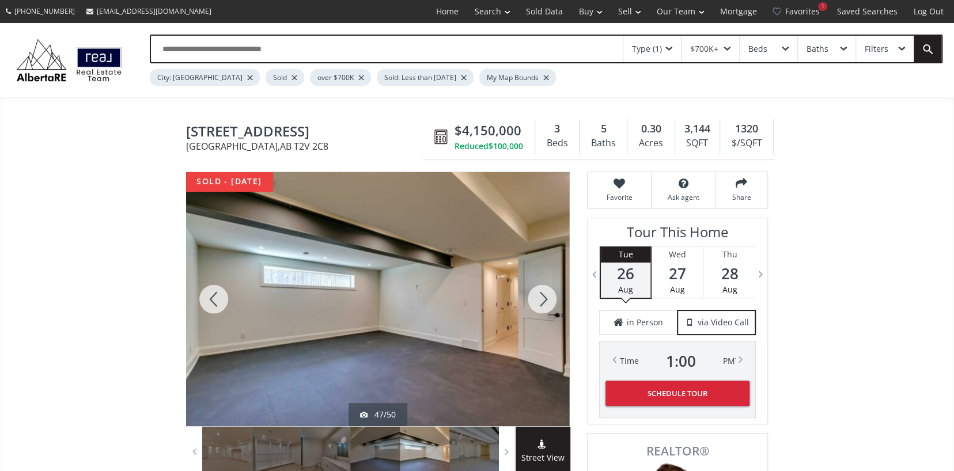
click at [536, 297] on div at bounding box center [541, 299] width 55 height 254
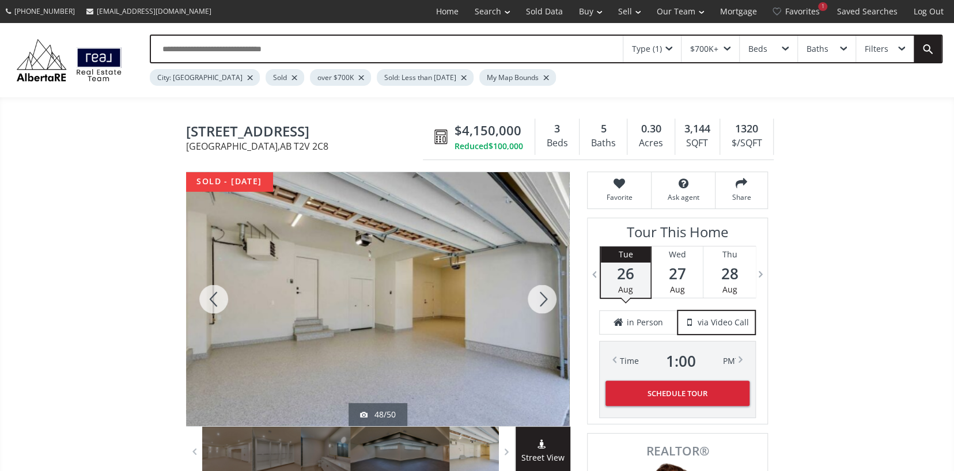
click at [536, 297] on div at bounding box center [541, 299] width 55 height 254
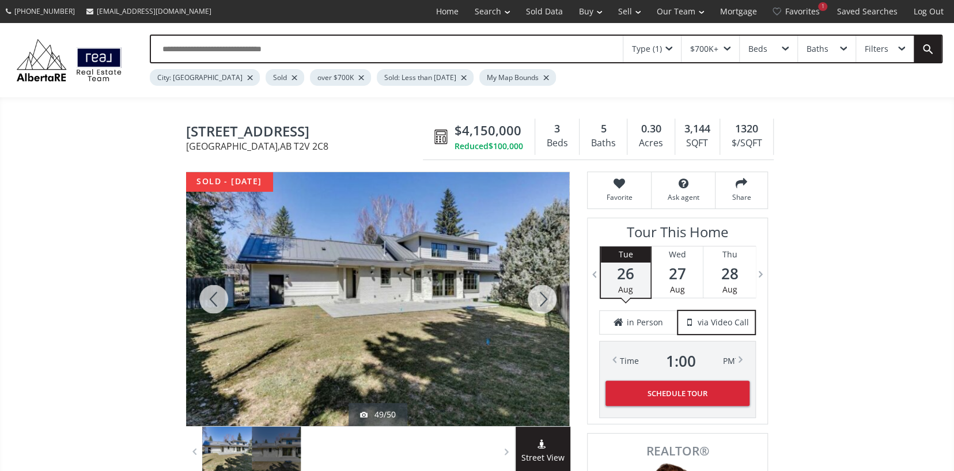
click at [536, 297] on div at bounding box center [541, 299] width 55 height 254
